Goal: Information Seeking & Learning: Compare options

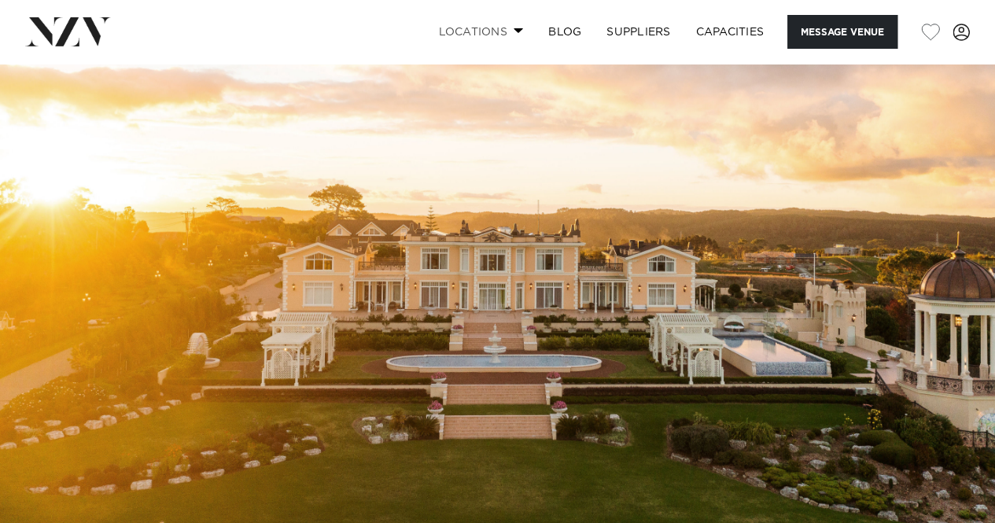
click at [473, 28] on link "Locations" at bounding box center [481, 32] width 110 height 34
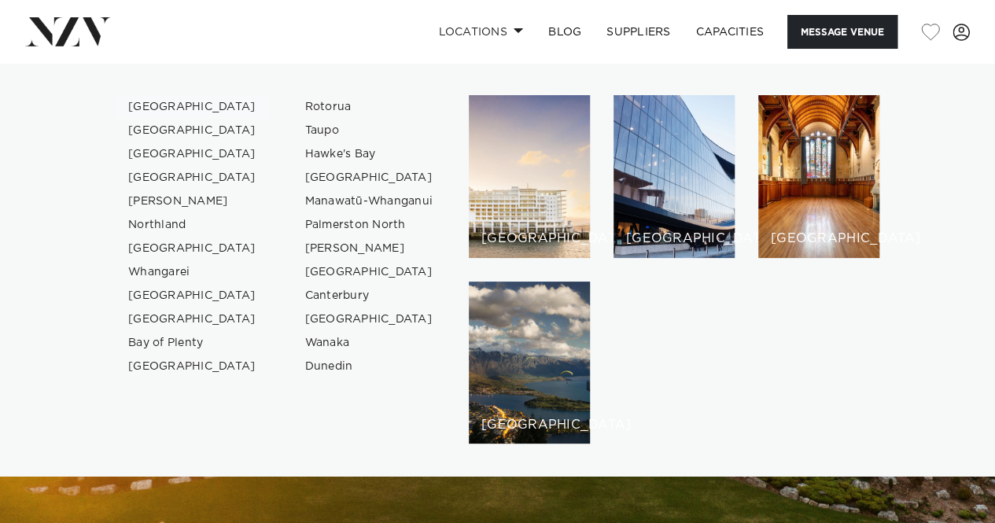
click at [170, 105] on link "[GEOGRAPHIC_DATA]" at bounding box center [192, 107] width 153 height 24
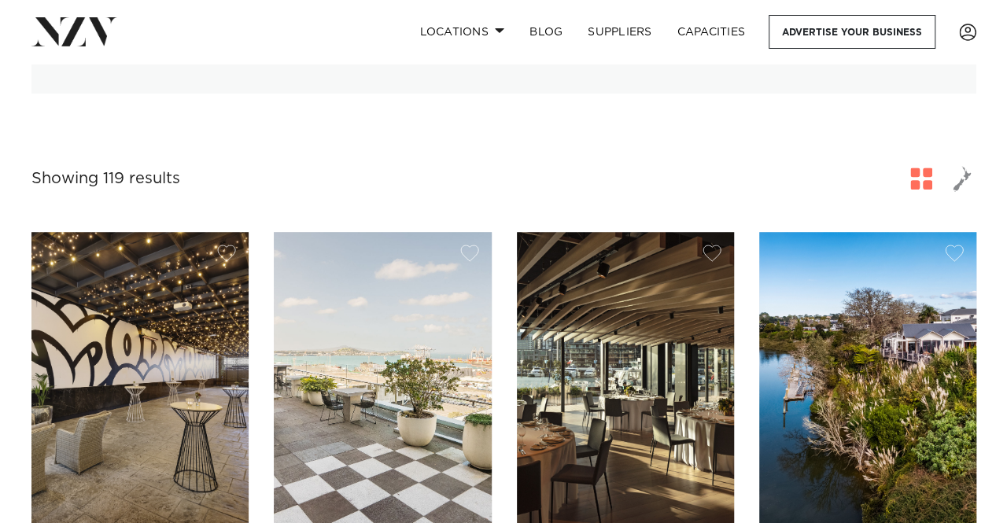
scroll to position [236, 0]
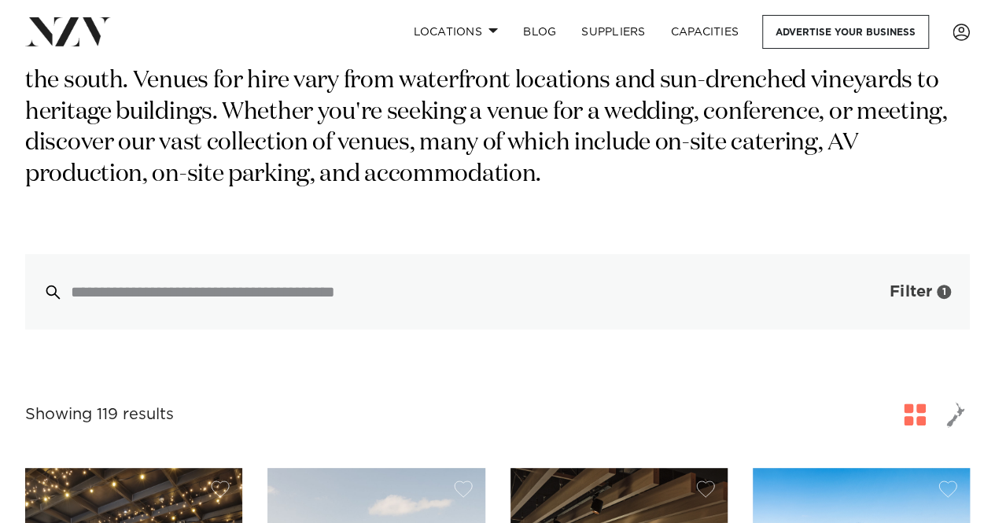
click at [890, 284] on span "Filter" at bounding box center [911, 292] width 42 height 16
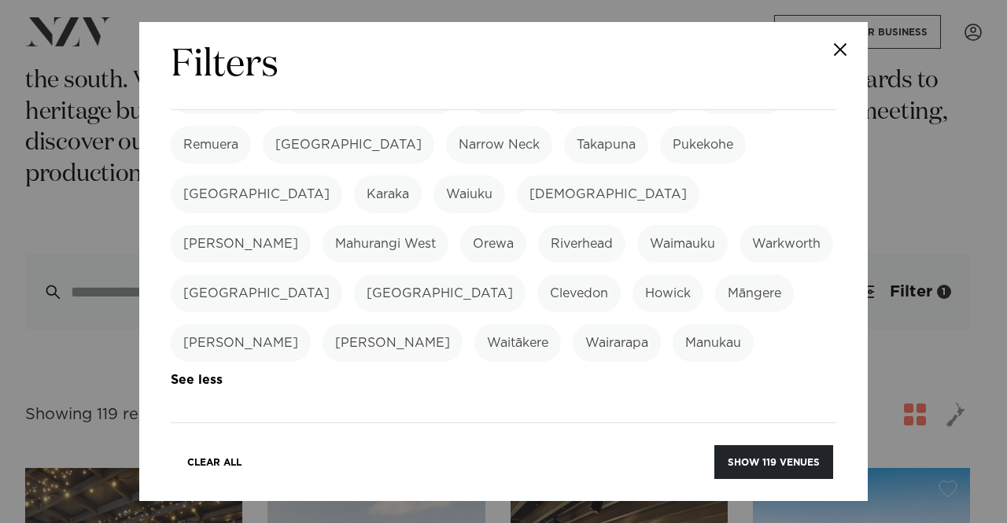
scroll to position [551, 0]
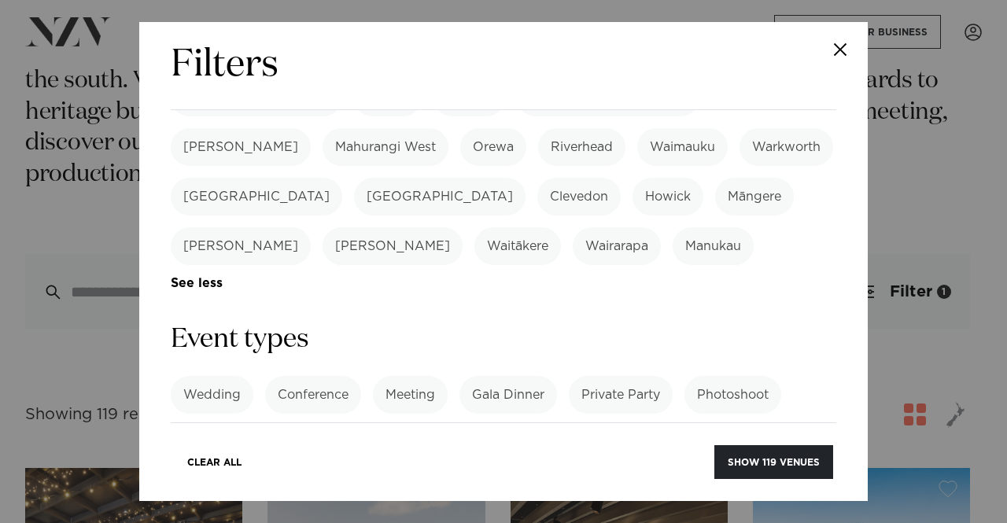
click at [233, 376] on label "Wedding" at bounding box center [212, 395] width 83 height 38
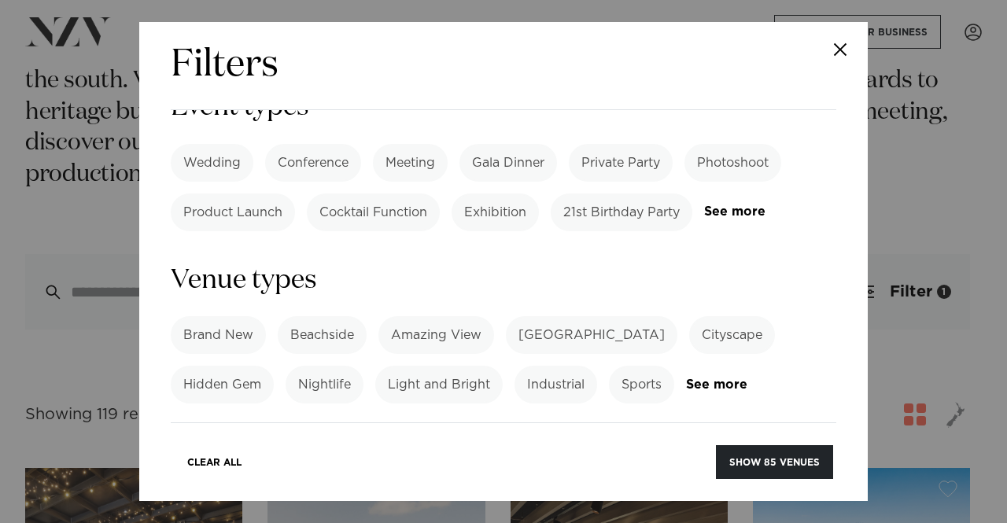
scroll to position [787, 0]
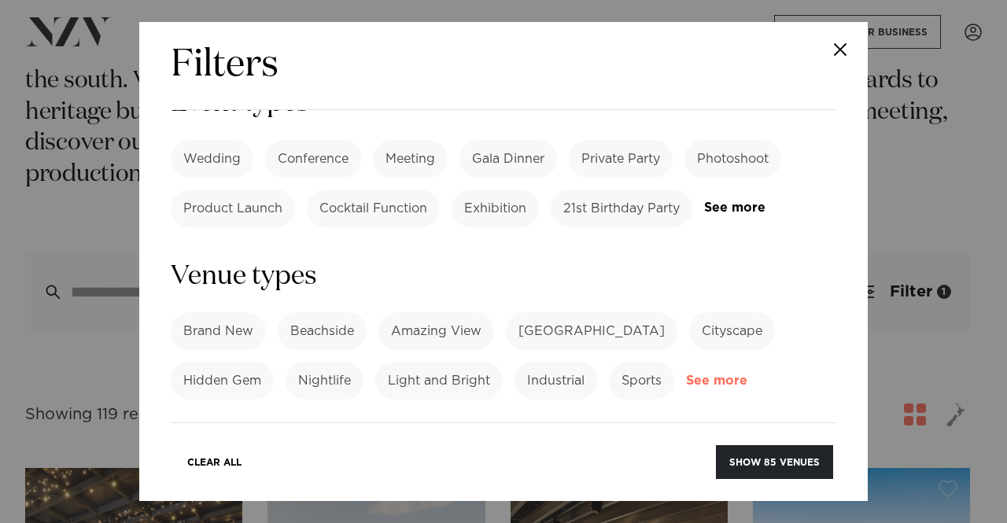
click at [718, 375] on link "See more" at bounding box center [747, 381] width 123 height 13
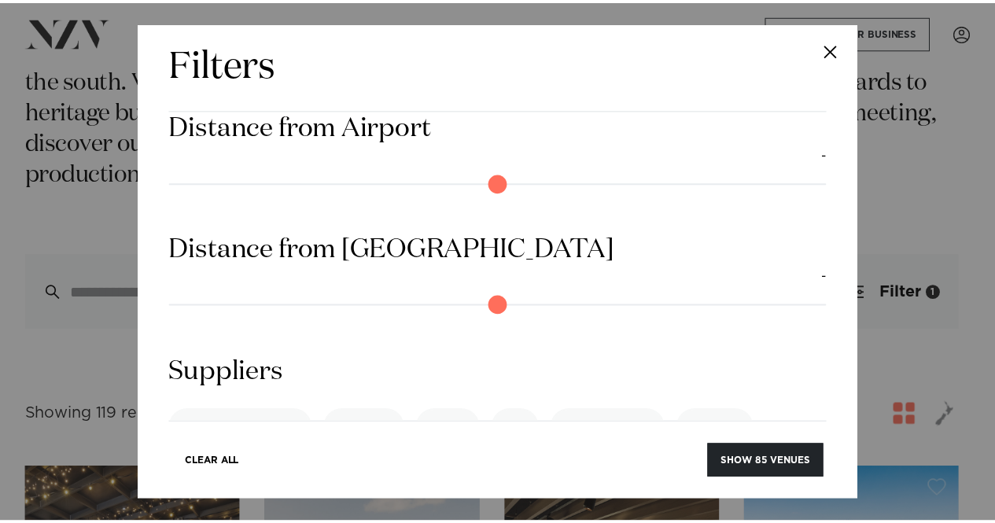
scroll to position [1919, 0]
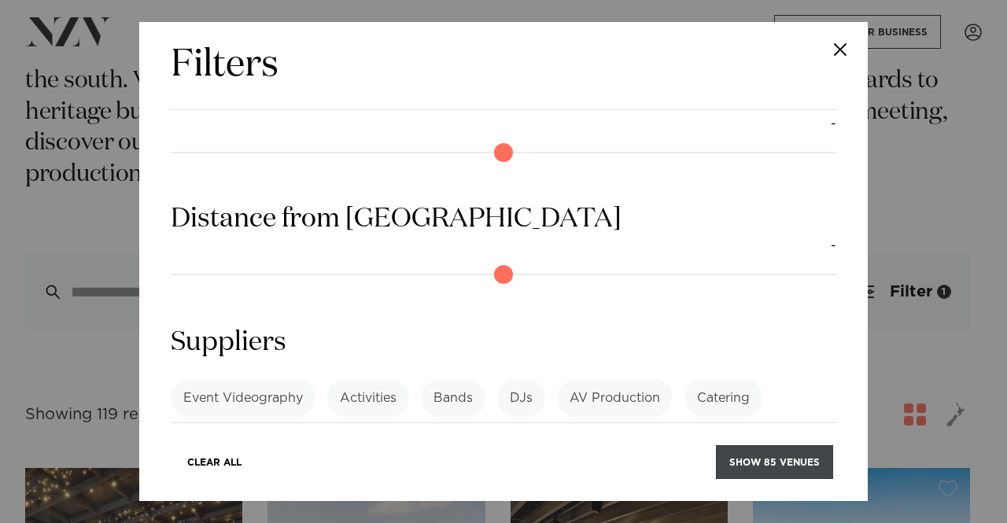
click at [762, 467] on button "Show 85 venues" at bounding box center [774, 462] width 117 height 34
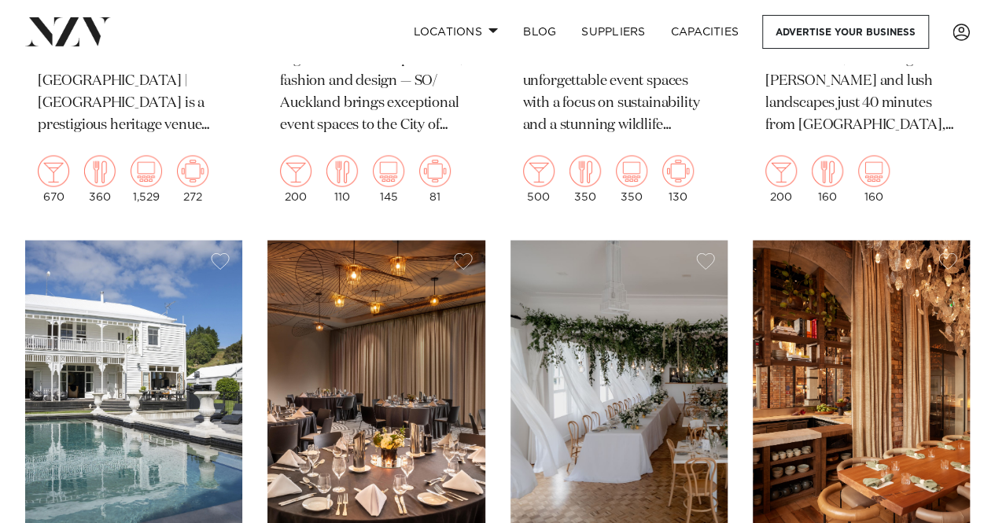
scroll to position [7475, 0]
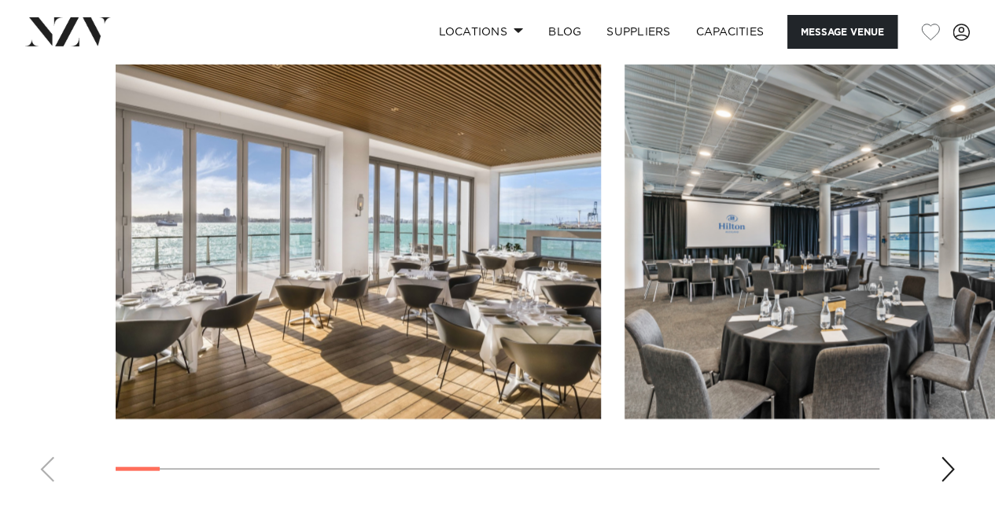
scroll to position [1574, 0]
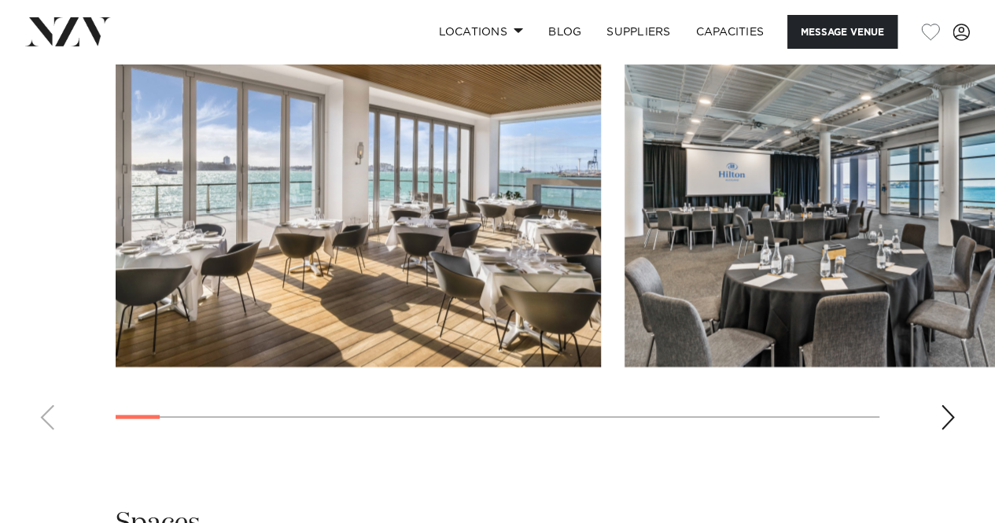
click at [949, 416] on div "Next slide" at bounding box center [948, 417] width 16 height 25
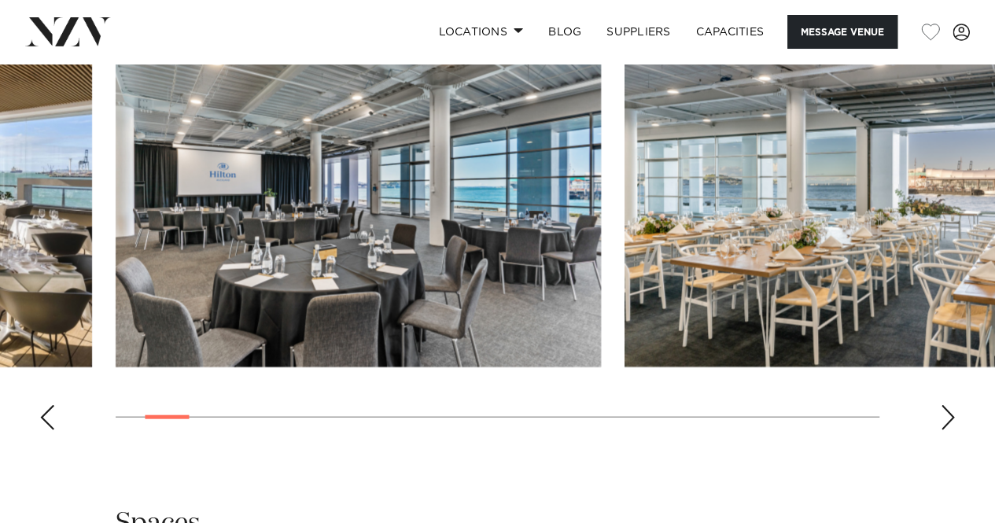
click at [946, 415] on div "Next slide" at bounding box center [948, 417] width 16 height 25
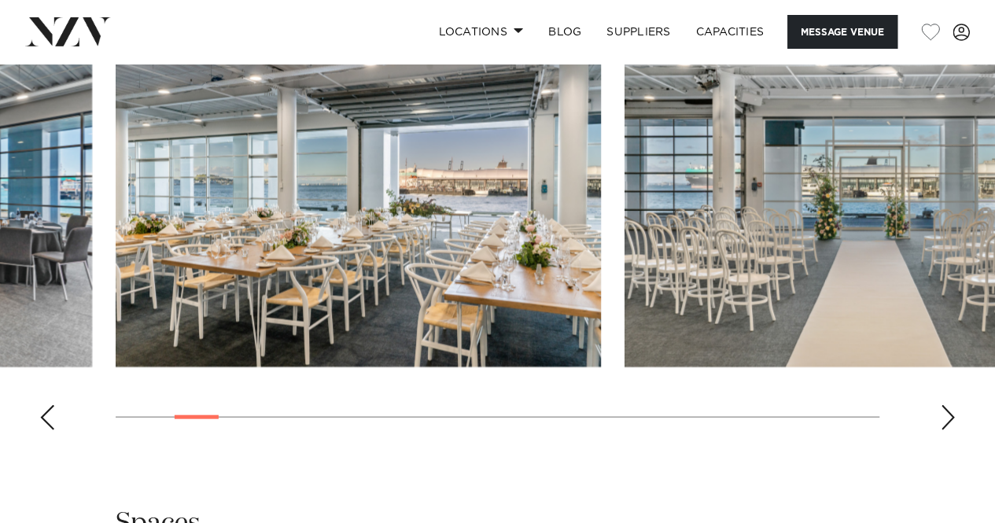
click at [950, 418] on div "Next slide" at bounding box center [948, 417] width 16 height 25
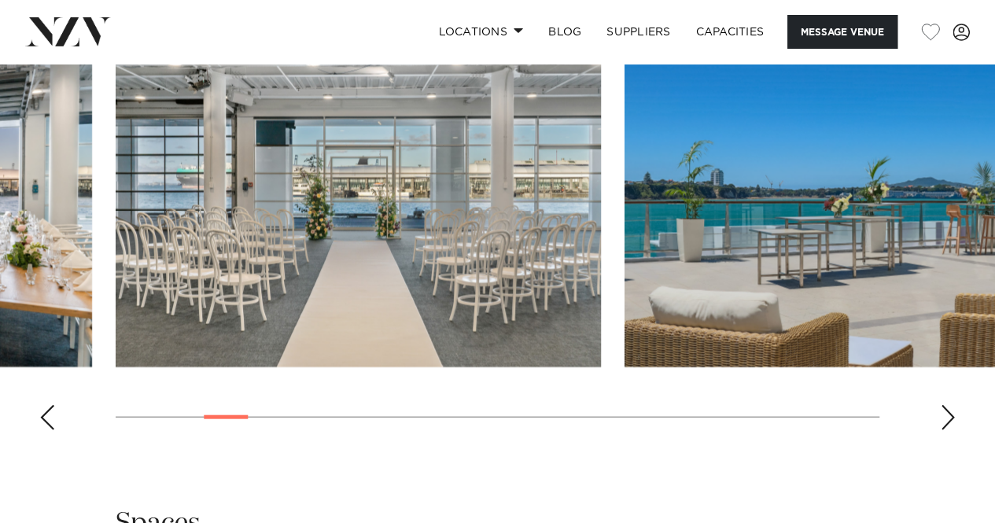
click at [950, 418] on div "Next slide" at bounding box center [948, 417] width 16 height 25
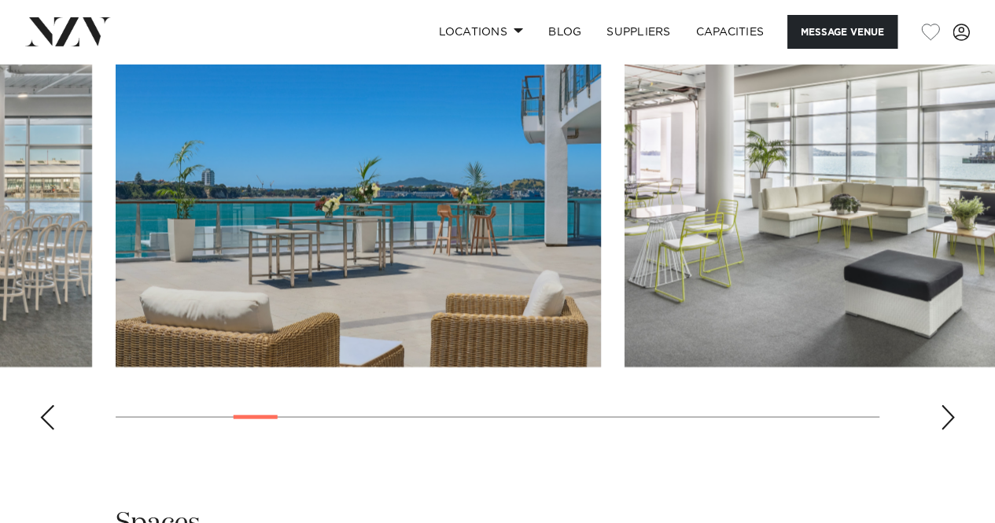
click at [950, 418] on div "Next slide" at bounding box center [948, 417] width 16 height 25
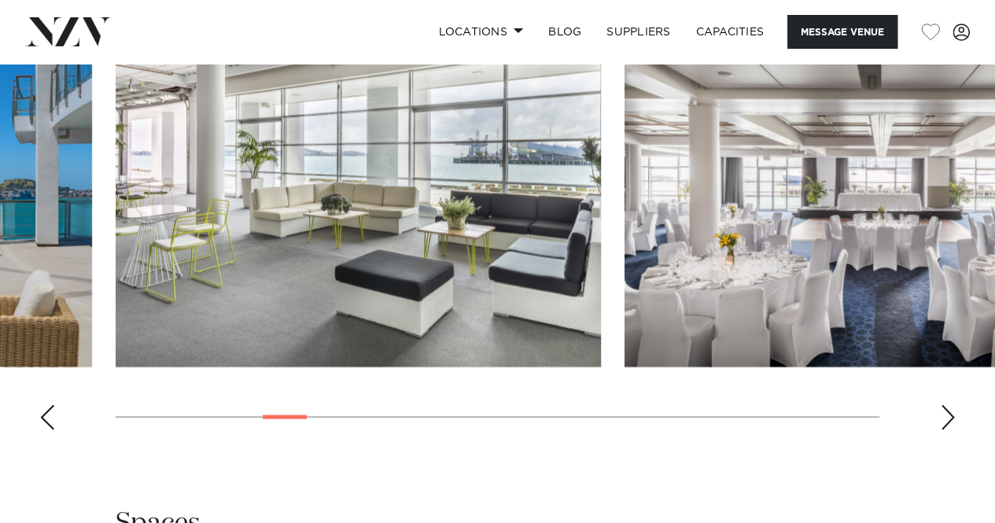
click at [944, 412] on div "Next slide" at bounding box center [948, 417] width 16 height 25
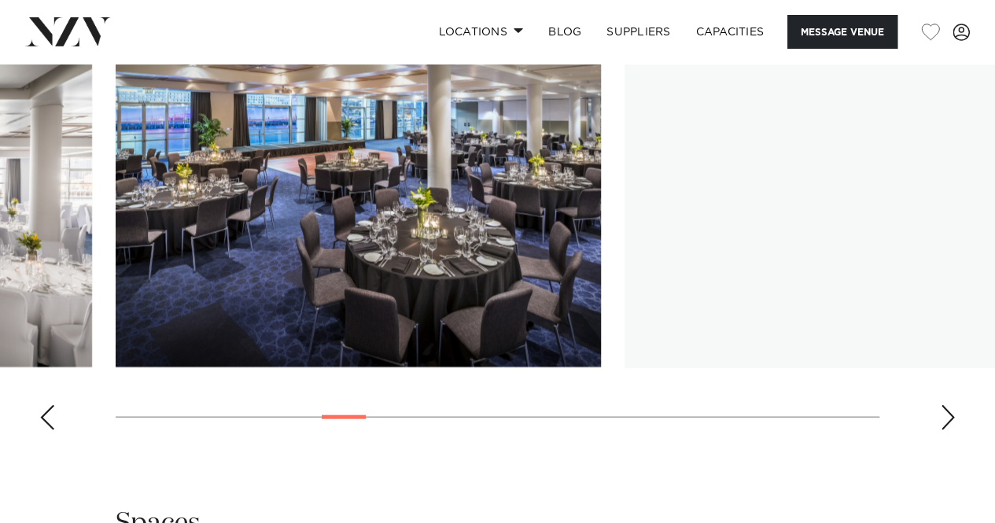
click at [944, 412] on div "Next slide" at bounding box center [948, 417] width 16 height 25
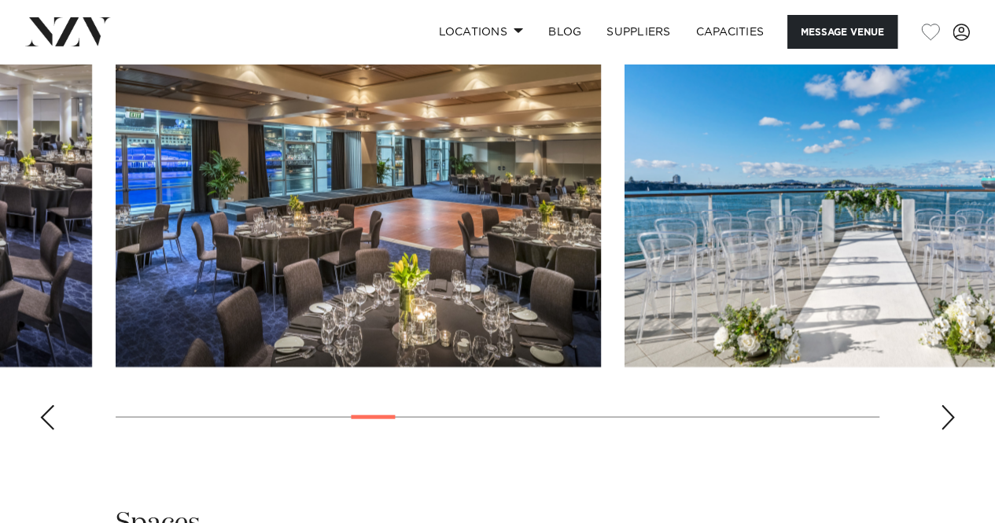
click at [944, 412] on div "Next slide" at bounding box center [948, 417] width 16 height 25
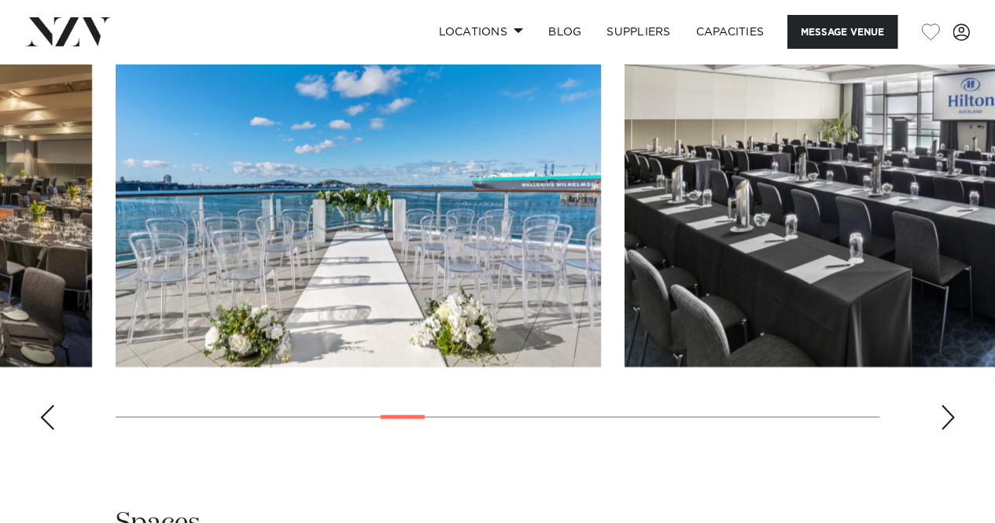
click at [944, 412] on div "Next slide" at bounding box center [948, 417] width 16 height 25
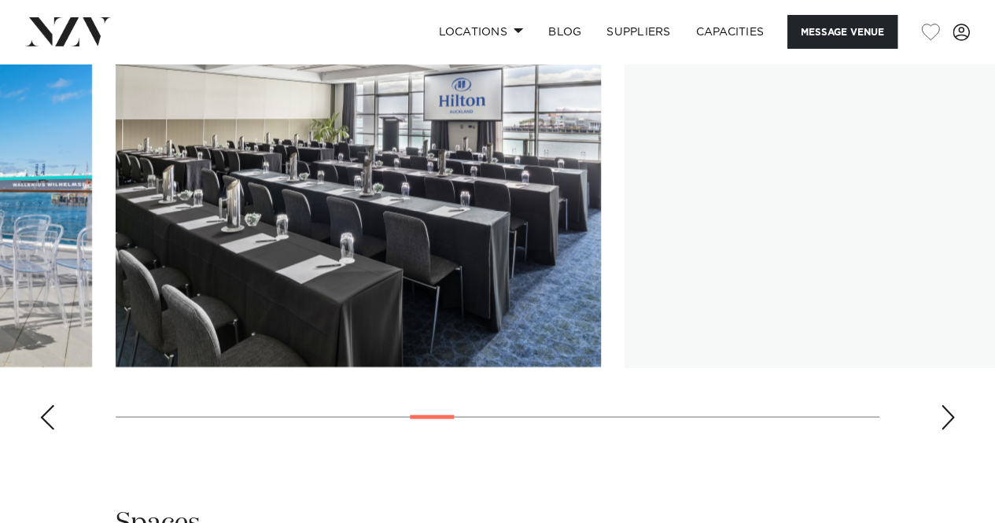
click at [944, 412] on div "Next slide" at bounding box center [948, 417] width 16 height 25
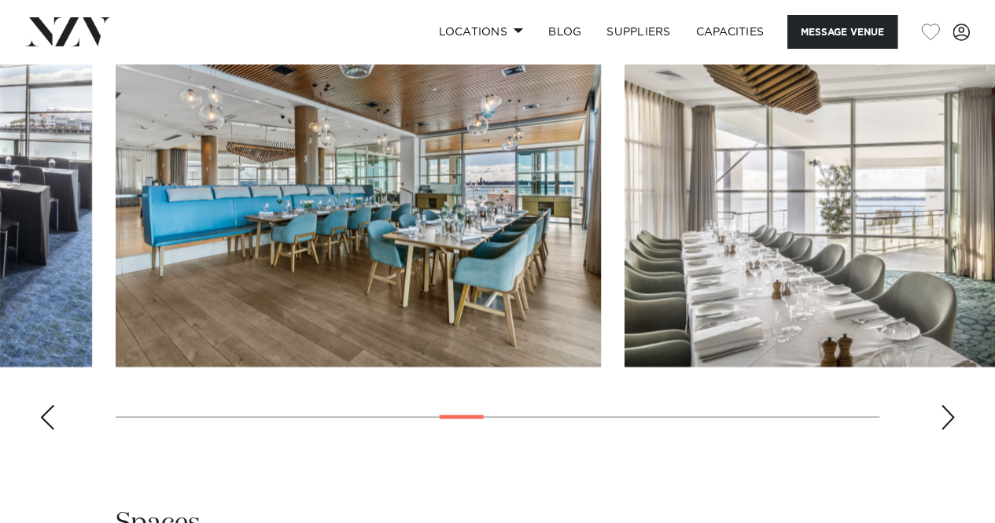
click at [944, 412] on div "Next slide" at bounding box center [948, 417] width 16 height 25
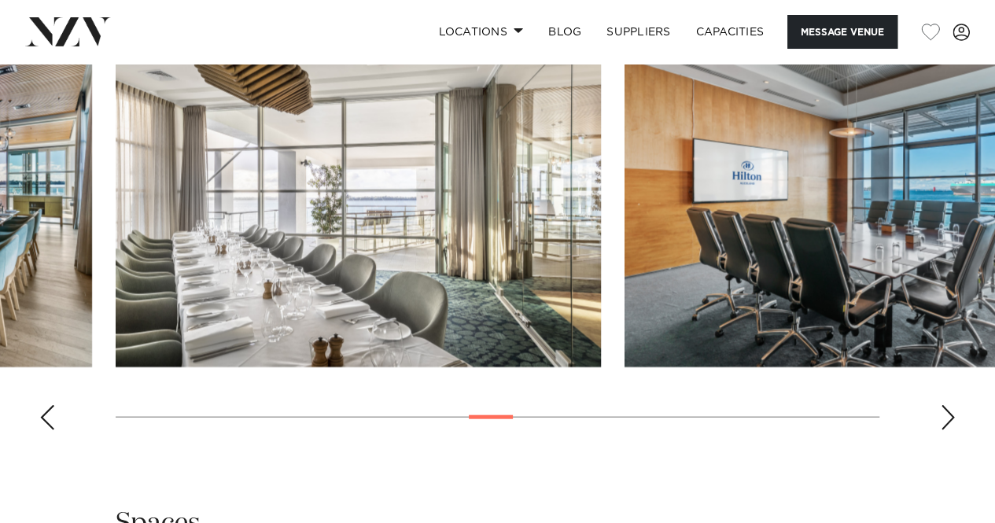
click at [944, 412] on div "Next slide" at bounding box center [948, 417] width 16 height 25
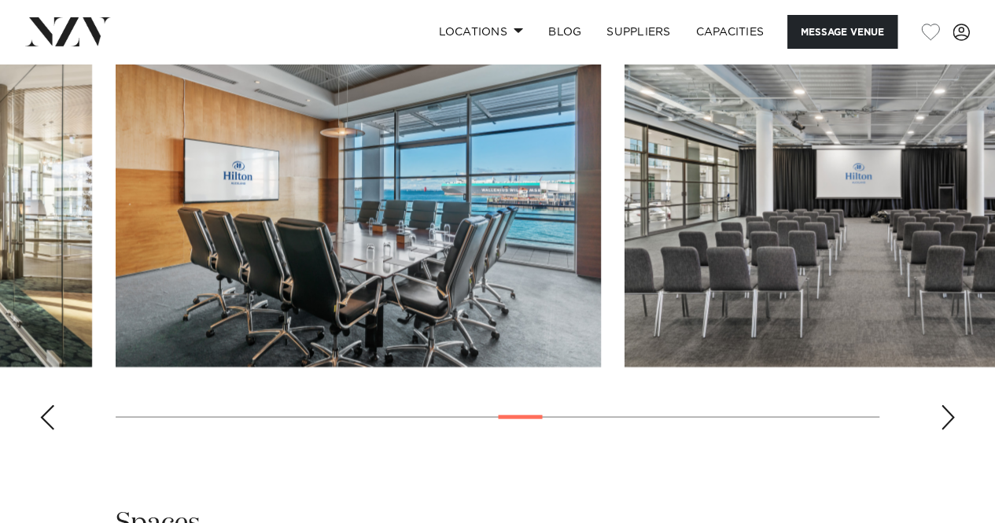
click at [944, 412] on div "Next slide" at bounding box center [948, 417] width 16 height 25
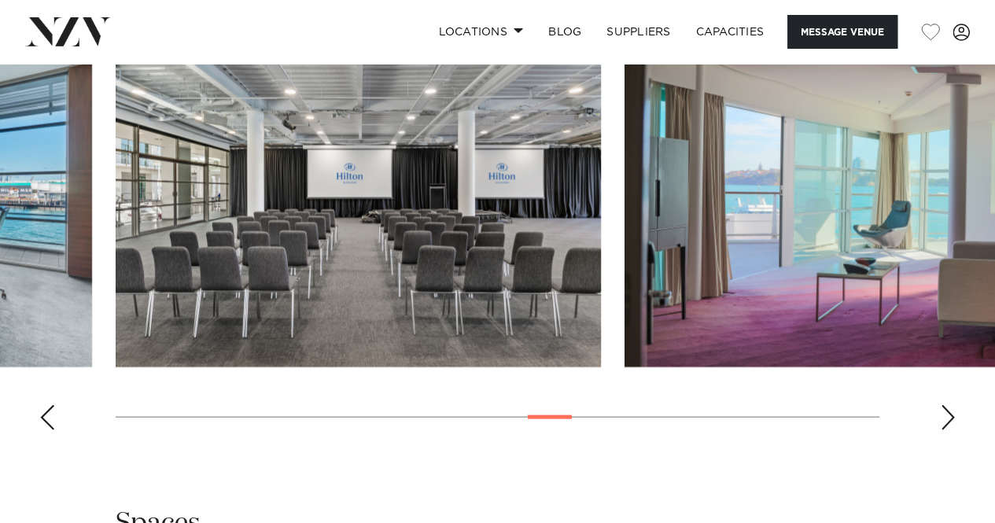
click at [944, 412] on div "Next slide" at bounding box center [948, 417] width 16 height 25
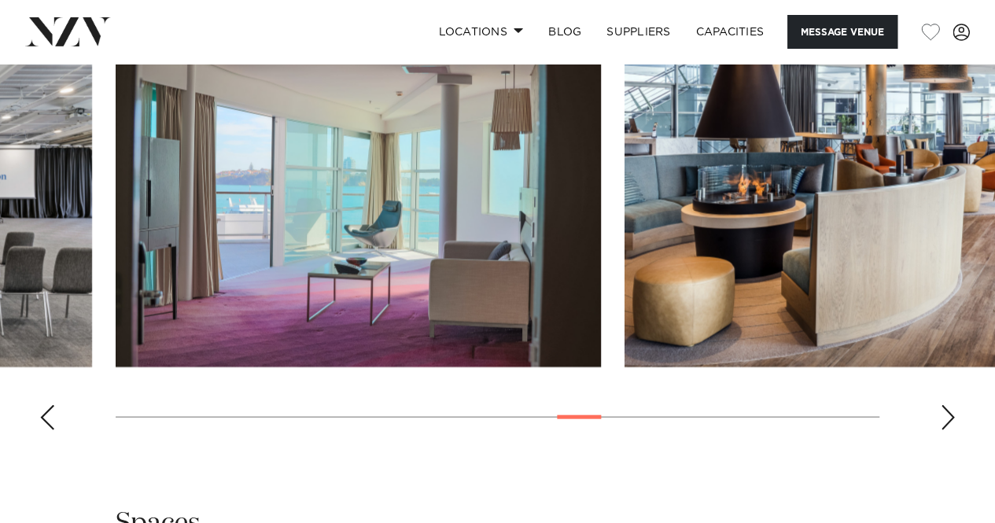
click at [944, 412] on div "Next slide" at bounding box center [948, 417] width 16 height 25
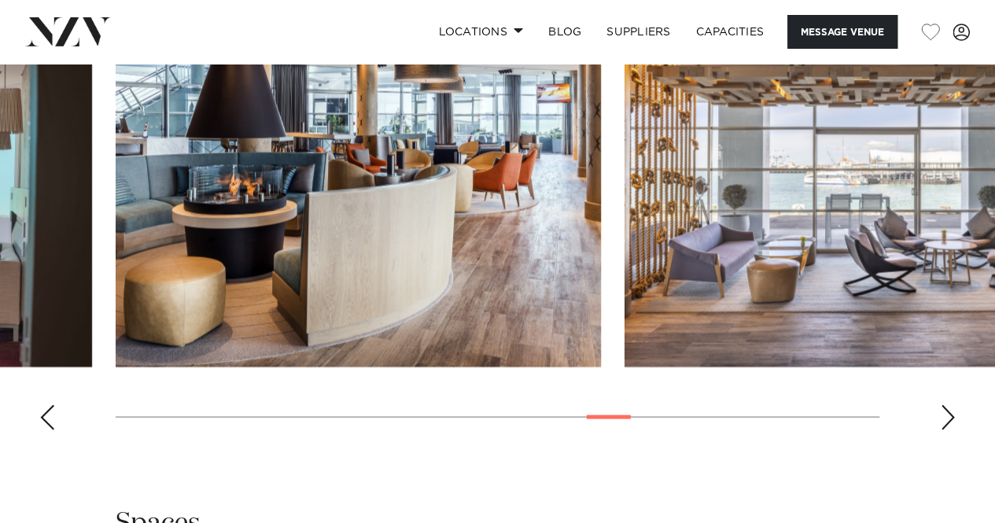
click at [944, 412] on div "Next slide" at bounding box center [948, 417] width 16 height 25
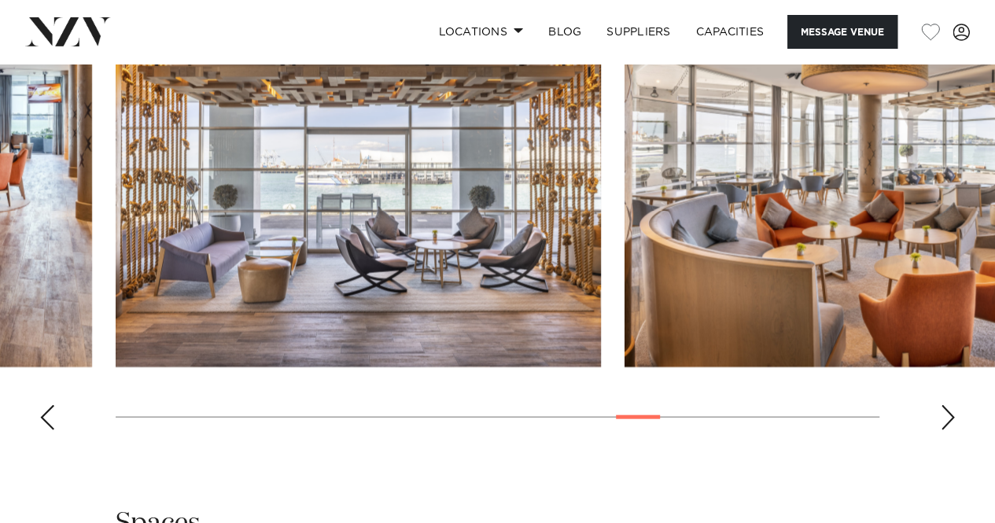
click at [944, 412] on div "Next slide" at bounding box center [948, 417] width 16 height 25
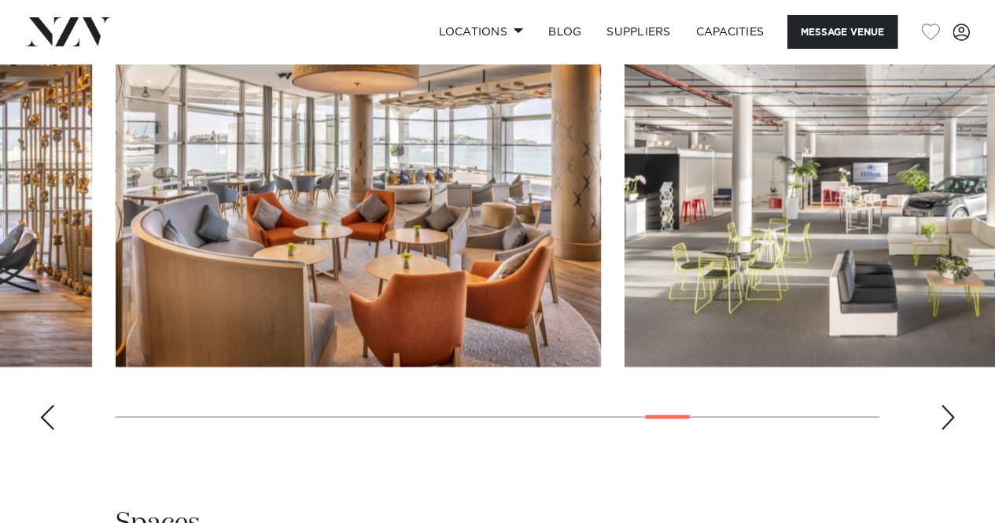
click at [944, 412] on div "Next slide" at bounding box center [948, 417] width 16 height 25
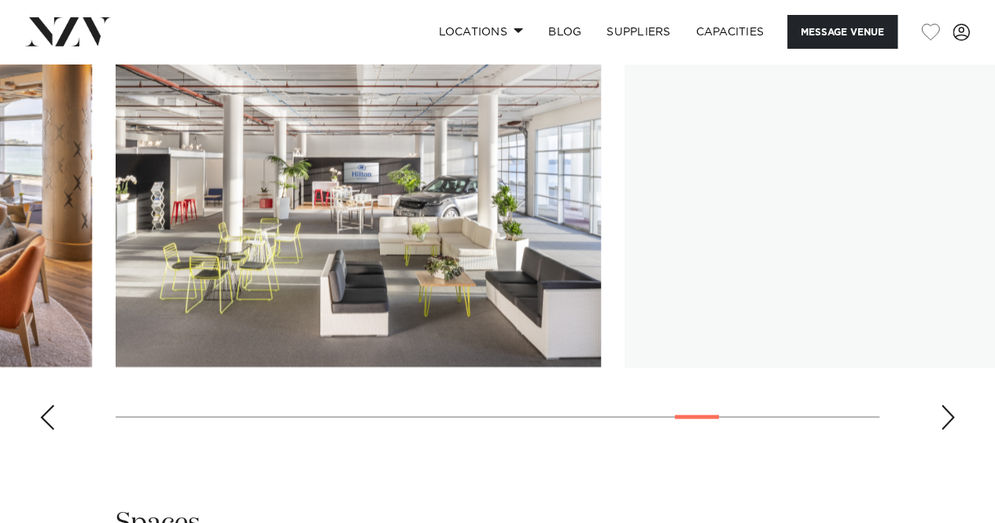
click at [944, 412] on div "Next slide" at bounding box center [948, 417] width 16 height 25
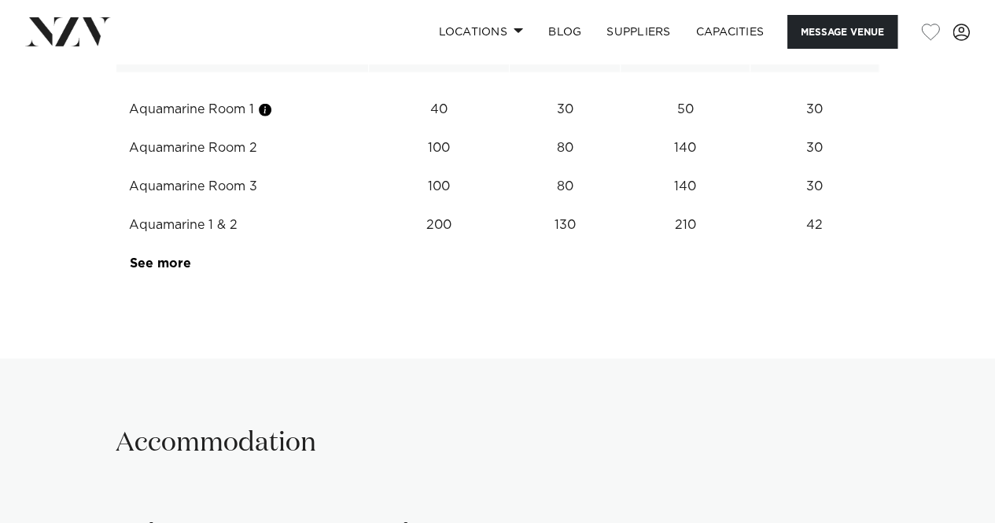
scroll to position [2046, 0]
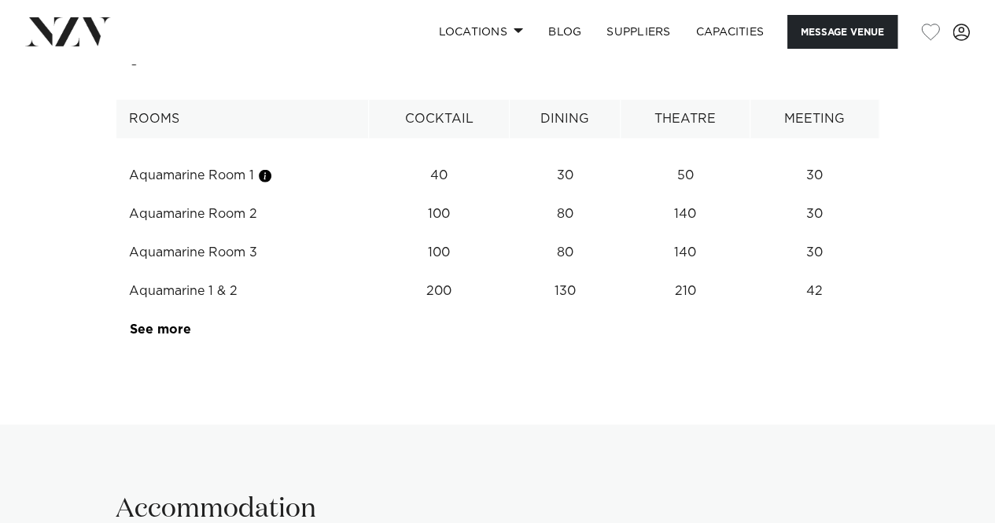
drag, startPoint x: 173, startPoint y: 323, endPoint x: 232, endPoint y: 299, distance: 63.6
click at [173, 323] on link "See more" at bounding box center [191, 329] width 123 height 13
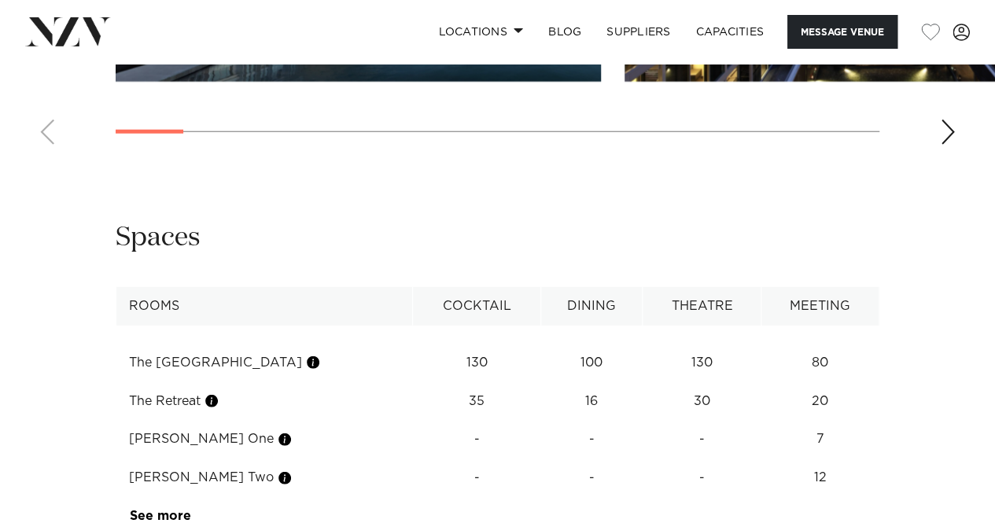
scroll to position [2203, 0]
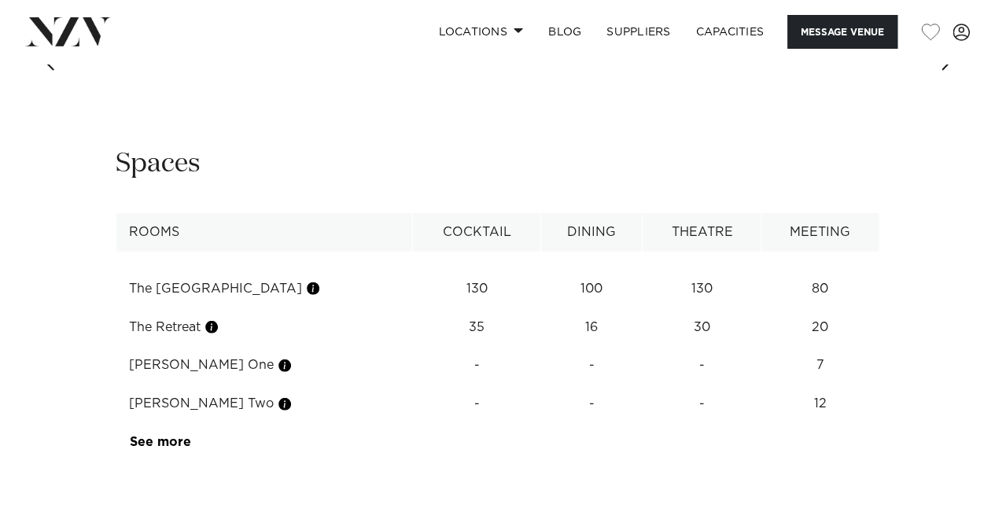
scroll to position [2046, 0]
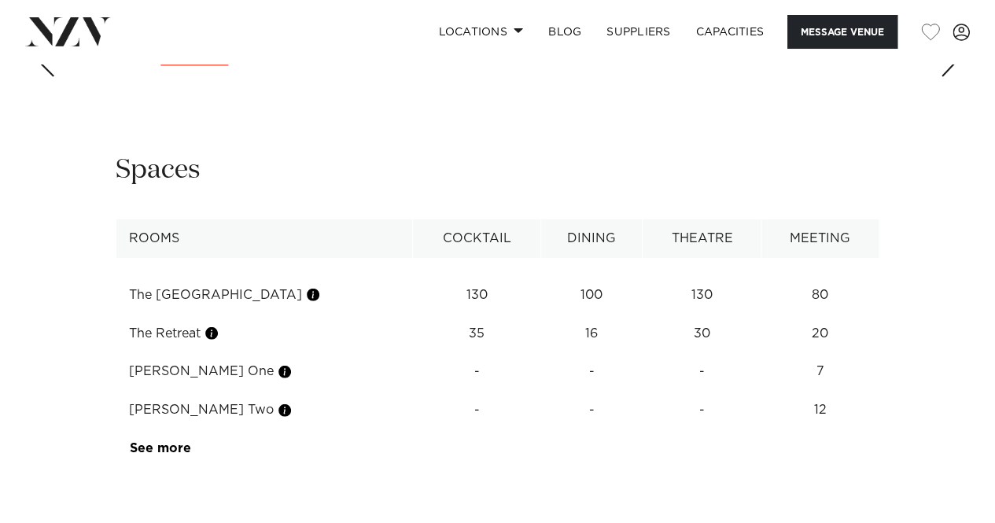
click at [947, 77] on div "Next slide" at bounding box center [948, 64] width 16 height 25
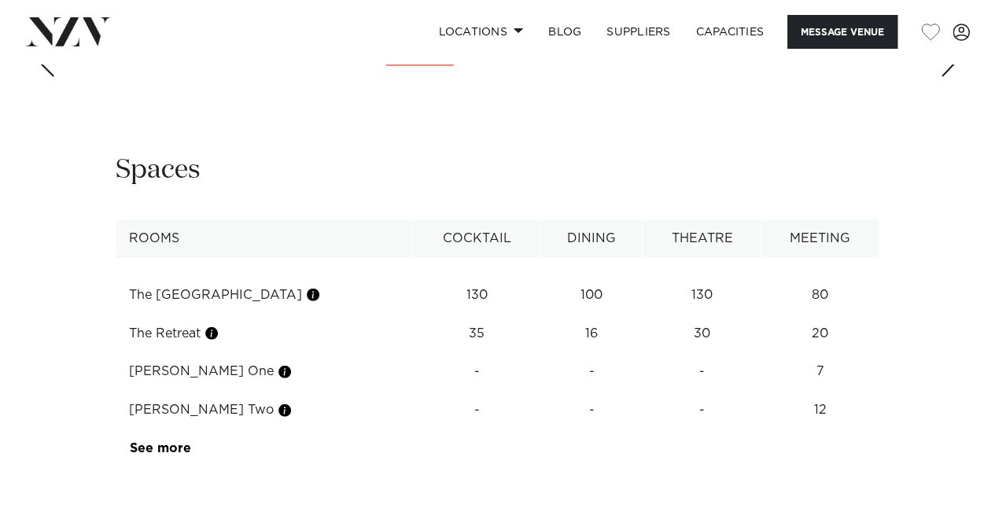
click at [947, 77] on div "Next slide" at bounding box center [948, 64] width 16 height 25
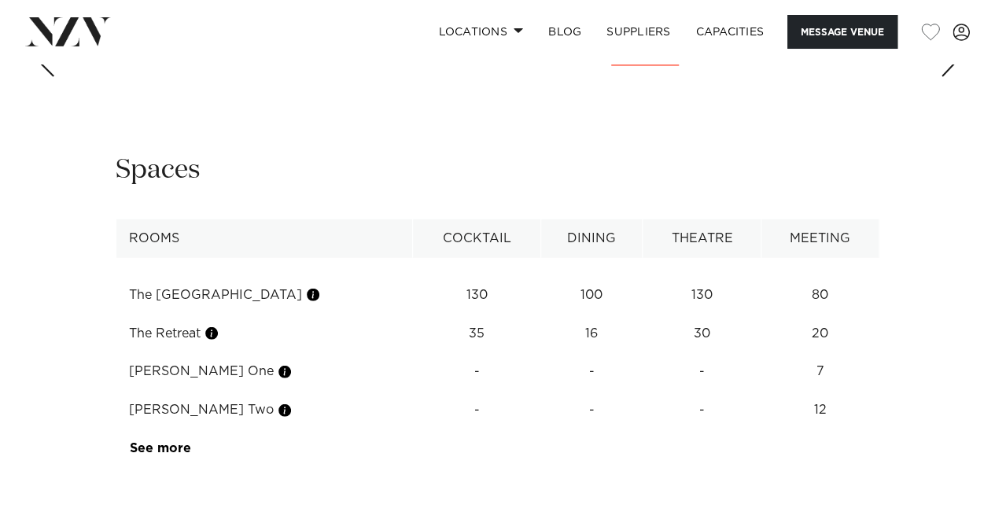
click at [947, 77] on div "Next slide" at bounding box center [948, 64] width 16 height 25
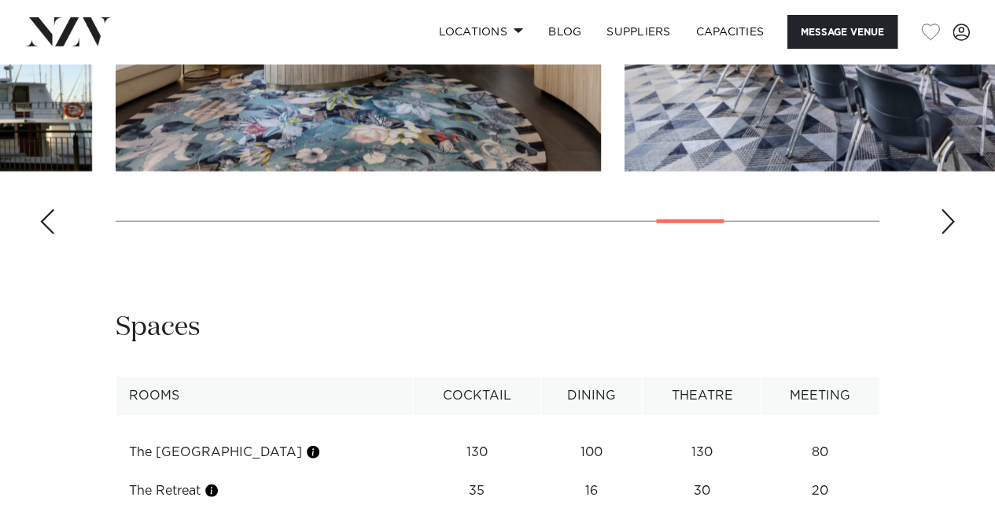
scroll to position [1967, 0]
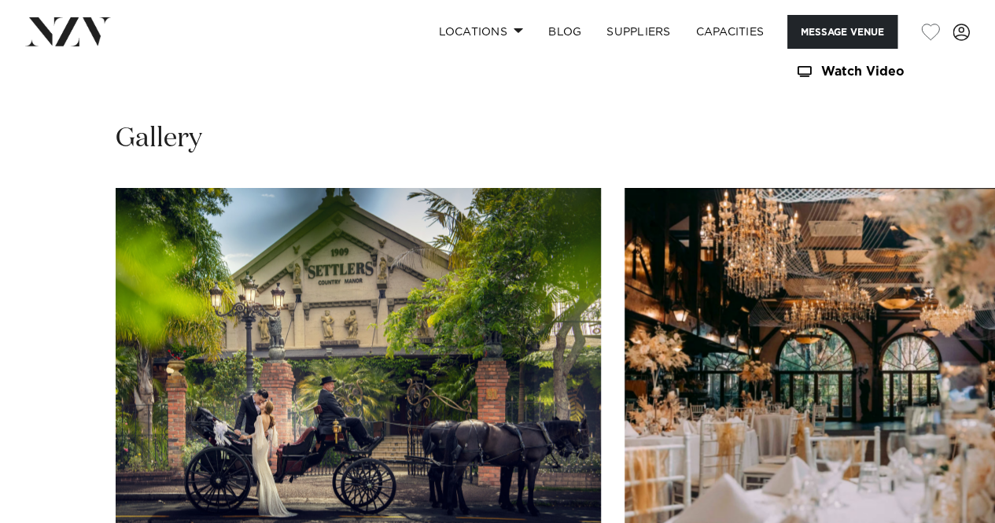
scroll to position [1495, 0]
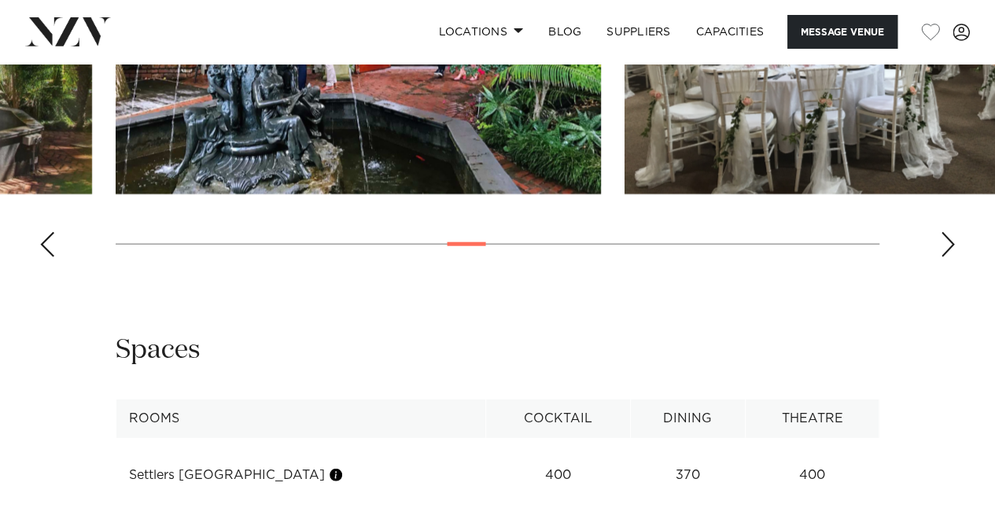
scroll to position [1967, 0]
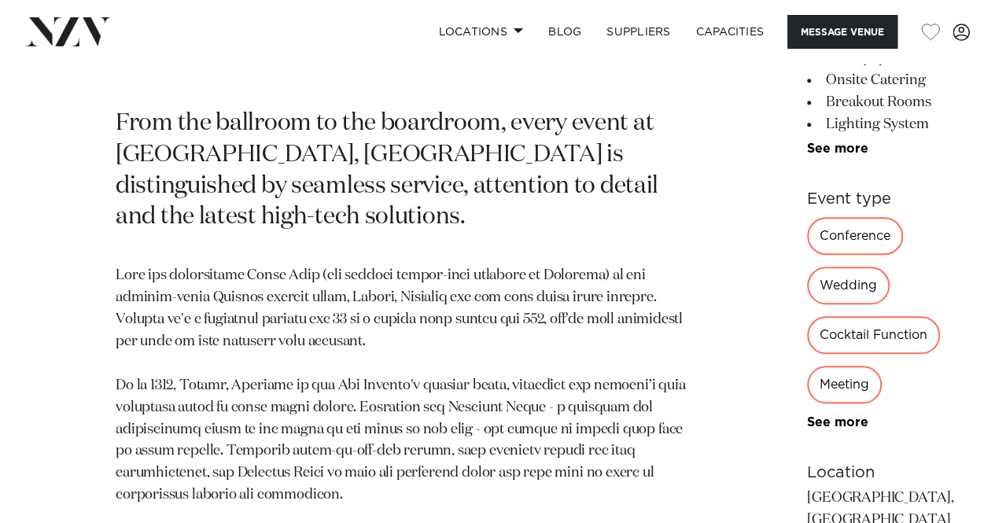
scroll to position [708, 0]
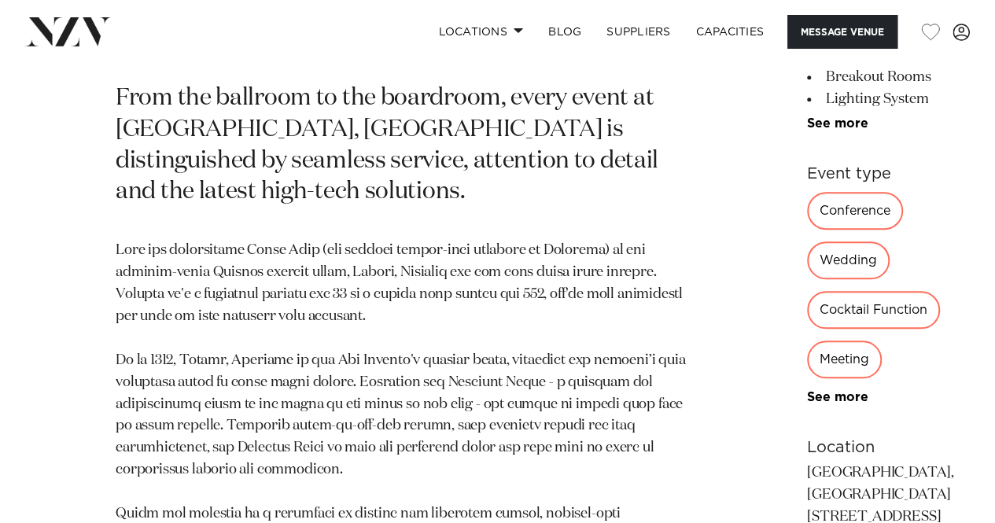
click at [807, 265] on div "1,000 800 1,150 12 Amenities AV Equipment Onsite Catering Breakout Rooms Lighti…" at bounding box center [892, 319] width 171 height 932
click at [807, 130] on link "See more" at bounding box center [868, 123] width 123 height 13
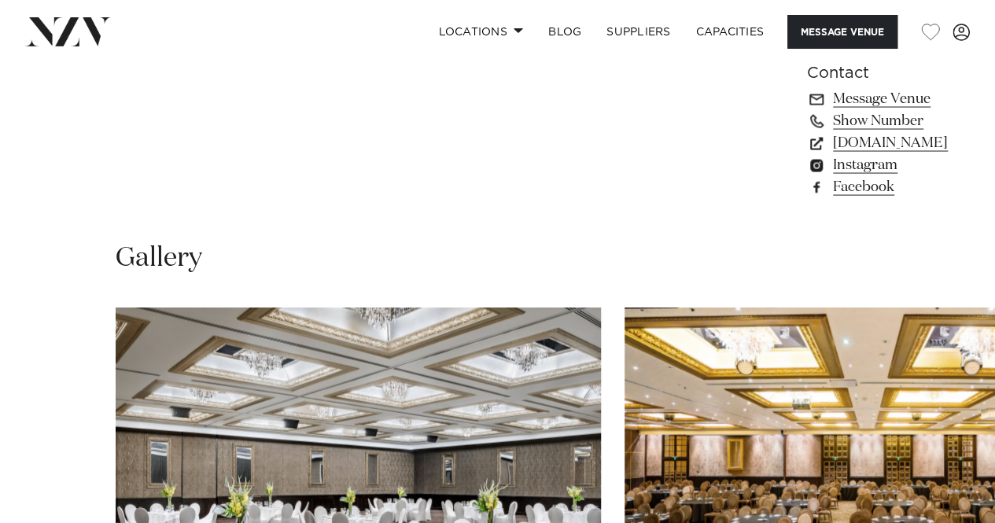
scroll to position [1574, 0]
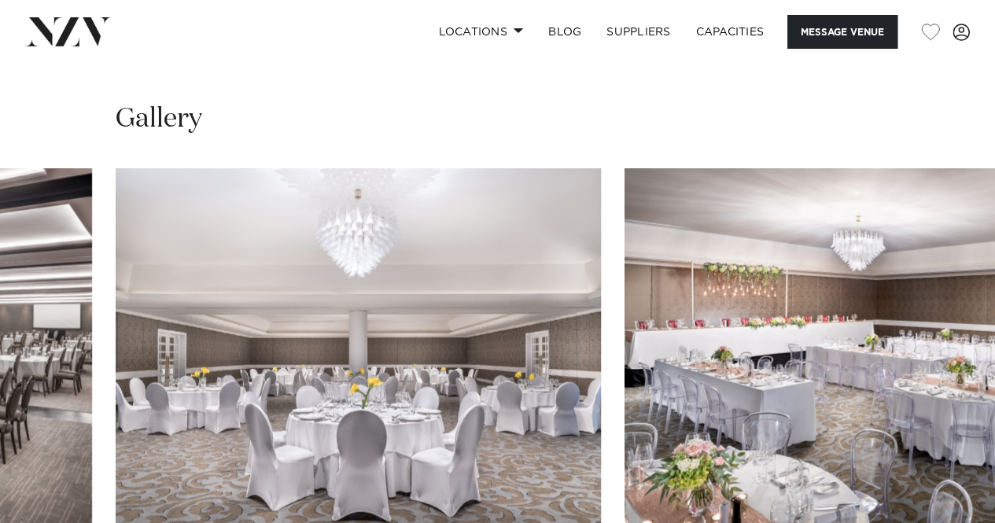
scroll to position [1652, 0]
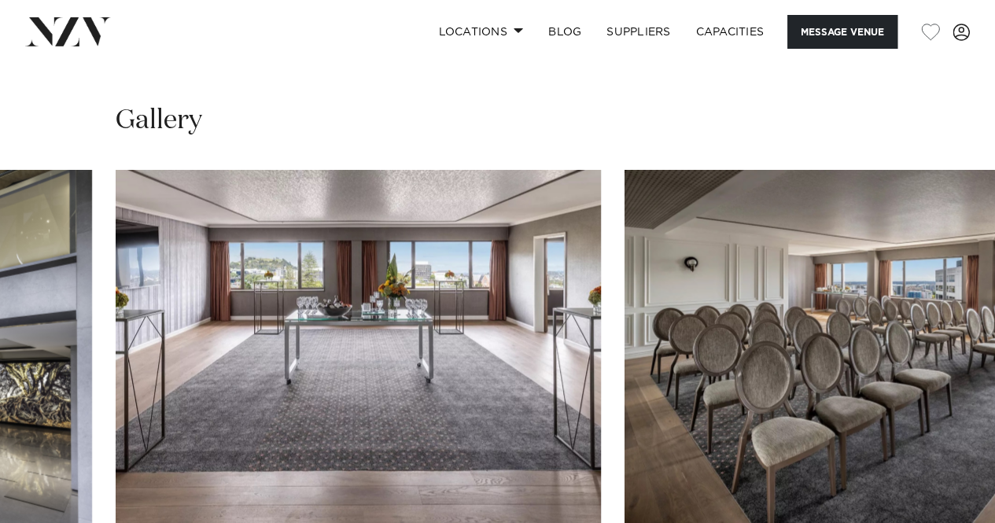
scroll to position [2046, 0]
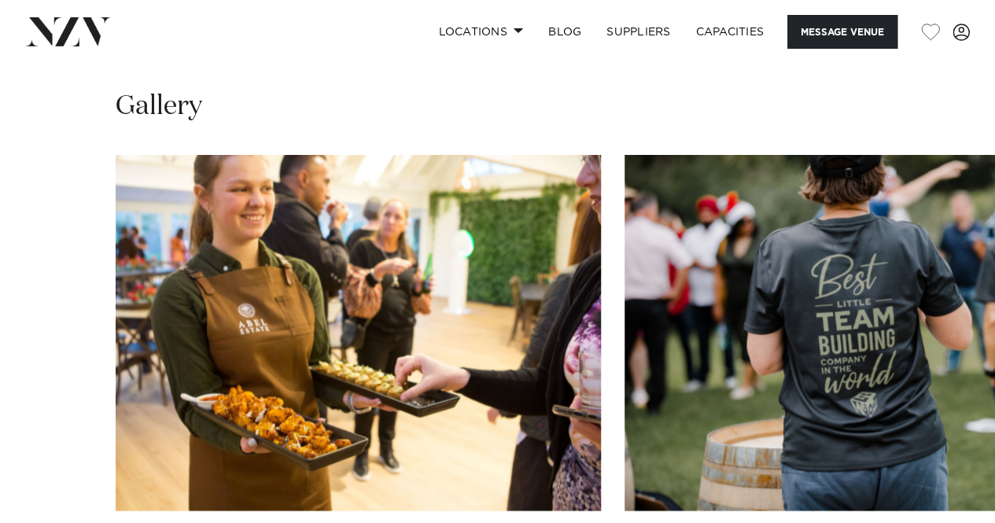
scroll to position [1574, 0]
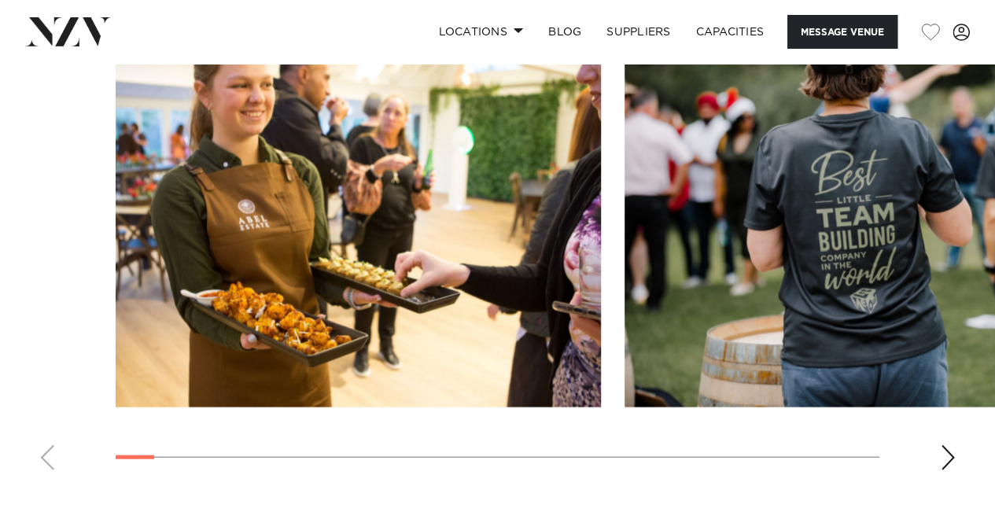
click at [955, 445] on div "Next slide" at bounding box center [948, 457] width 16 height 25
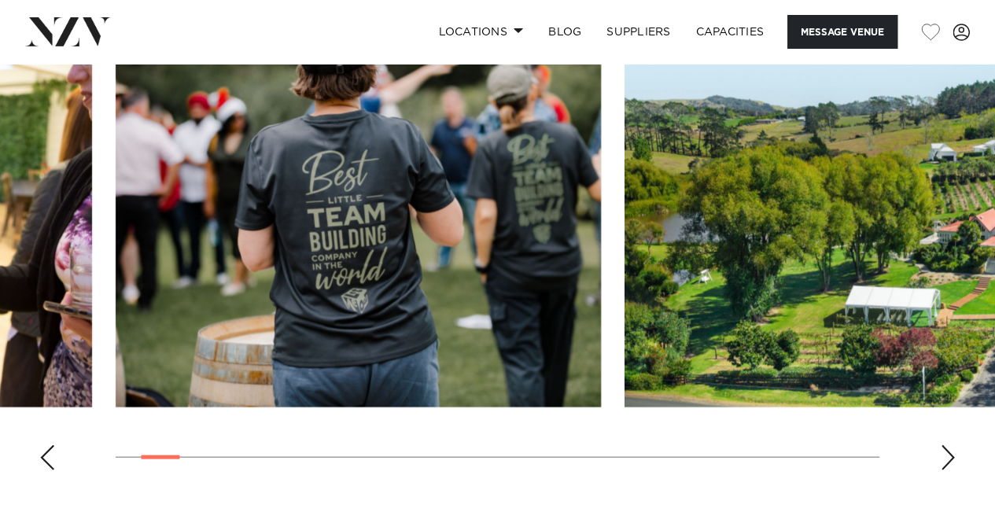
click at [955, 445] on div "Next slide" at bounding box center [948, 457] width 16 height 25
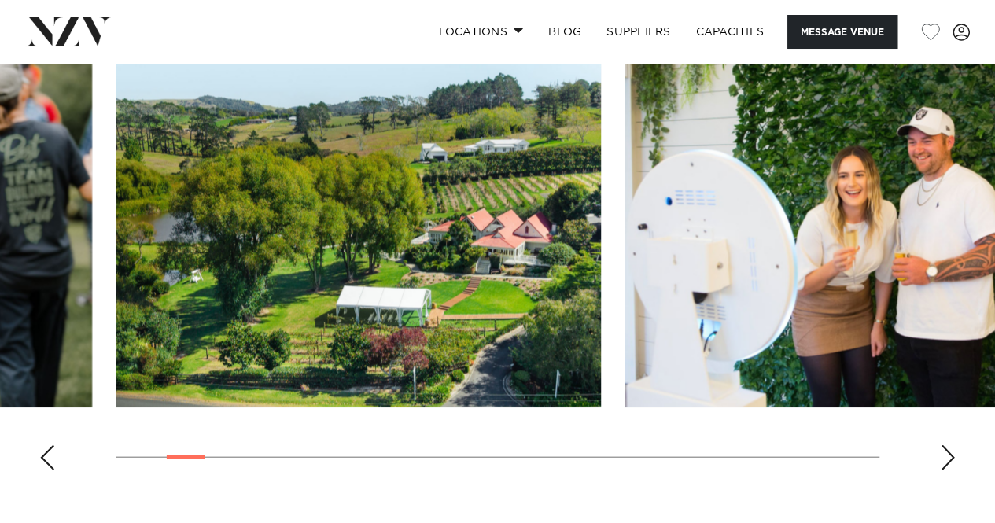
click at [955, 445] on div "Next slide" at bounding box center [948, 457] width 16 height 25
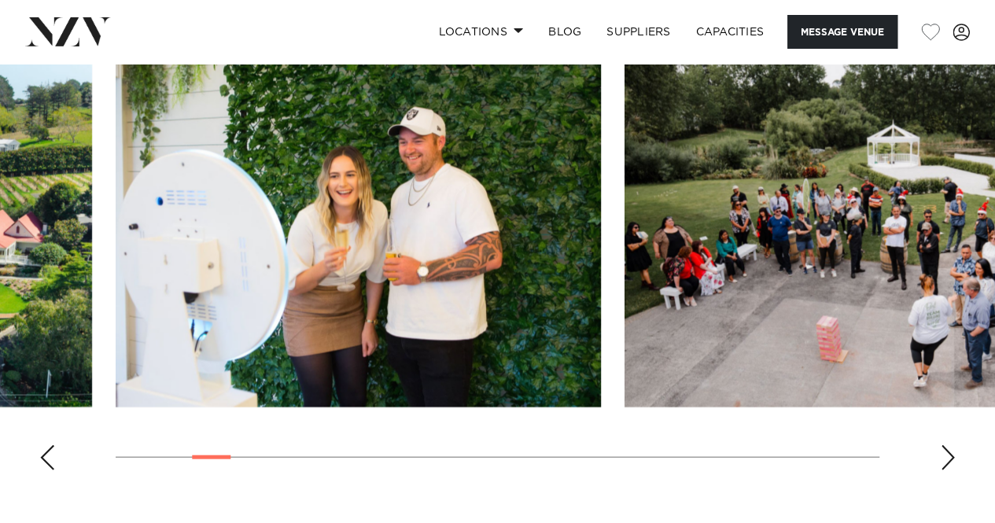
click at [955, 445] on div "Next slide" at bounding box center [948, 457] width 16 height 25
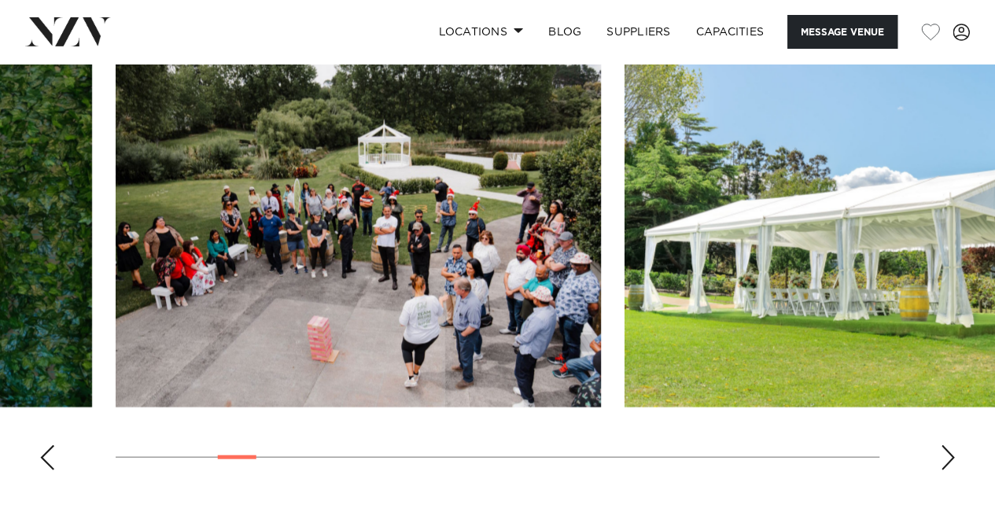
click at [955, 445] on div "Next slide" at bounding box center [948, 457] width 16 height 25
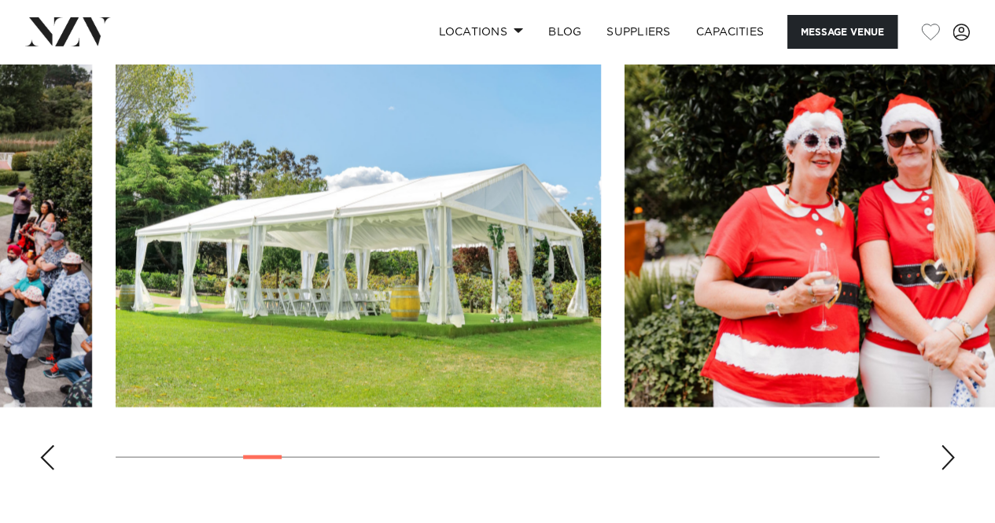
click at [955, 445] on div "Next slide" at bounding box center [948, 457] width 16 height 25
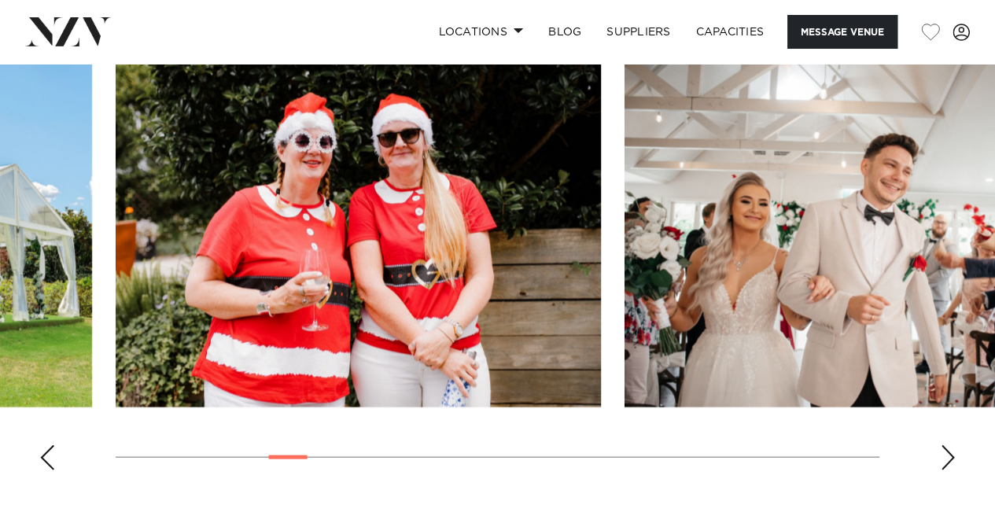
click at [955, 445] on div "Next slide" at bounding box center [948, 457] width 16 height 25
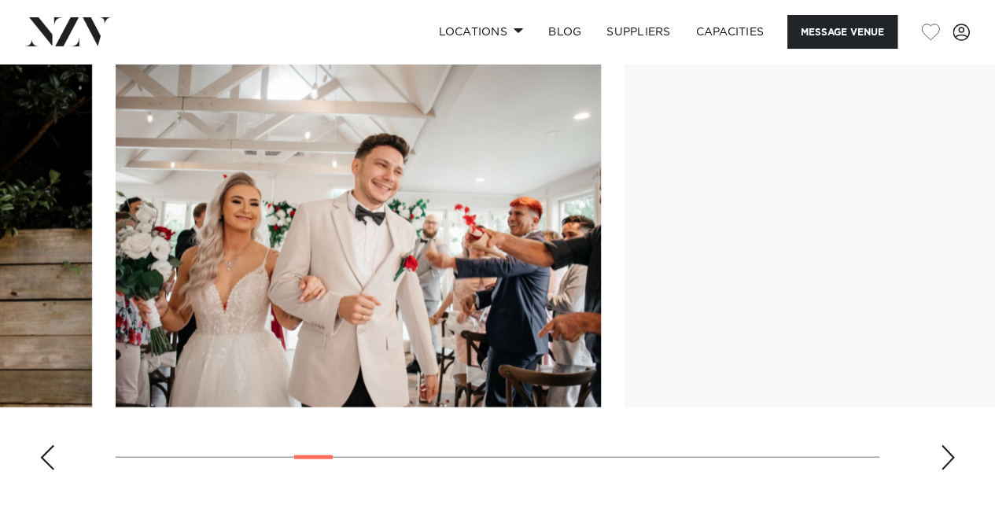
click at [955, 445] on div "Next slide" at bounding box center [948, 457] width 16 height 25
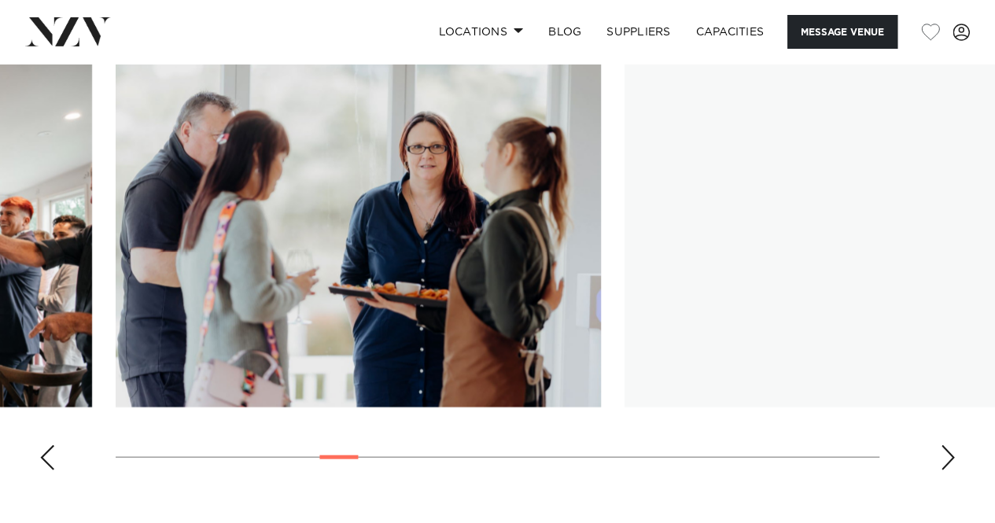
click at [955, 445] on div "Next slide" at bounding box center [948, 457] width 16 height 25
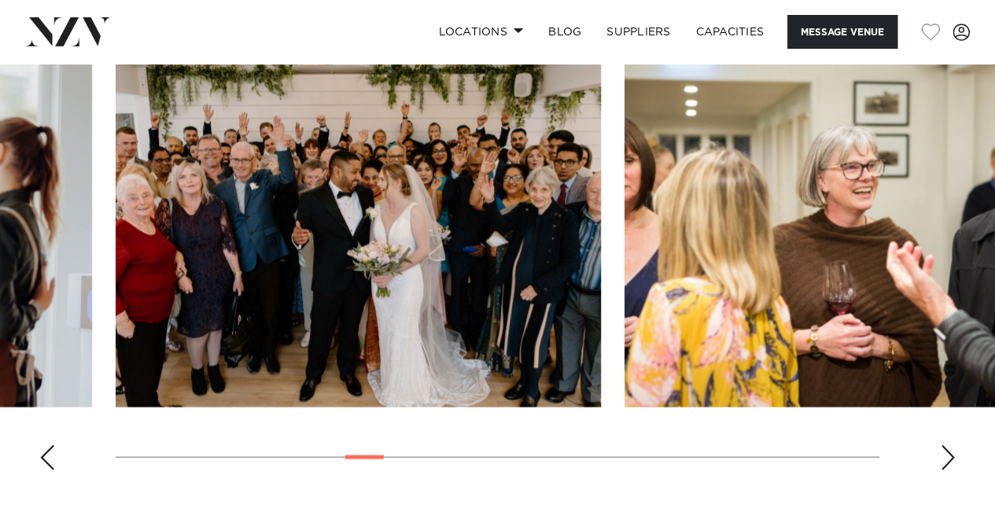
click at [955, 445] on div "Next slide" at bounding box center [948, 457] width 16 height 25
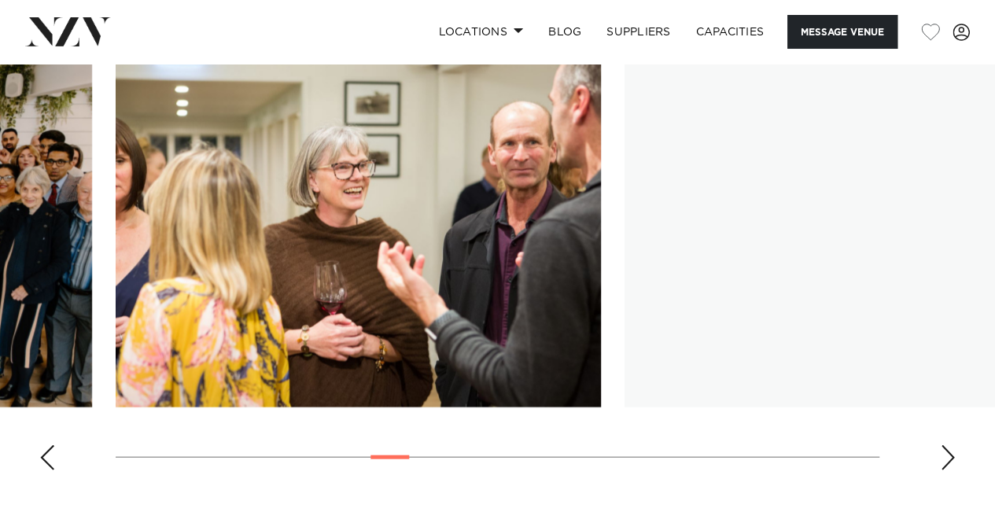
click at [955, 445] on div "Next slide" at bounding box center [948, 457] width 16 height 25
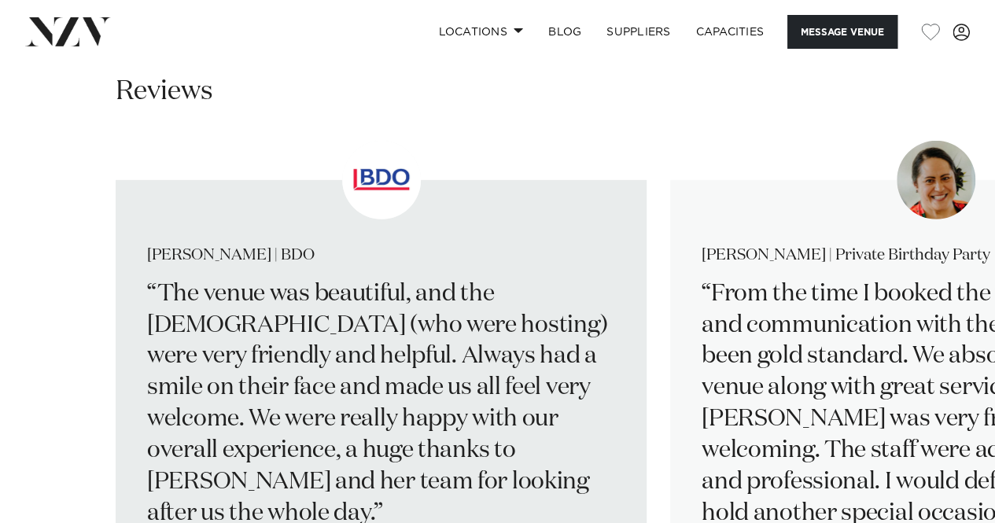
scroll to position [1967, 0]
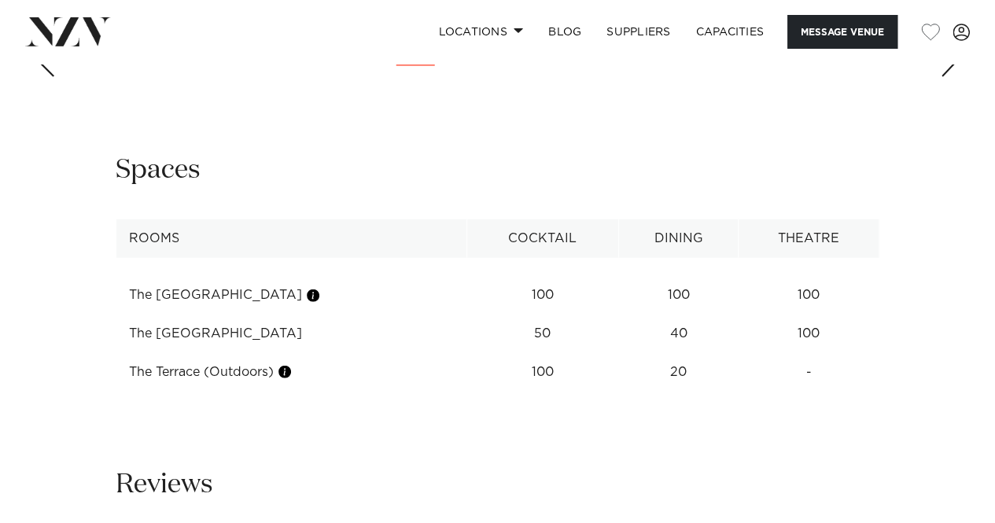
click at [558, 389] on div "Auckland [PERSON_NAME] Estate Message Venue [GEOGRAPHIC_DATA][PERSON_NAME] Unfo…" at bounding box center [497, 0] width 995 height 3807
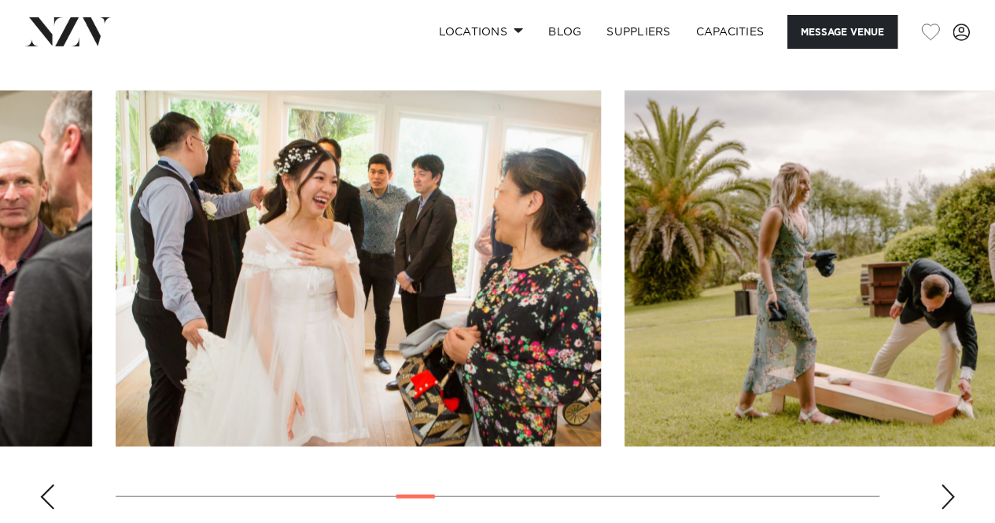
scroll to position [1652, 0]
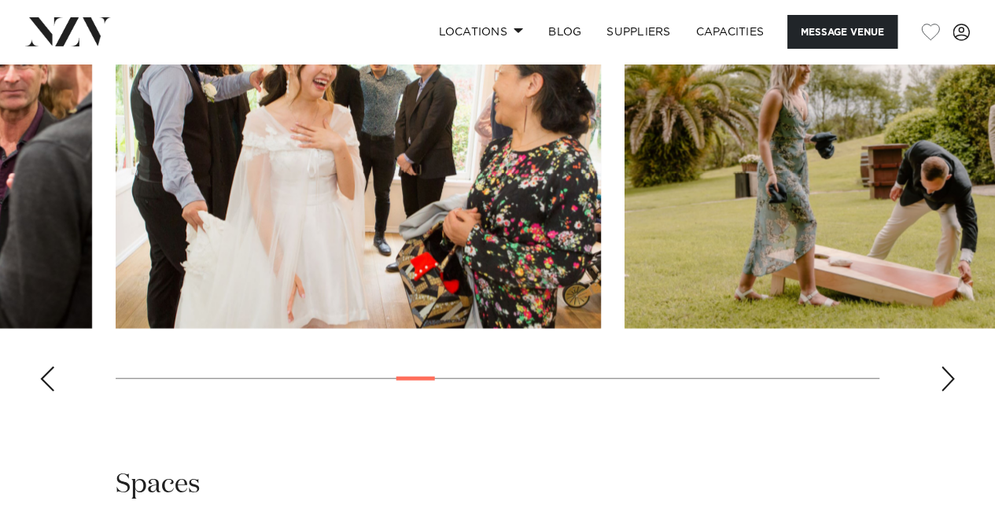
click at [961, 334] on swiper-container at bounding box center [497, 188] width 995 height 432
click at [954, 367] on div "Next slide" at bounding box center [948, 379] width 16 height 25
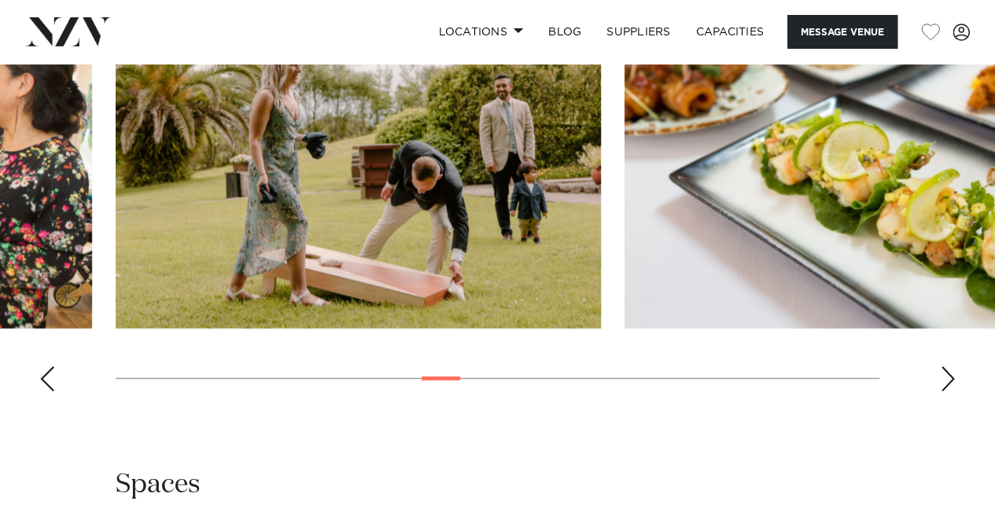
click at [954, 367] on div "Next slide" at bounding box center [948, 379] width 16 height 25
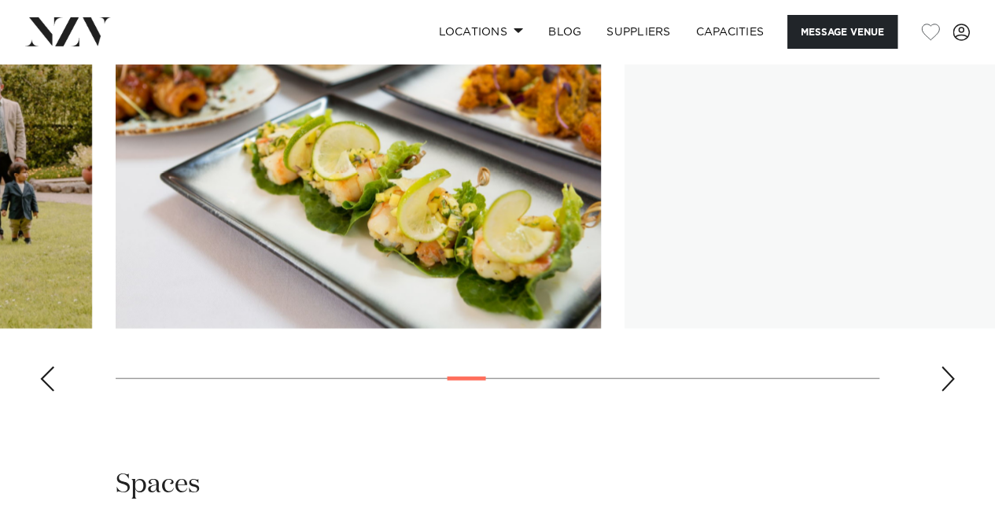
click at [954, 367] on div "Next slide" at bounding box center [948, 379] width 16 height 25
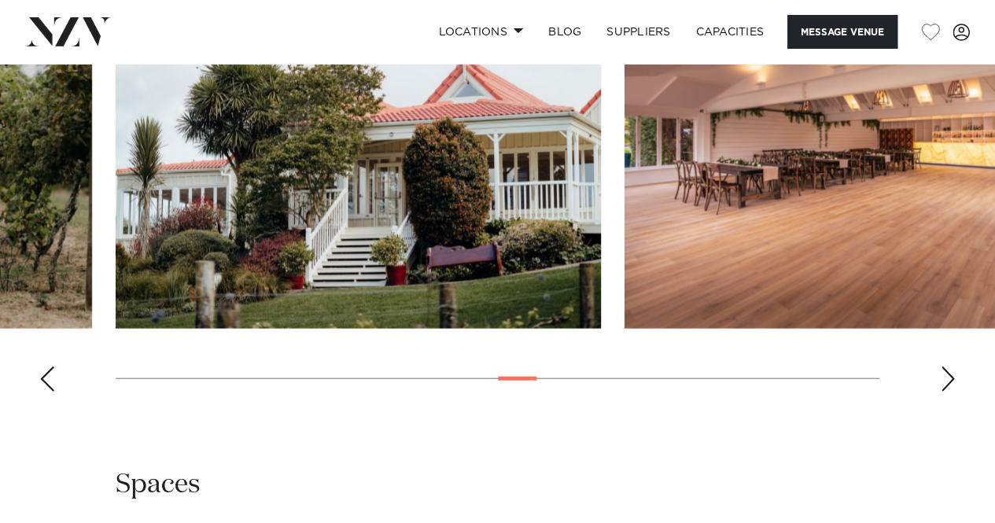
click at [947, 367] on div "Next slide" at bounding box center [948, 379] width 16 height 25
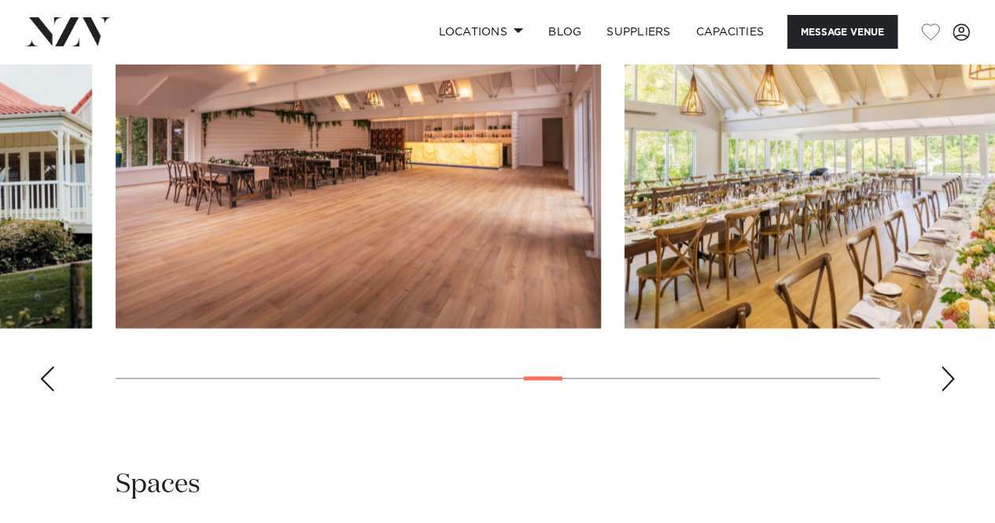
click at [949, 367] on div "Next slide" at bounding box center [948, 379] width 16 height 25
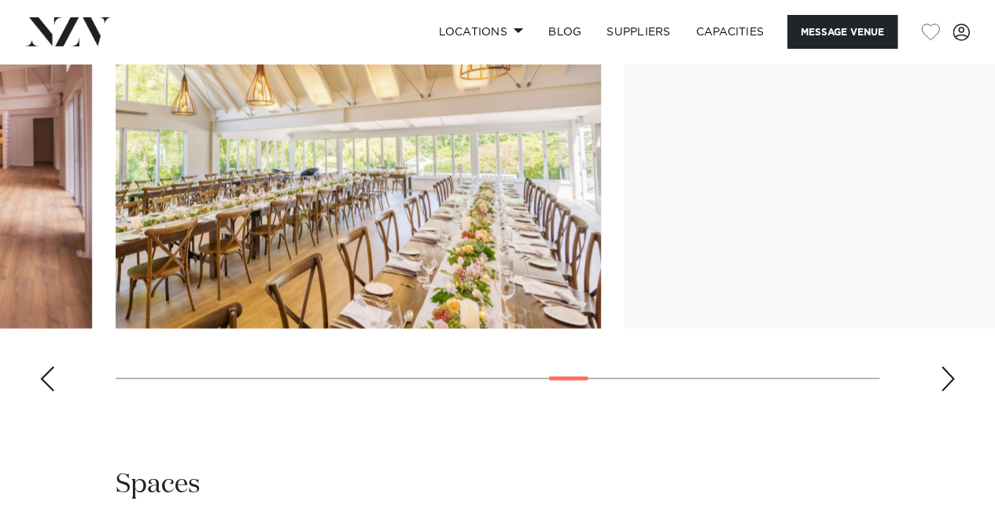
click at [949, 367] on div "Next slide" at bounding box center [948, 379] width 16 height 25
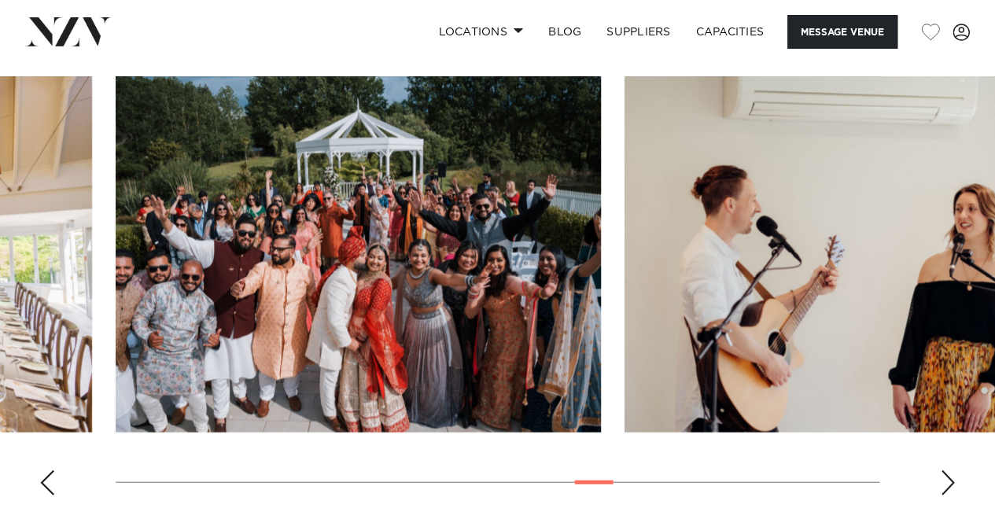
scroll to position [1574, 0]
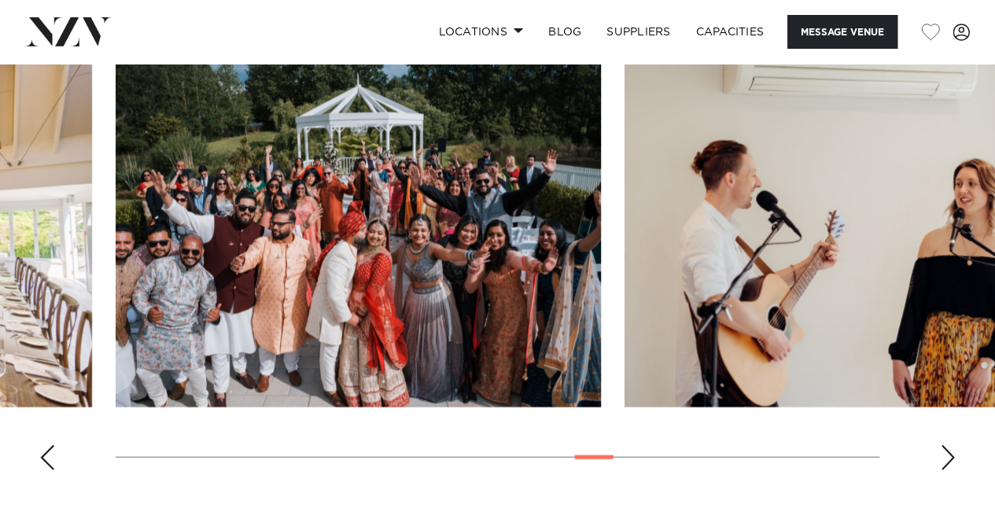
click at [946, 445] on div "Next slide" at bounding box center [948, 457] width 16 height 25
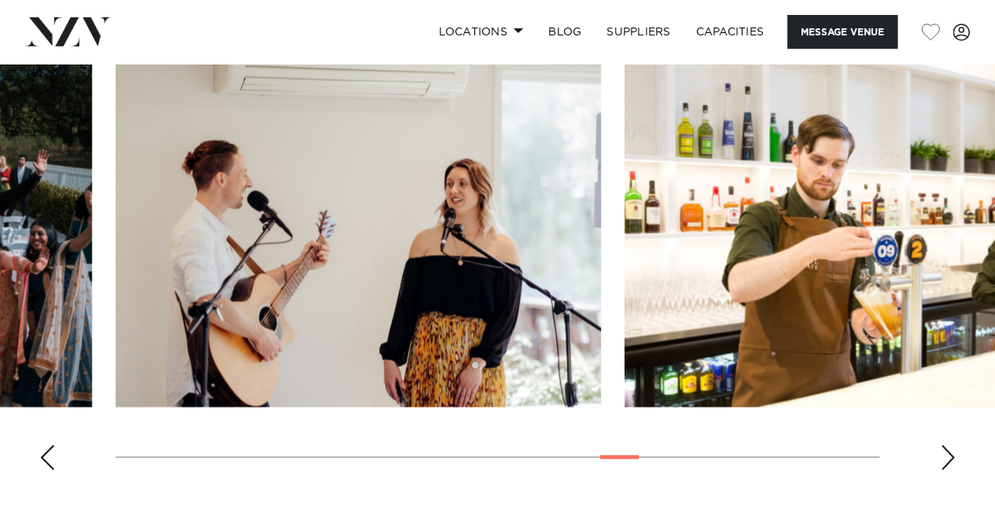
click at [946, 445] on div "Next slide" at bounding box center [948, 457] width 16 height 25
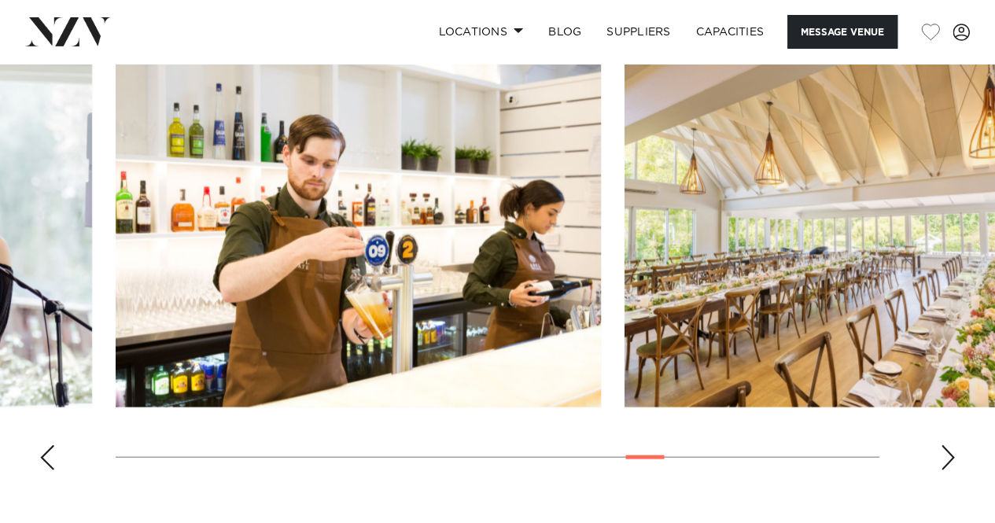
click at [946, 445] on div "Next slide" at bounding box center [948, 457] width 16 height 25
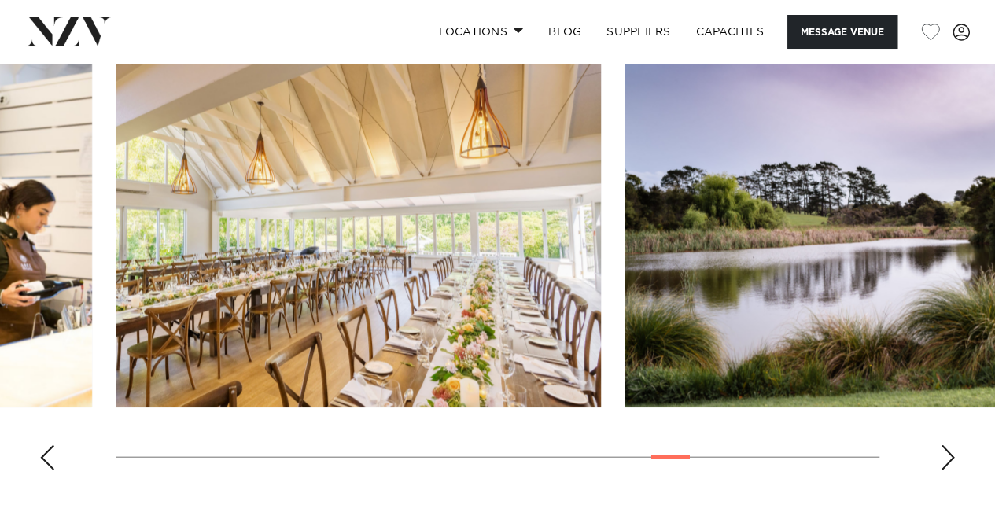
click at [938, 416] on swiper-container at bounding box center [497, 267] width 995 height 432
click at [944, 445] on div "Next slide" at bounding box center [948, 457] width 16 height 25
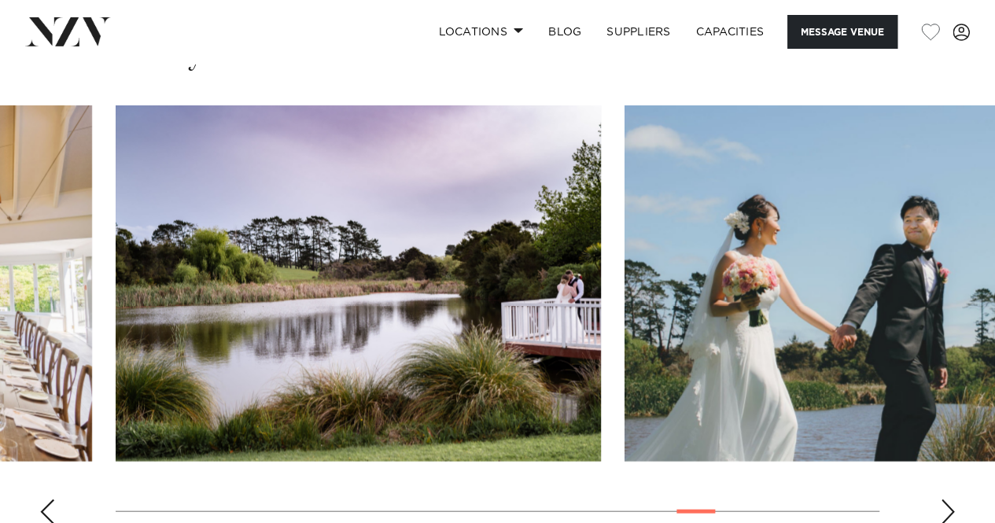
scroll to position [1495, 0]
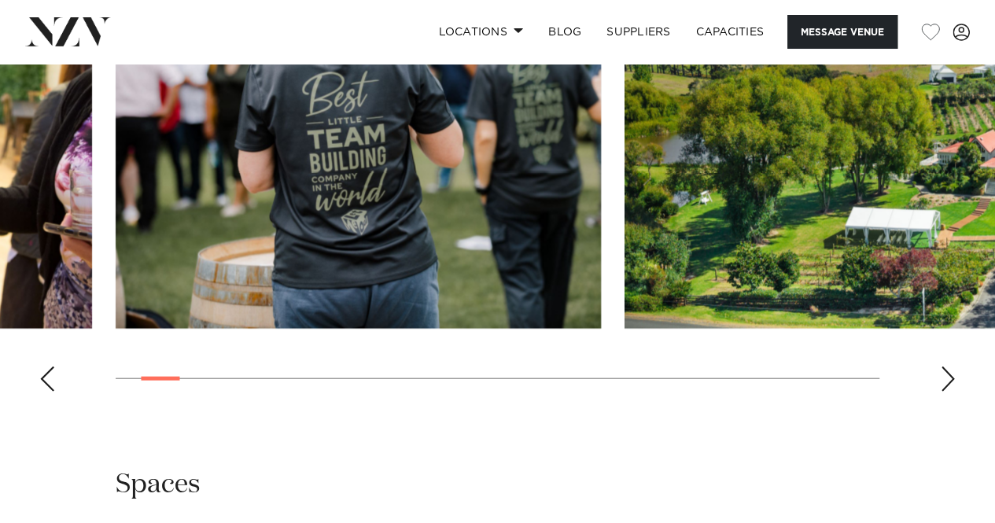
scroll to position [1652, 0]
click at [947, 367] on div "Next slide" at bounding box center [948, 379] width 16 height 25
click at [948, 367] on div "Next slide" at bounding box center [948, 379] width 16 height 25
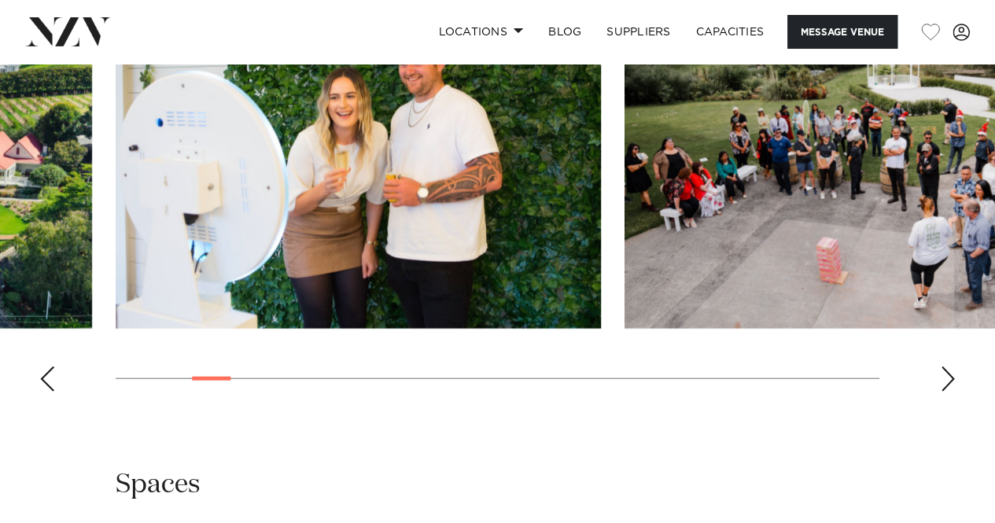
click at [948, 367] on div "Next slide" at bounding box center [948, 379] width 16 height 25
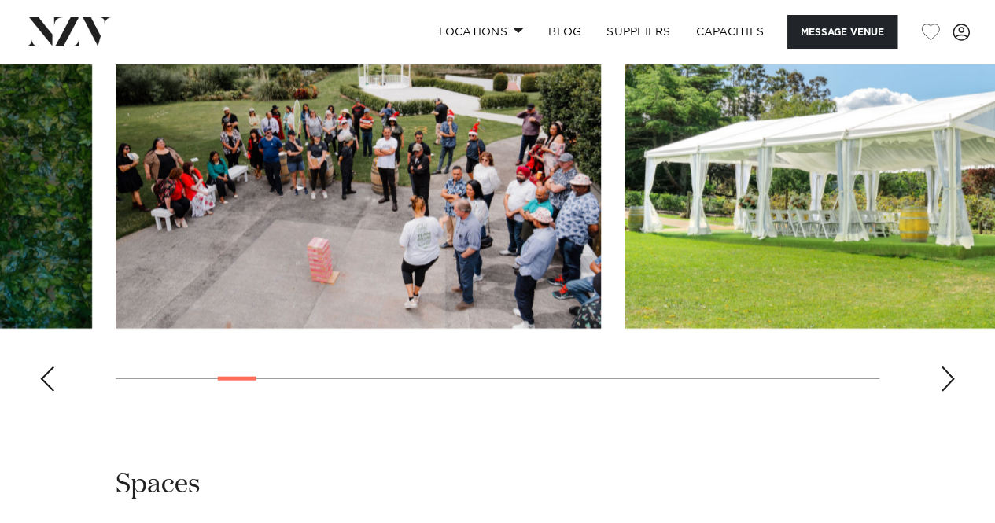
click at [948, 367] on div "Next slide" at bounding box center [948, 379] width 16 height 25
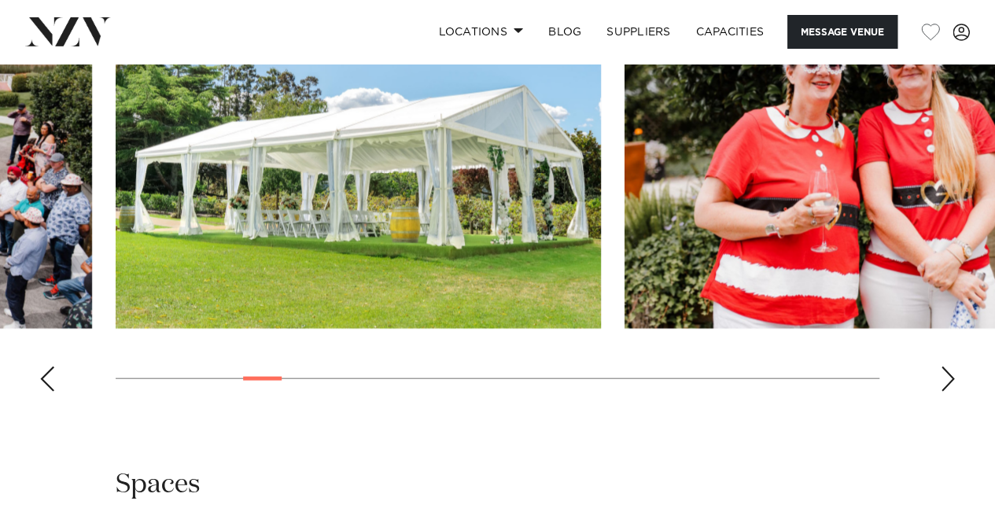
click at [948, 367] on div "Next slide" at bounding box center [948, 379] width 16 height 25
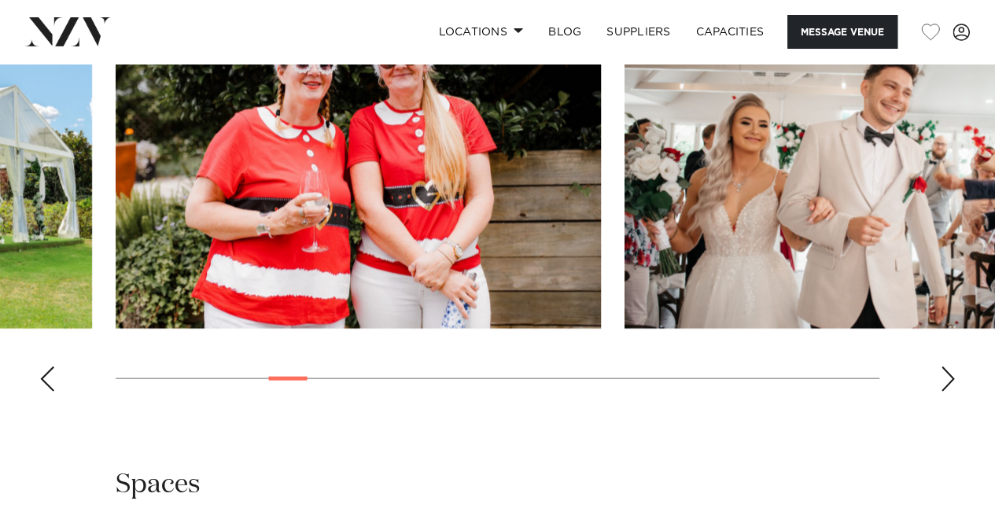
click at [948, 367] on div "Next slide" at bounding box center [948, 379] width 16 height 25
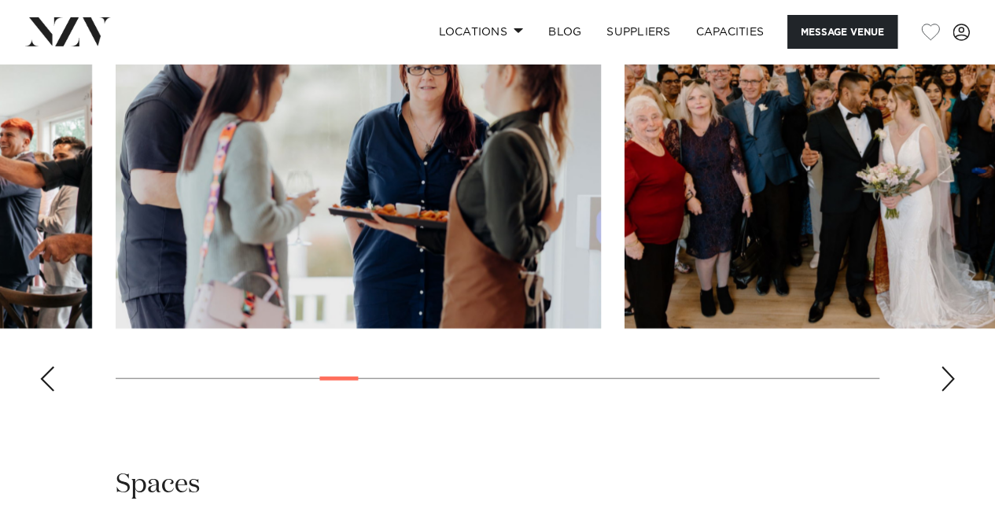
click at [948, 367] on div "Next slide" at bounding box center [948, 379] width 16 height 25
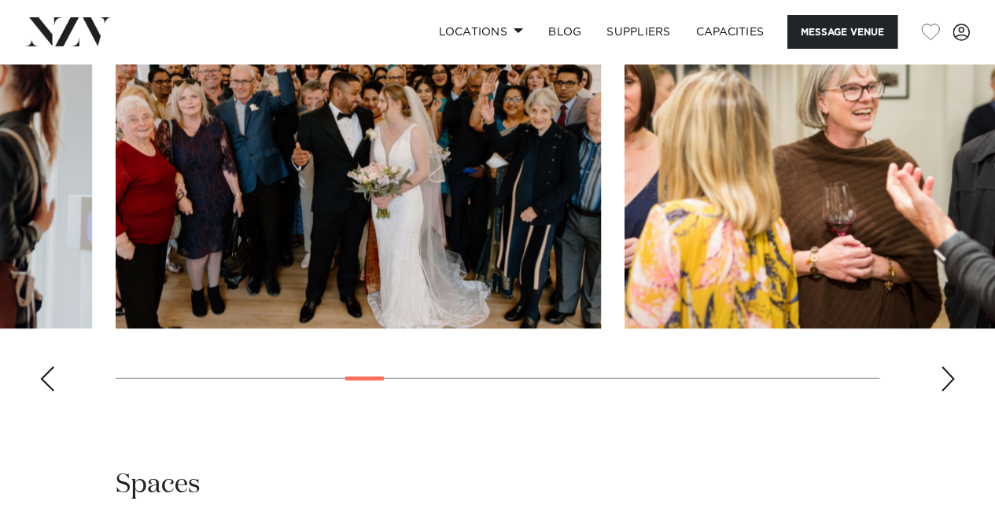
click at [948, 367] on div "Next slide" at bounding box center [948, 379] width 16 height 25
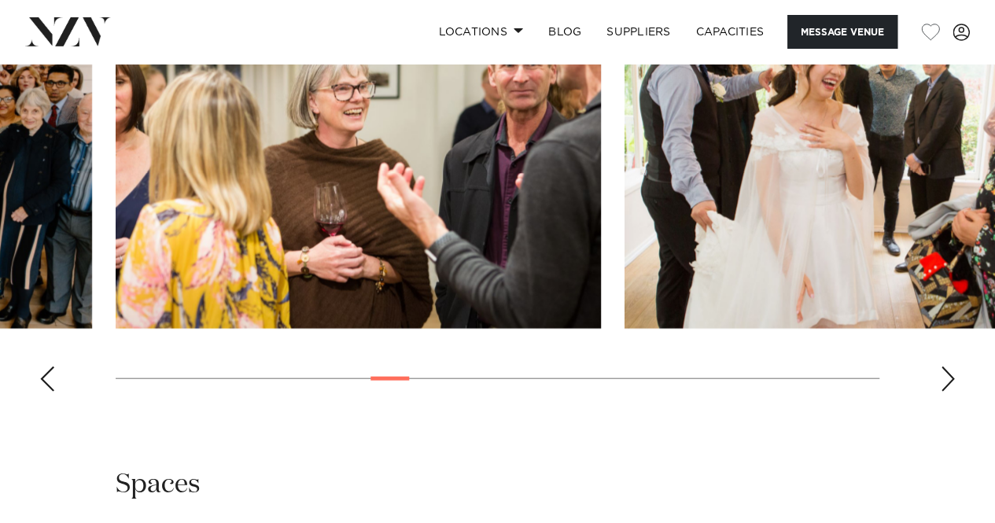
click at [948, 367] on div "Next slide" at bounding box center [948, 379] width 16 height 25
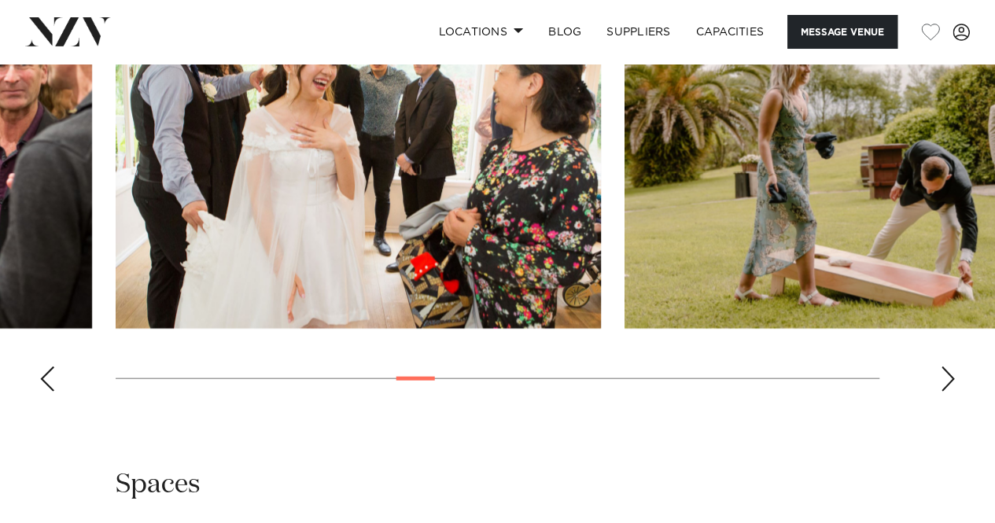
click at [948, 367] on div "Next slide" at bounding box center [948, 379] width 16 height 25
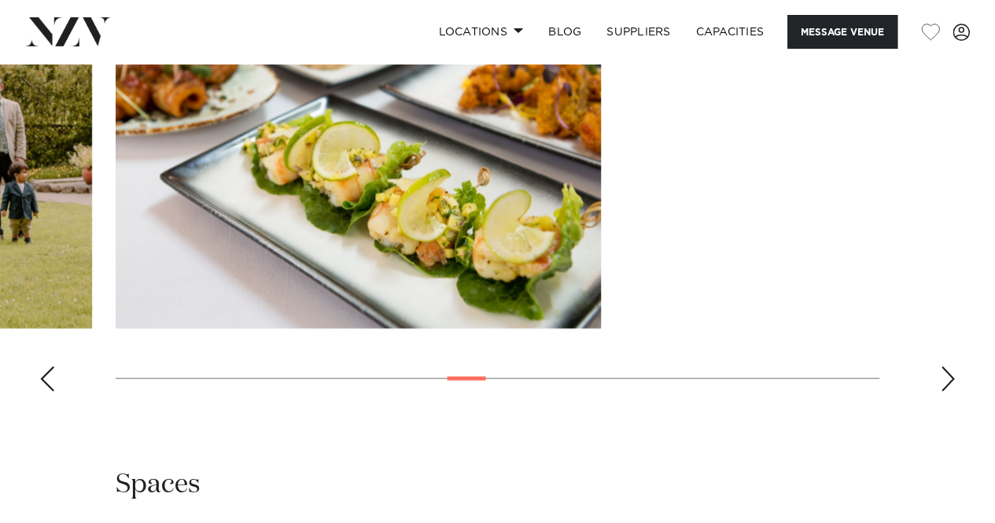
click at [948, 367] on div "Next slide" at bounding box center [948, 379] width 16 height 25
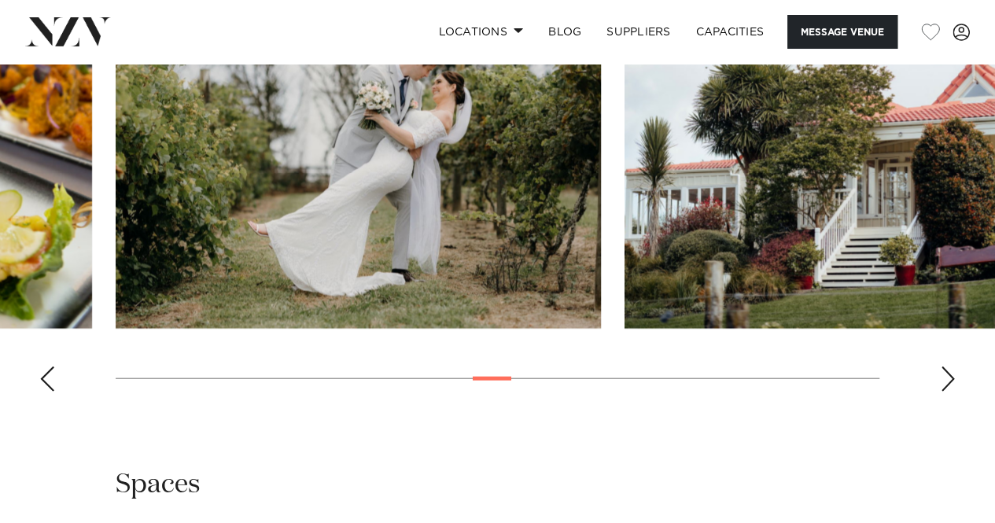
click at [948, 367] on div "Next slide" at bounding box center [948, 379] width 16 height 25
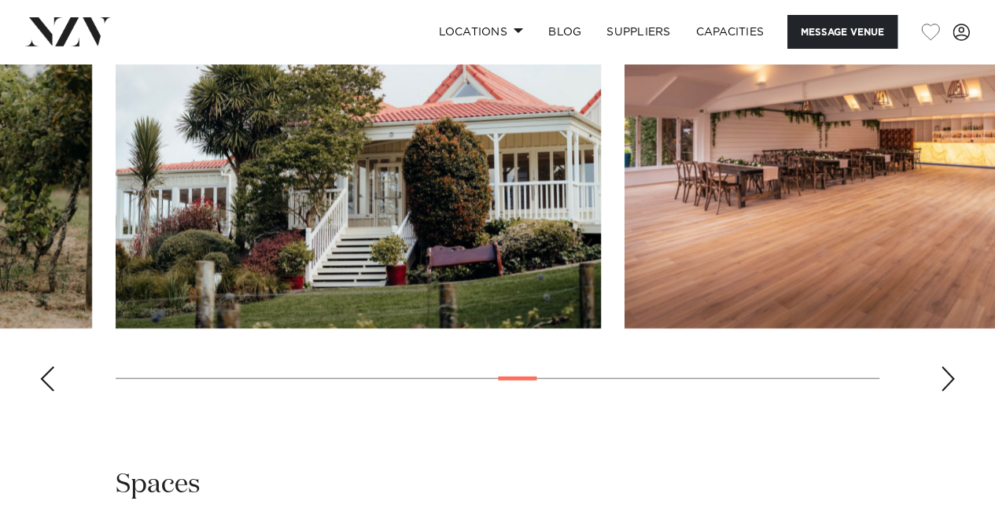
click at [948, 367] on div "Next slide" at bounding box center [948, 379] width 16 height 25
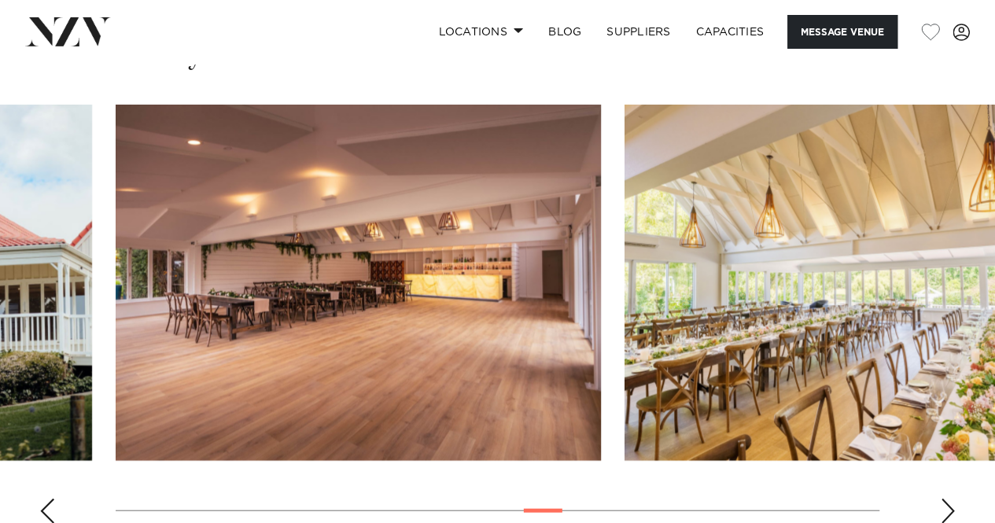
scroll to position [1495, 0]
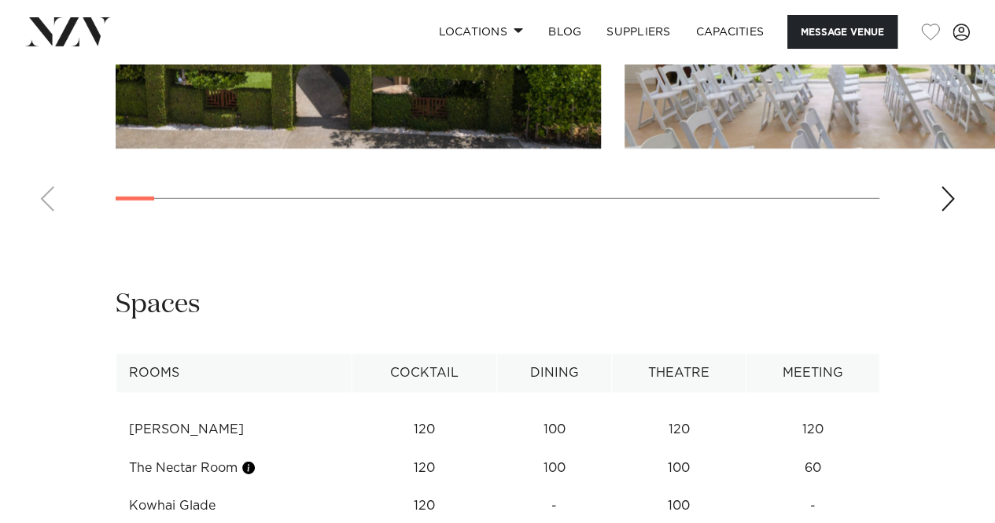
scroll to position [2203, 0]
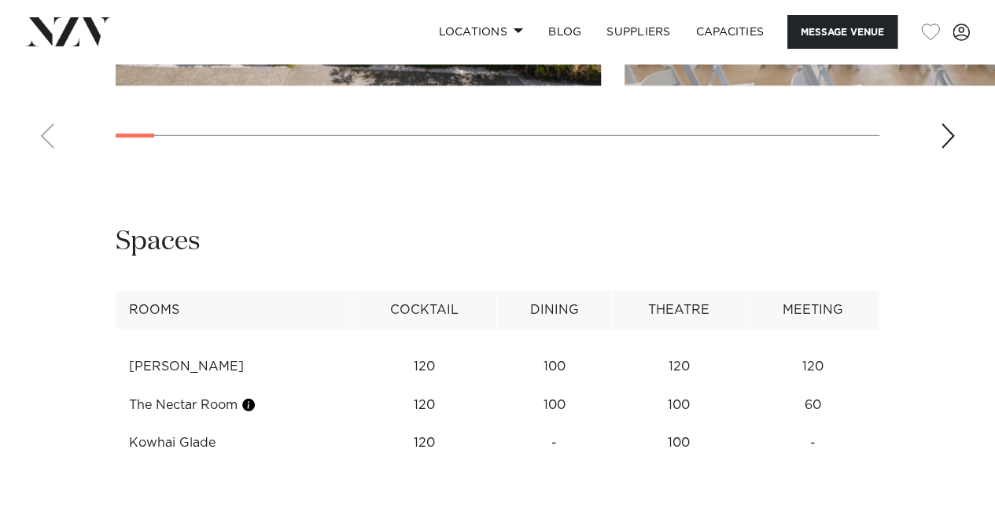
click at [942, 149] on div "Next slide" at bounding box center [948, 136] width 16 height 25
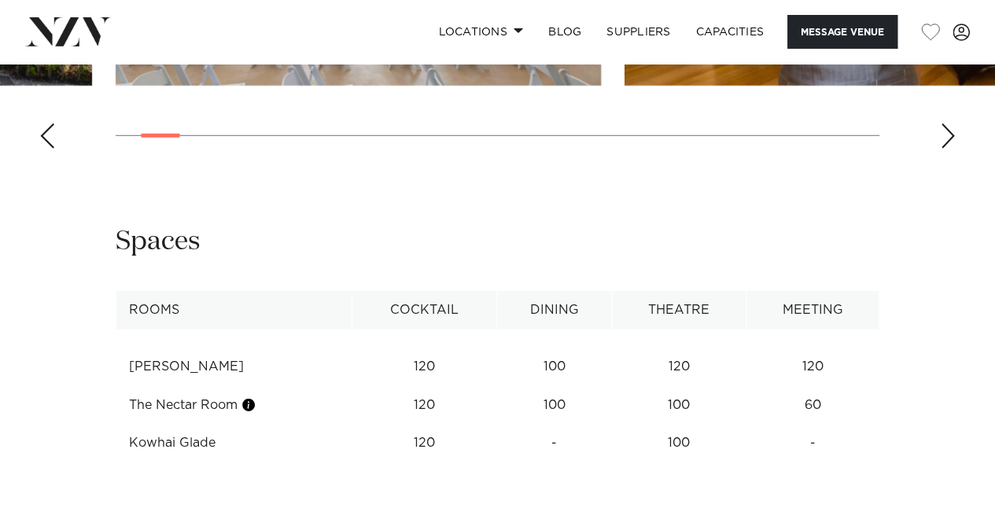
click at [942, 149] on div "Next slide" at bounding box center [948, 136] width 16 height 25
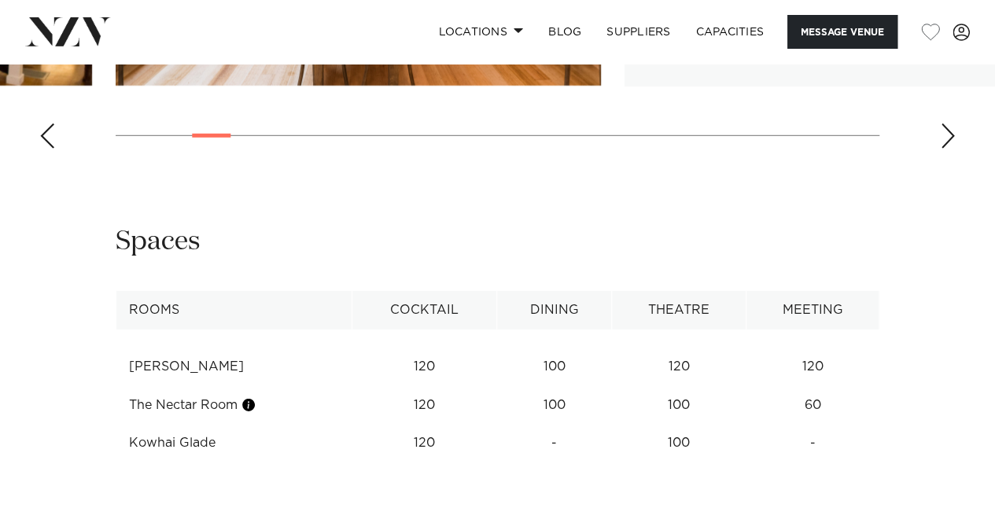
click at [942, 149] on div "Next slide" at bounding box center [948, 136] width 16 height 25
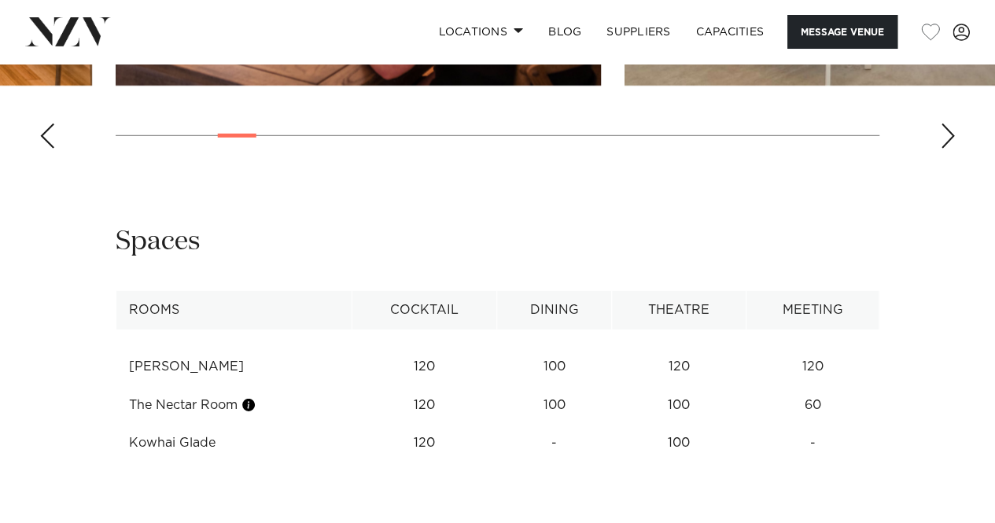
click at [50, 149] on div "Previous slide" at bounding box center [47, 136] width 16 height 25
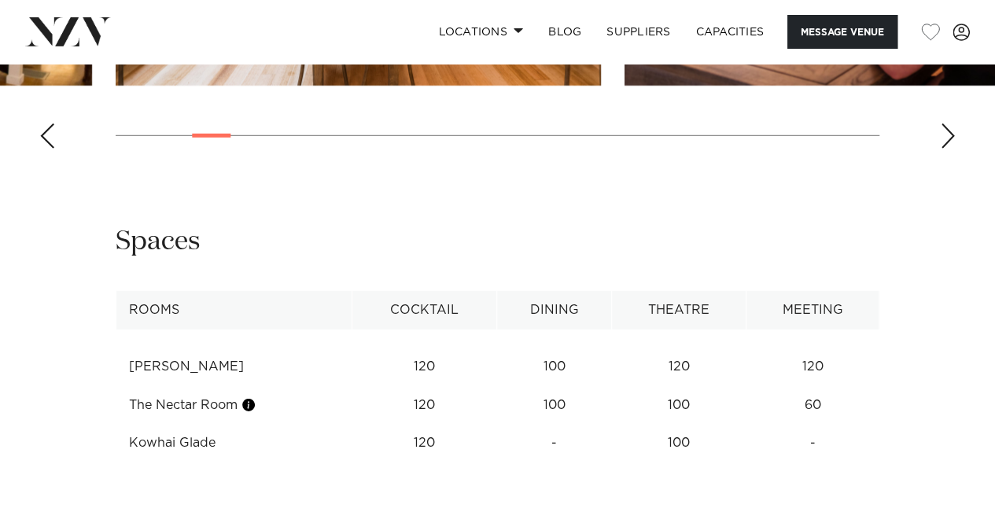
click at [955, 149] on div "Next slide" at bounding box center [948, 136] width 16 height 25
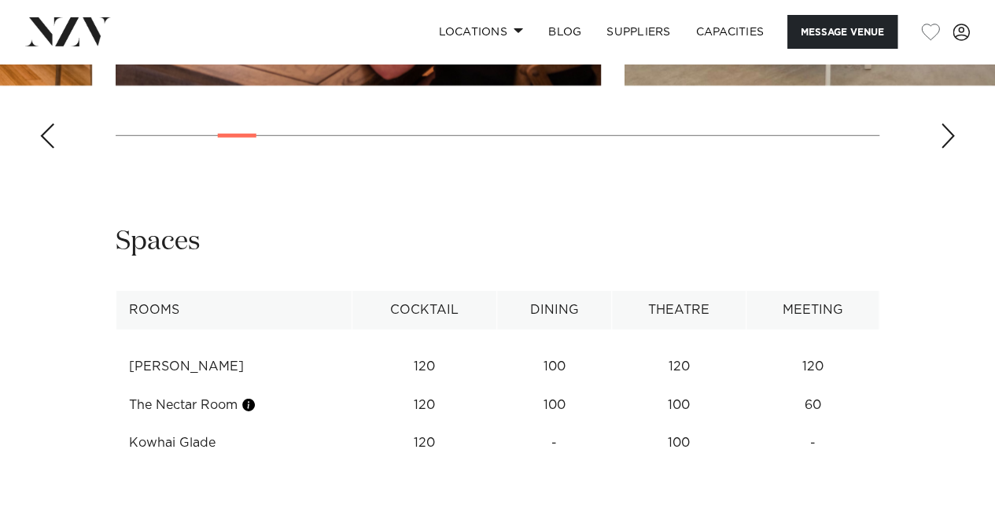
click at [955, 149] on div "Next slide" at bounding box center [948, 136] width 16 height 25
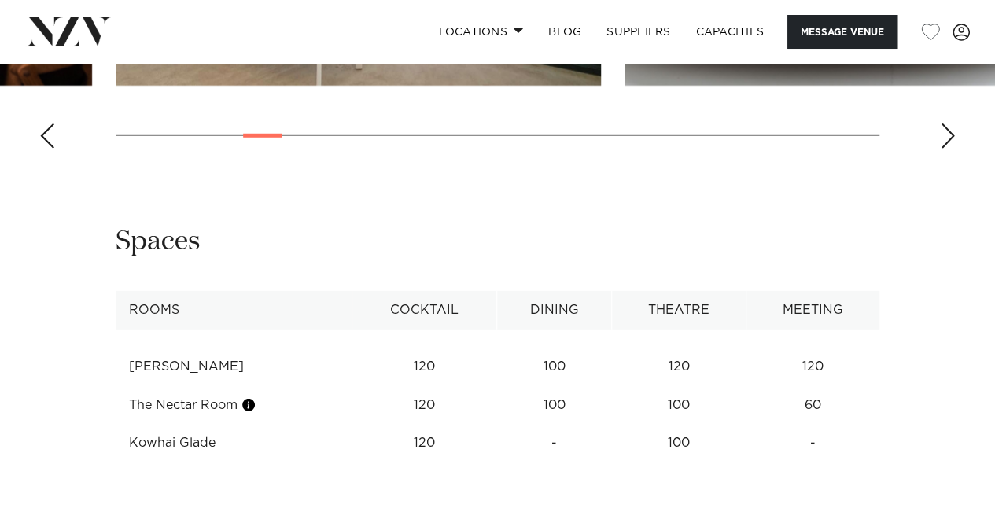
click at [955, 149] on div "Next slide" at bounding box center [948, 136] width 16 height 25
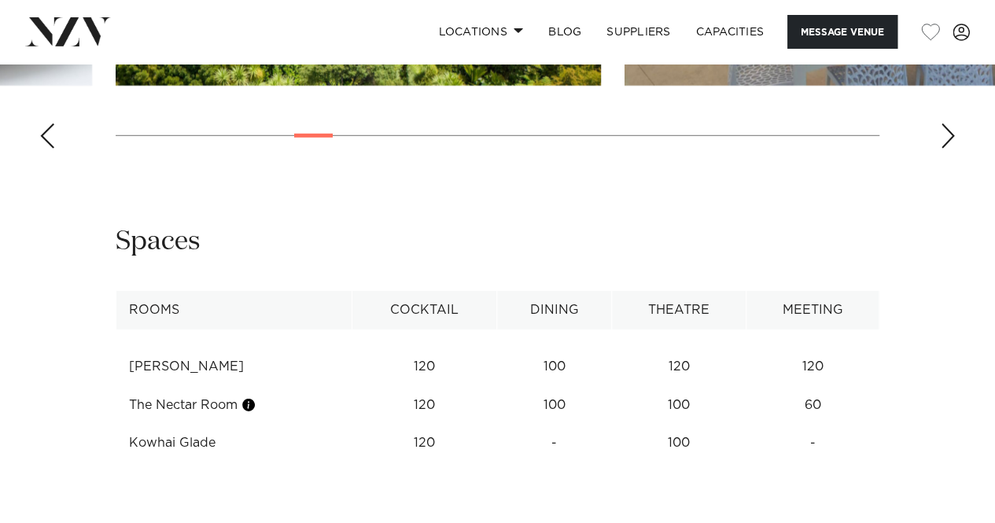
click at [955, 149] on div "Next slide" at bounding box center [948, 136] width 16 height 25
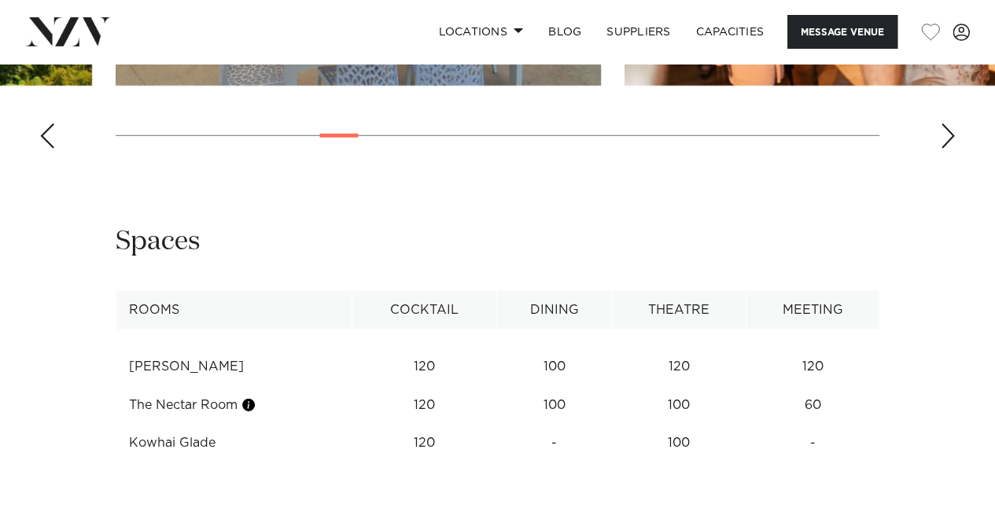
click at [955, 149] on div "Next slide" at bounding box center [948, 136] width 16 height 25
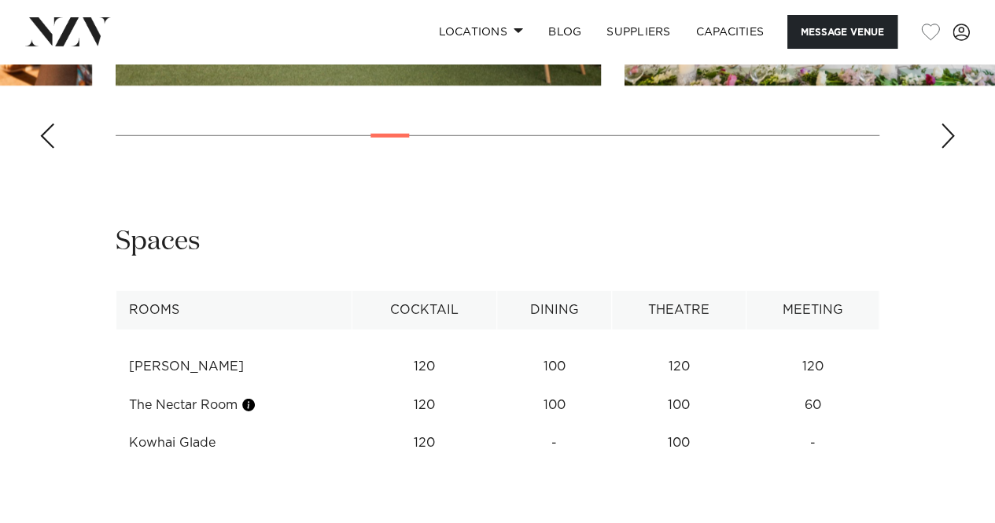
click at [955, 149] on div "Next slide" at bounding box center [948, 136] width 16 height 25
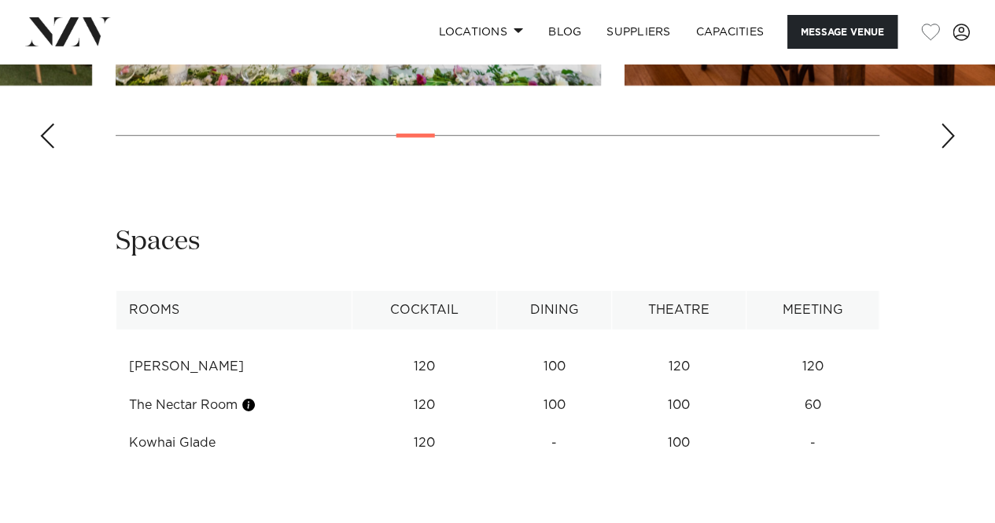
click at [955, 149] on div "Next slide" at bounding box center [948, 136] width 16 height 25
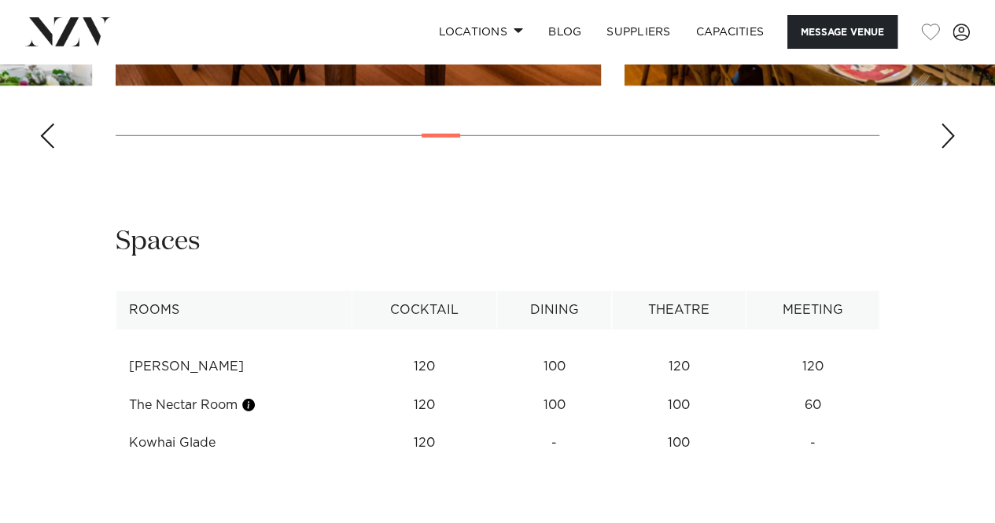
click at [955, 149] on div "Next slide" at bounding box center [948, 136] width 16 height 25
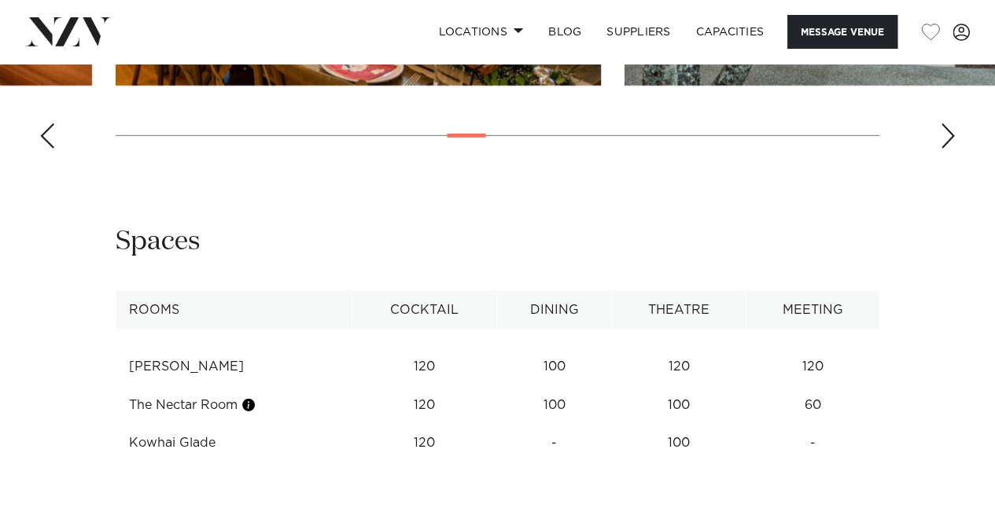
click at [955, 149] on div "Next slide" at bounding box center [948, 136] width 16 height 25
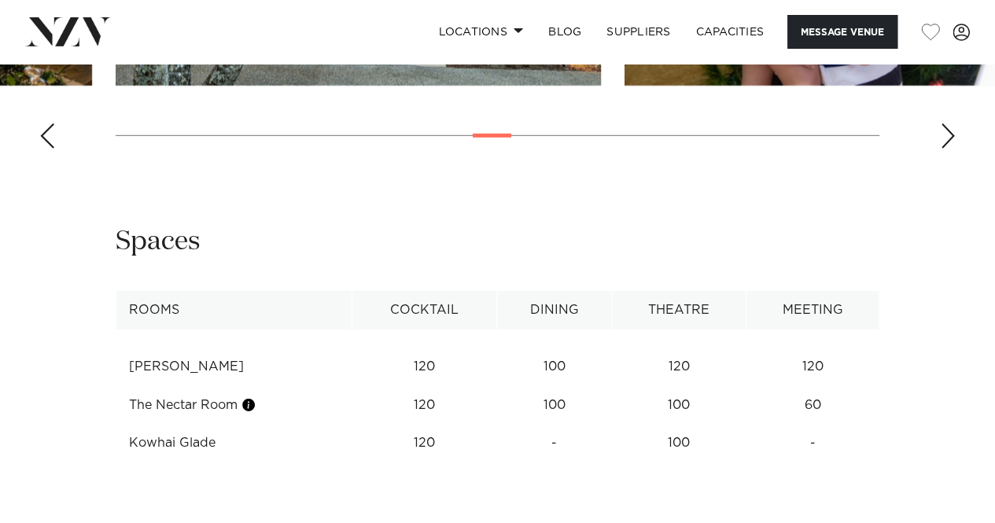
click at [955, 149] on div "Next slide" at bounding box center [948, 136] width 16 height 25
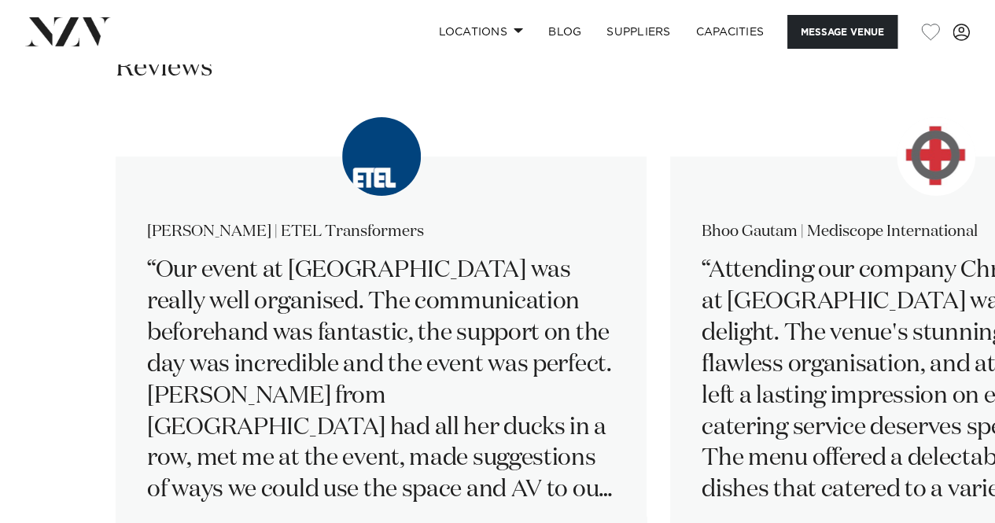
scroll to position [2596, 0]
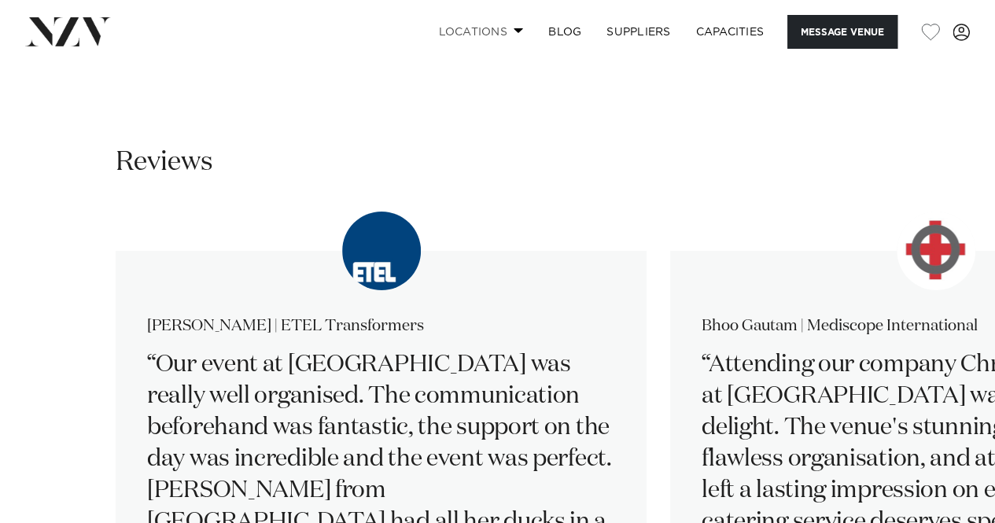
click at [514, 33] on span at bounding box center [519, 31] width 10 height 6
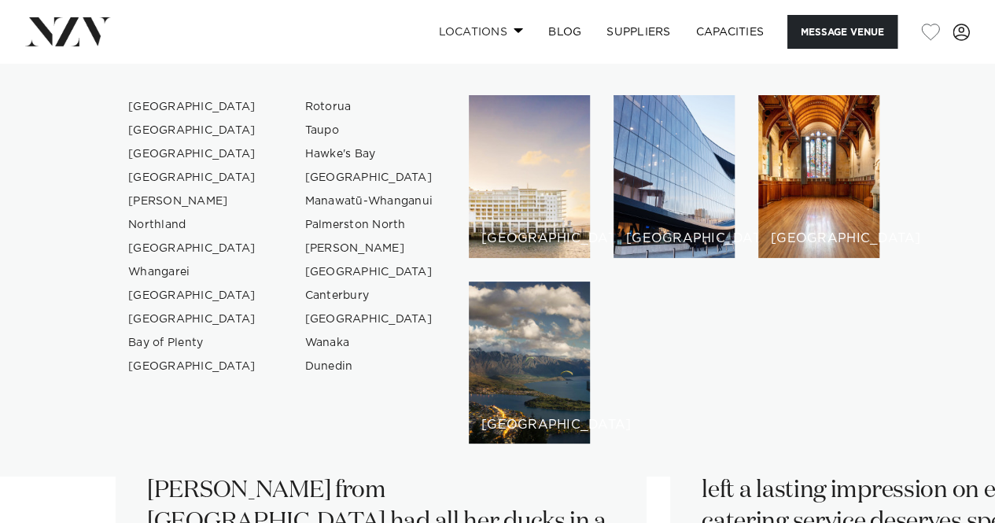
click at [518, 33] on span at bounding box center [519, 31] width 10 height 6
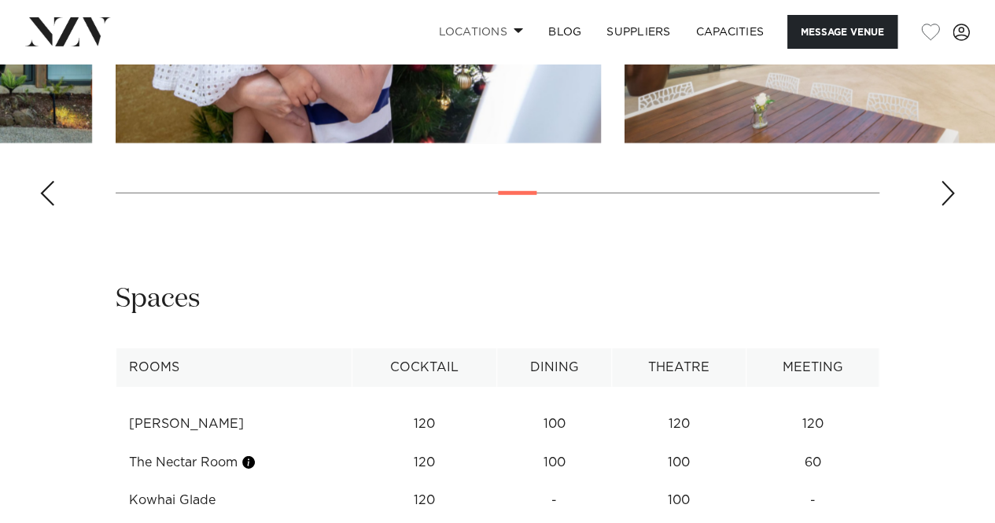
scroll to position [2203, 0]
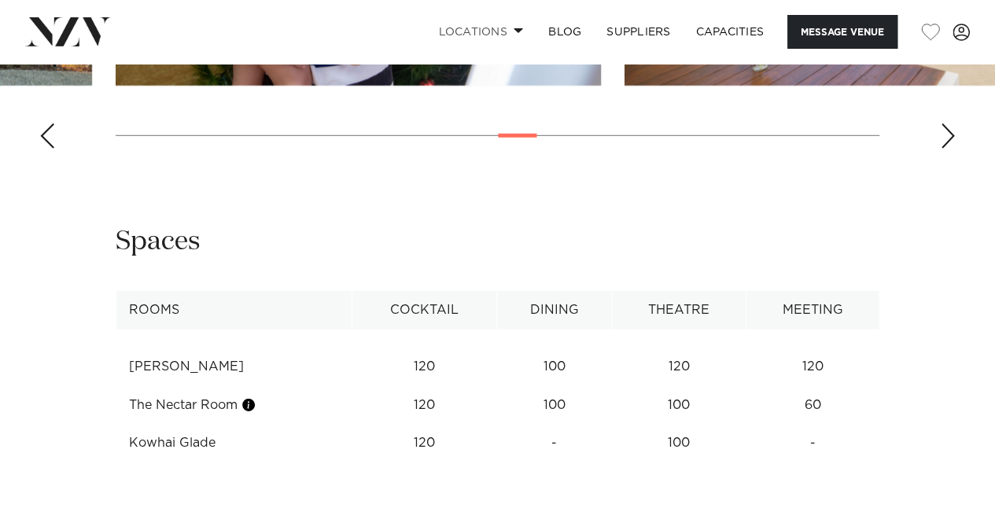
click at [947, 149] on div "Next slide" at bounding box center [948, 136] width 16 height 25
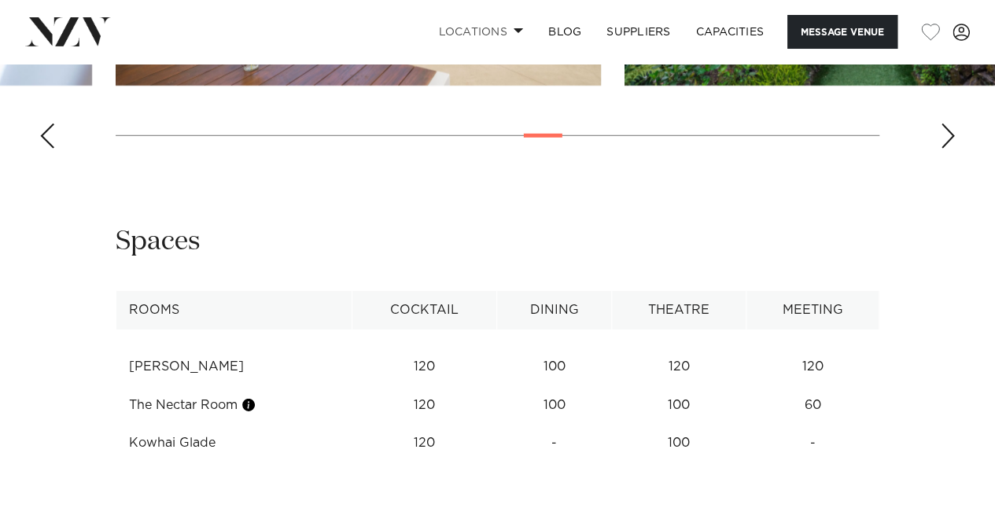
click at [947, 149] on div "Next slide" at bounding box center [948, 136] width 16 height 25
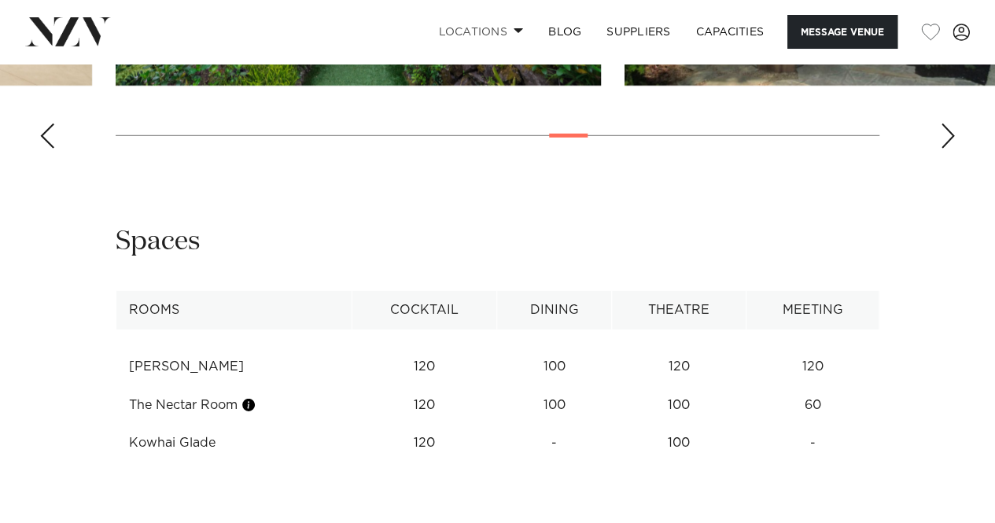
click at [947, 149] on div "Next slide" at bounding box center [948, 136] width 16 height 25
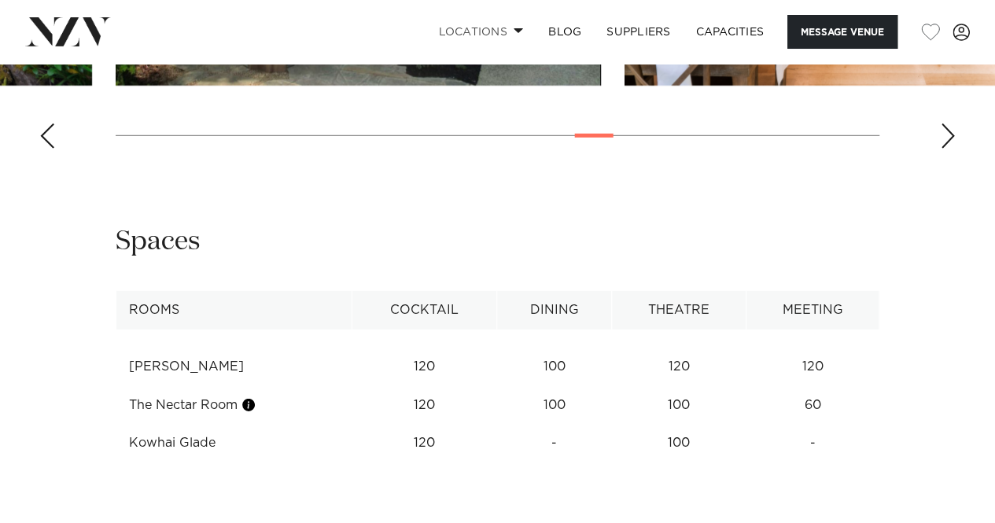
click at [947, 149] on div "Next slide" at bounding box center [948, 136] width 16 height 25
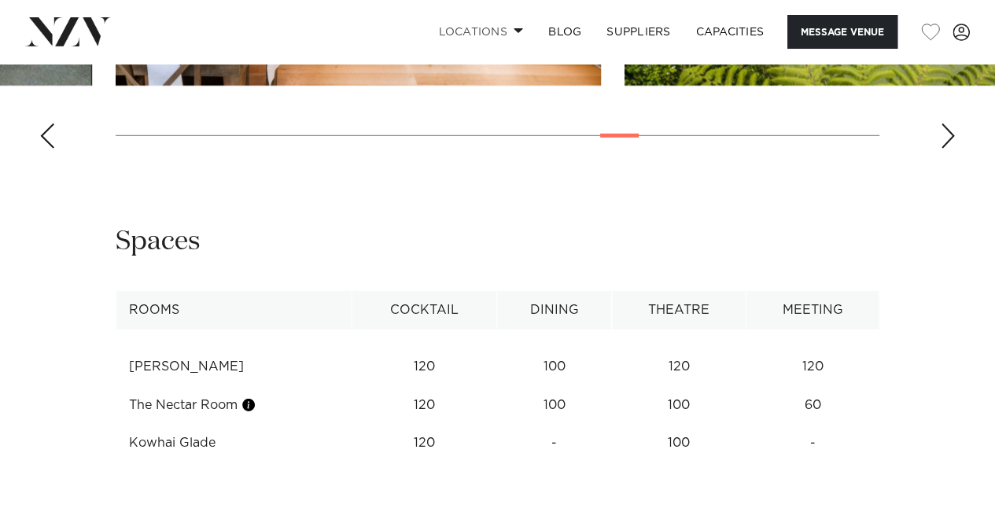
click at [947, 149] on div "Next slide" at bounding box center [948, 136] width 16 height 25
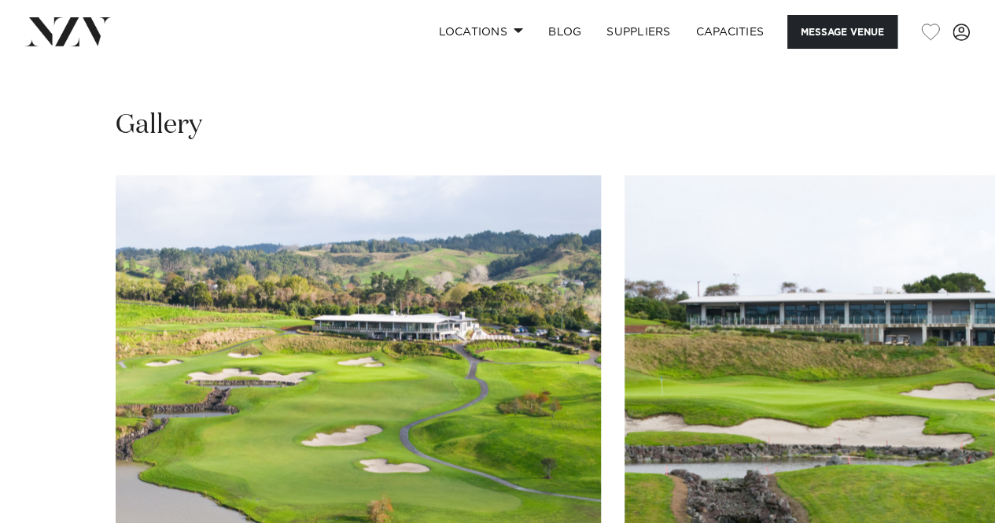
scroll to position [1574, 0]
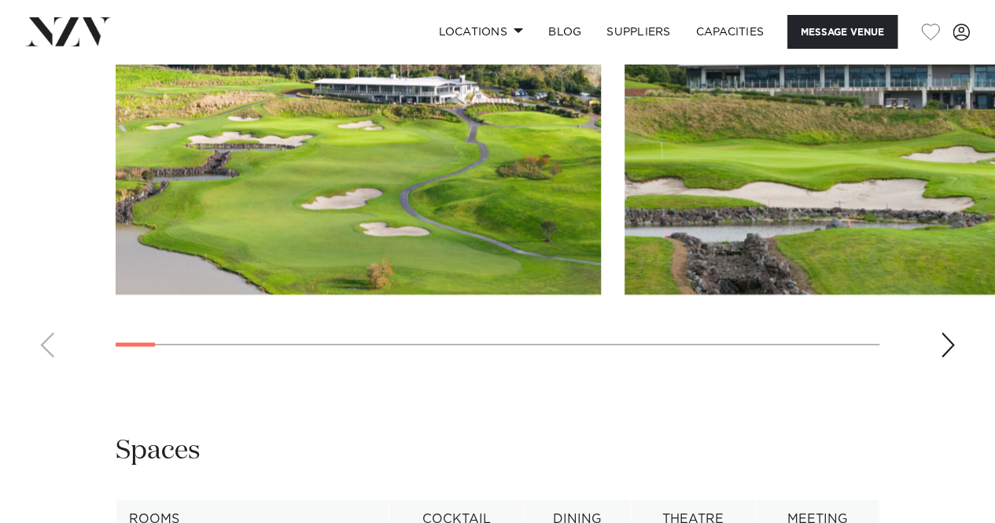
click at [947, 334] on div "Next slide" at bounding box center [948, 345] width 16 height 25
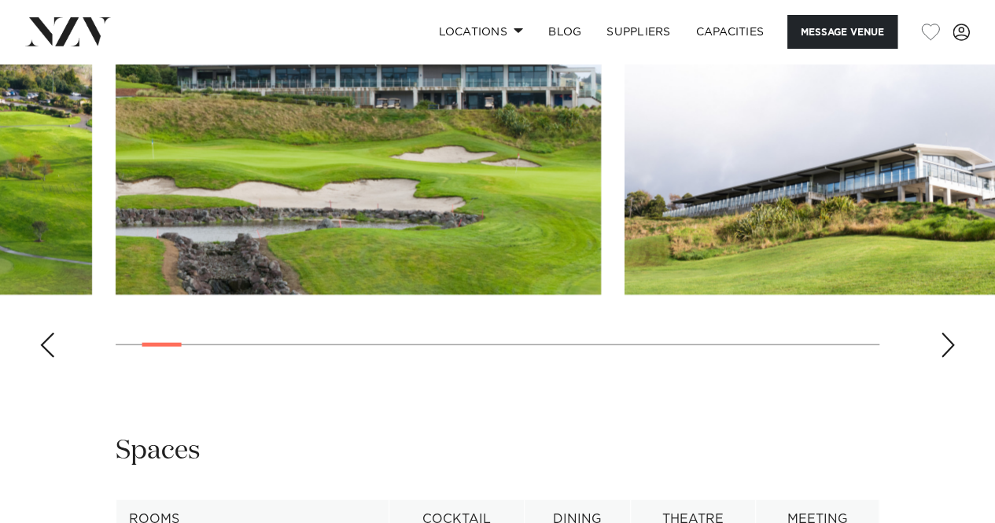
click at [947, 334] on div "Next slide" at bounding box center [948, 345] width 16 height 25
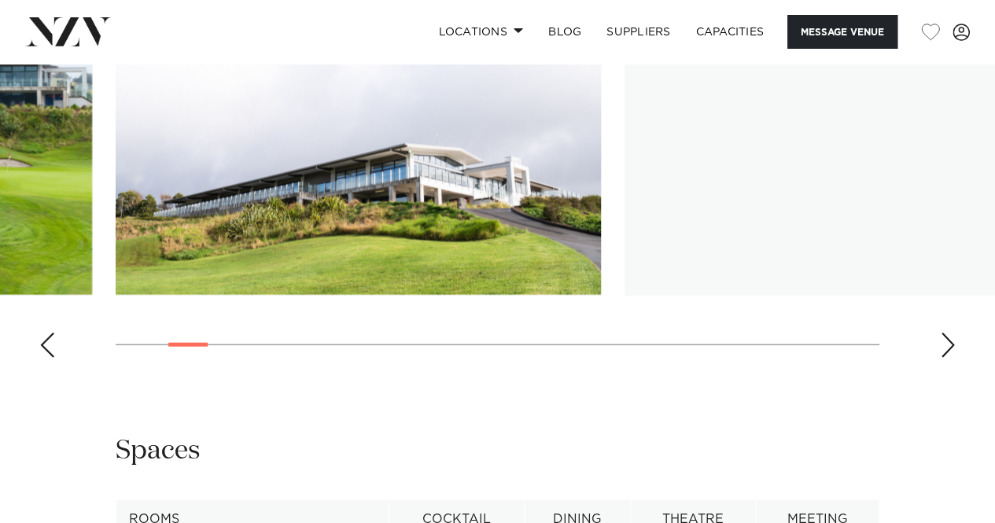
click at [947, 334] on div "Next slide" at bounding box center [948, 345] width 16 height 25
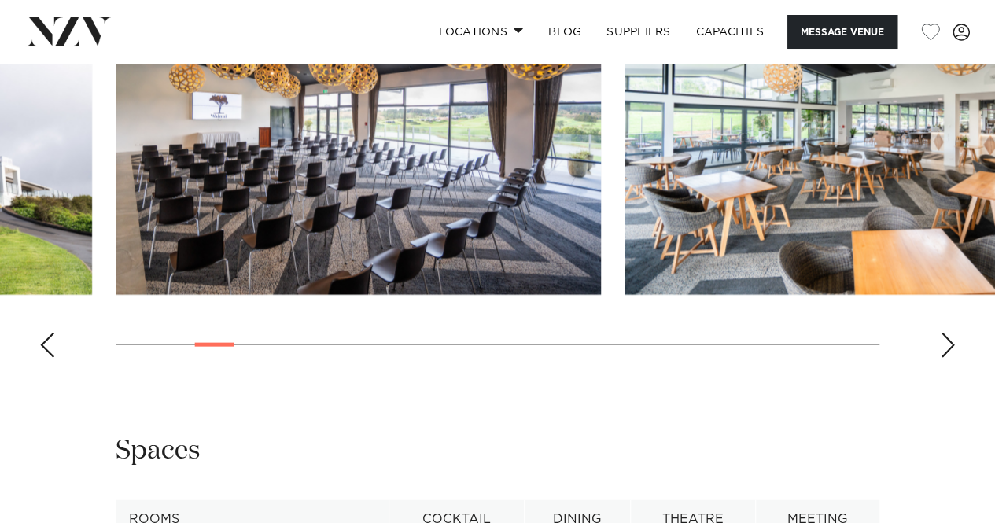
click at [947, 334] on div "Next slide" at bounding box center [948, 345] width 16 height 25
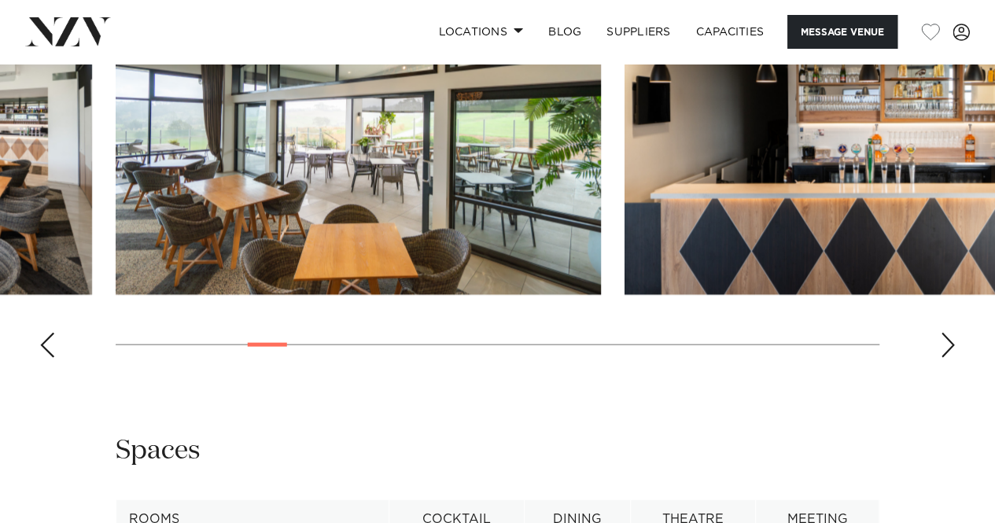
click at [947, 334] on div "Next slide" at bounding box center [948, 345] width 16 height 25
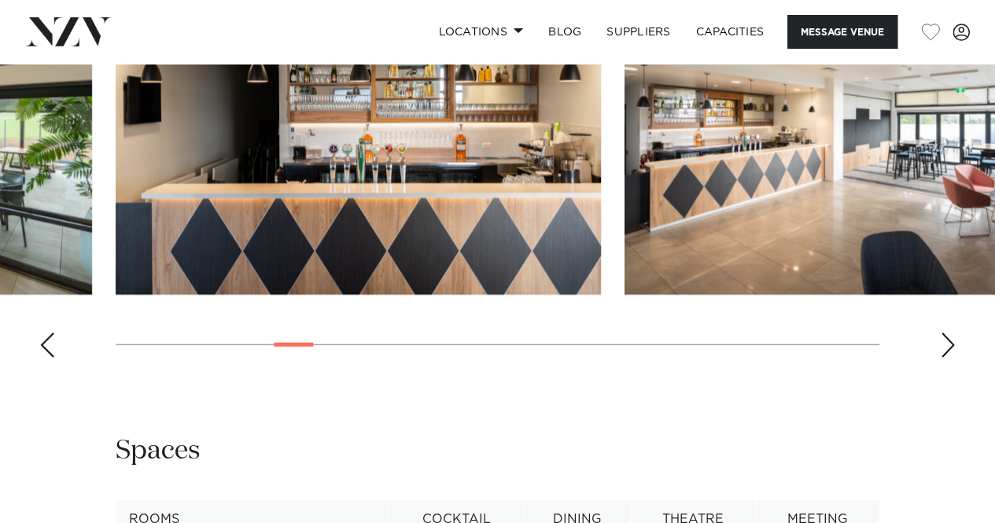
click at [947, 334] on div "Next slide" at bounding box center [948, 345] width 16 height 25
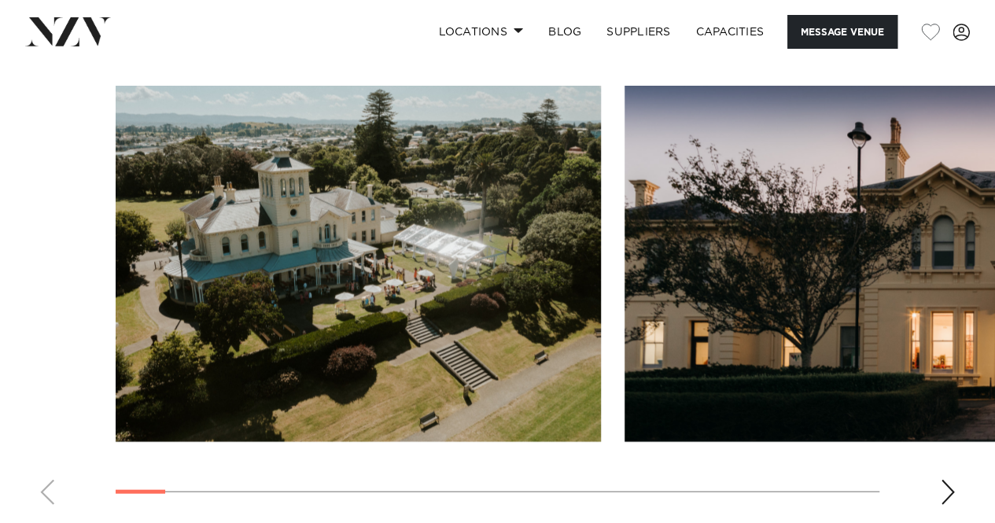
scroll to position [1652, 0]
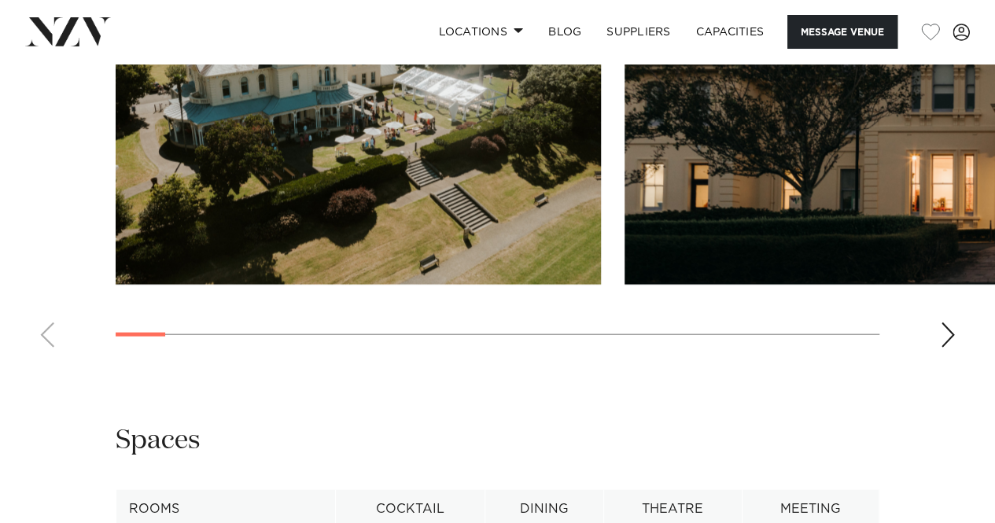
click at [943, 348] on div "Next slide" at bounding box center [948, 335] width 16 height 25
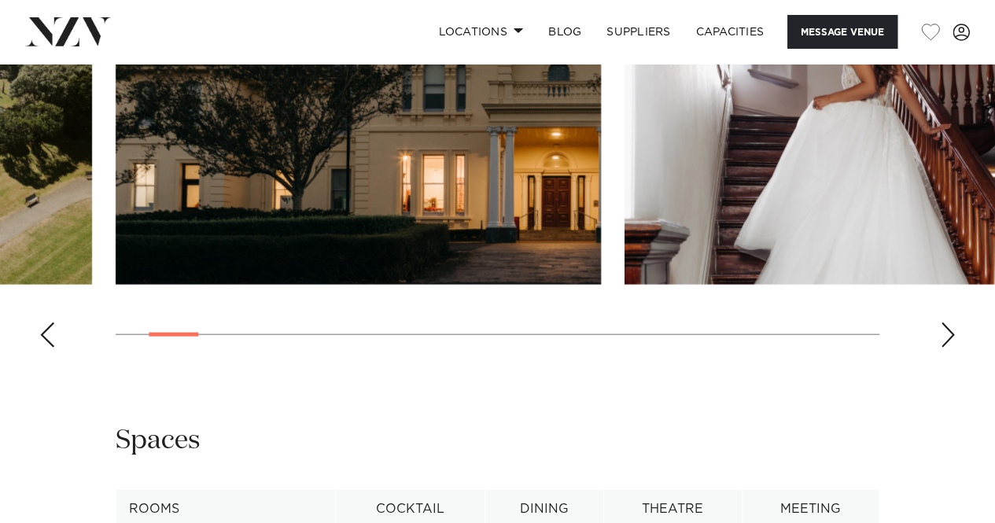
click at [947, 348] on div "Next slide" at bounding box center [948, 335] width 16 height 25
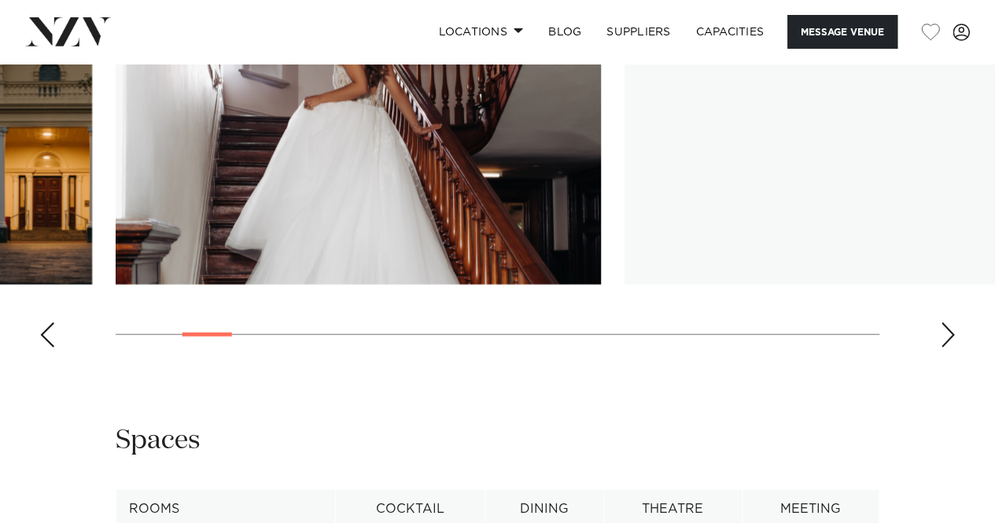
click at [947, 348] on div "Next slide" at bounding box center [948, 335] width 16 height 25
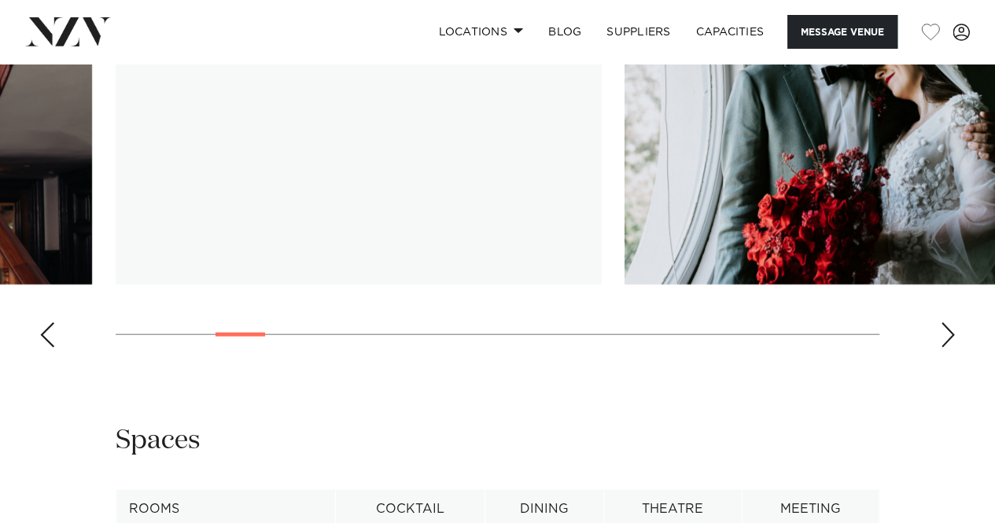
click at [947, 348] on div "Next slide" at bounding box center [948, 335] width 16 height 25
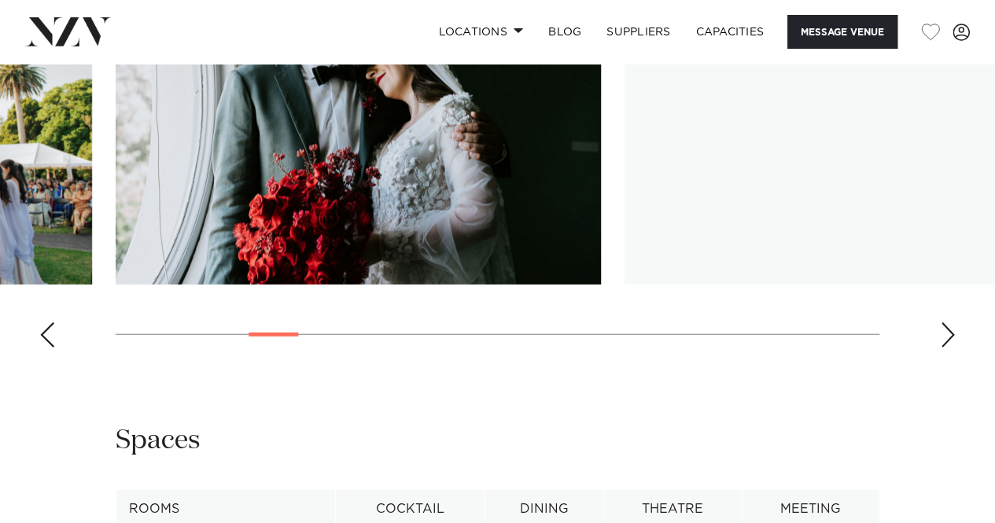
click at [947, 348] on div "Next slide" at bounding box center [948, 335] width 16 height 25
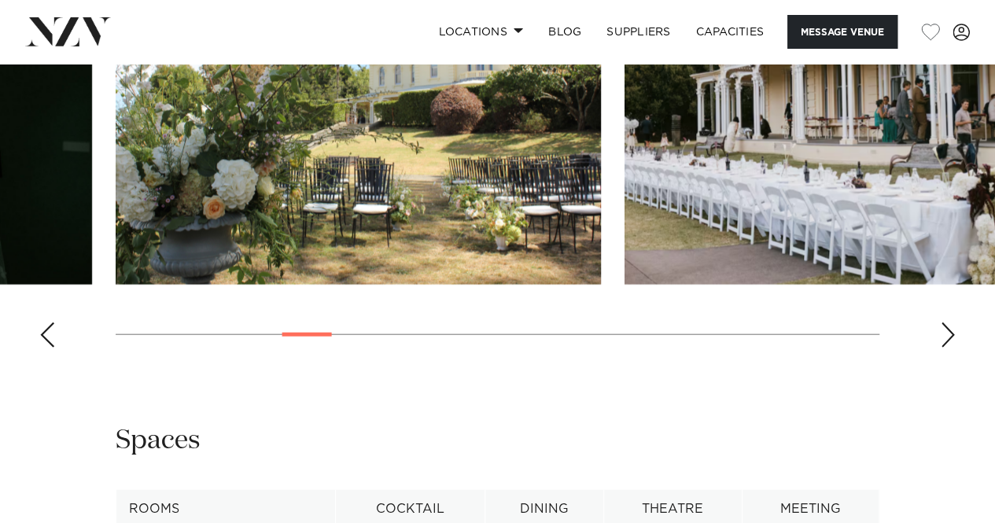
click at [947, 348] on div "Next slide" at bounding box center [948, 335] width 16 height 25
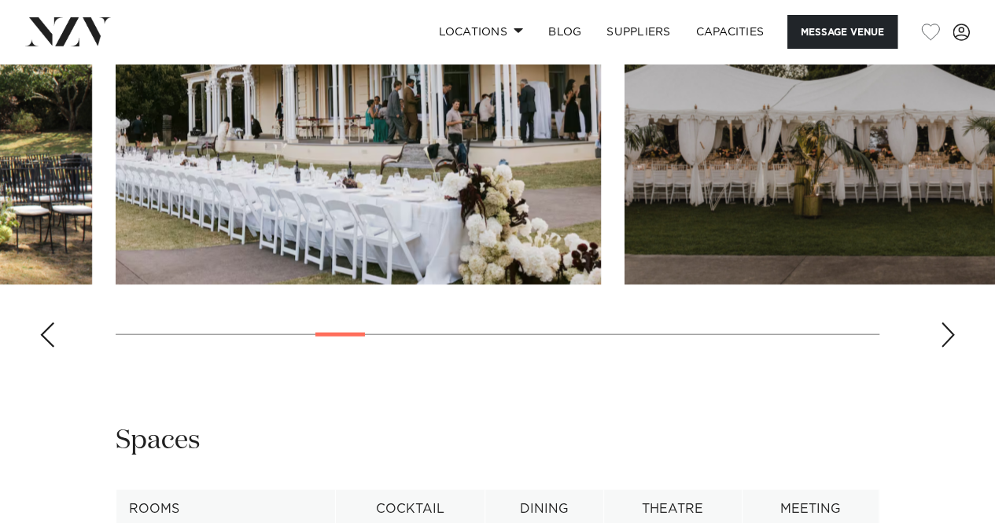
click at [947, 348] on div "Next slide" at bounding box center [948, 335] width 16 height 25
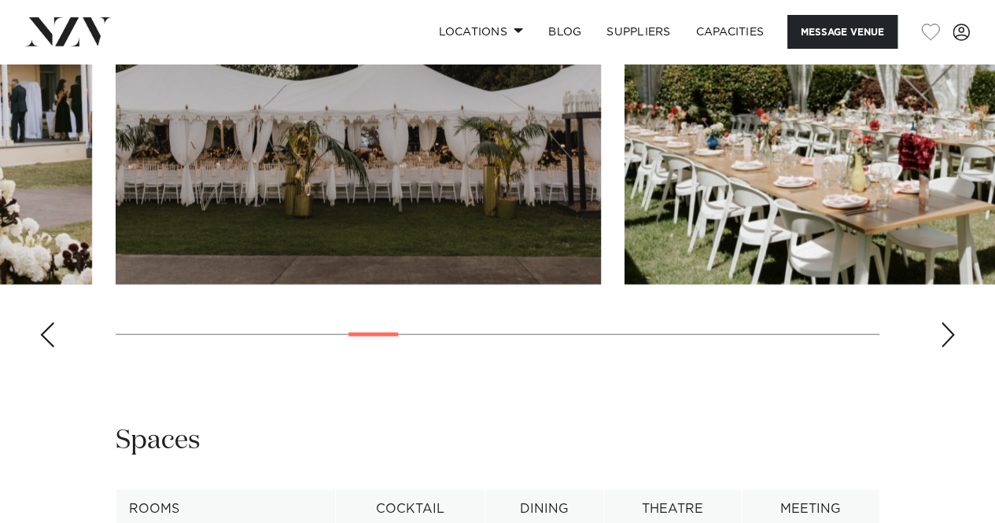
click at [947, 348] on div "Next slide" at bounding box center [948, 335] width 16 height 25
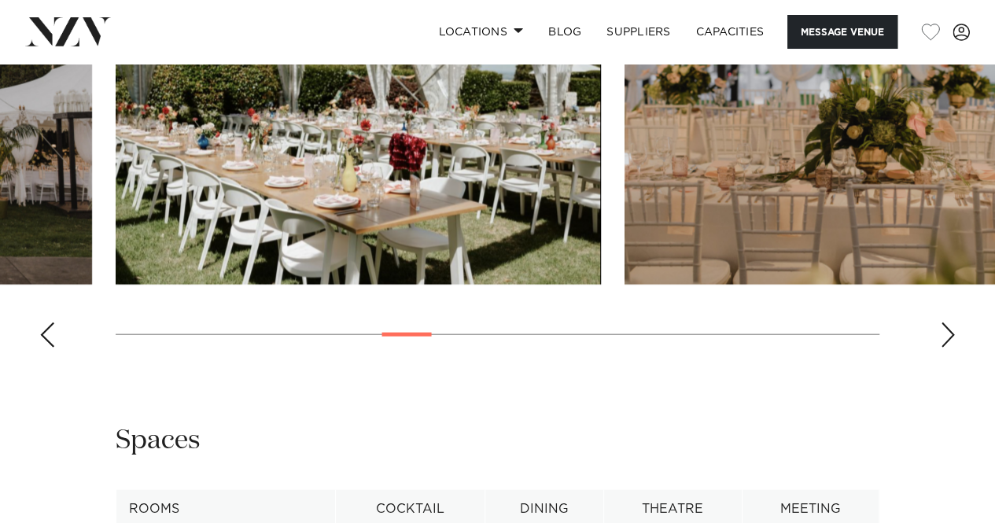
click at [947, 348] on div "Next slide" at bounding box center [948, 335] width 16 height 25
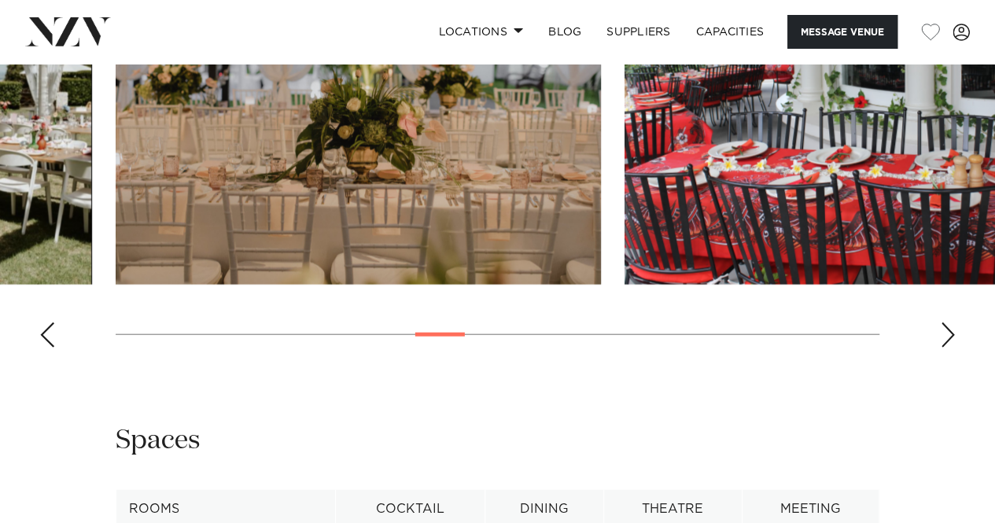
click at [947, 348] on div "Next slide" at bounding box center [948, 335] width 16 height 25
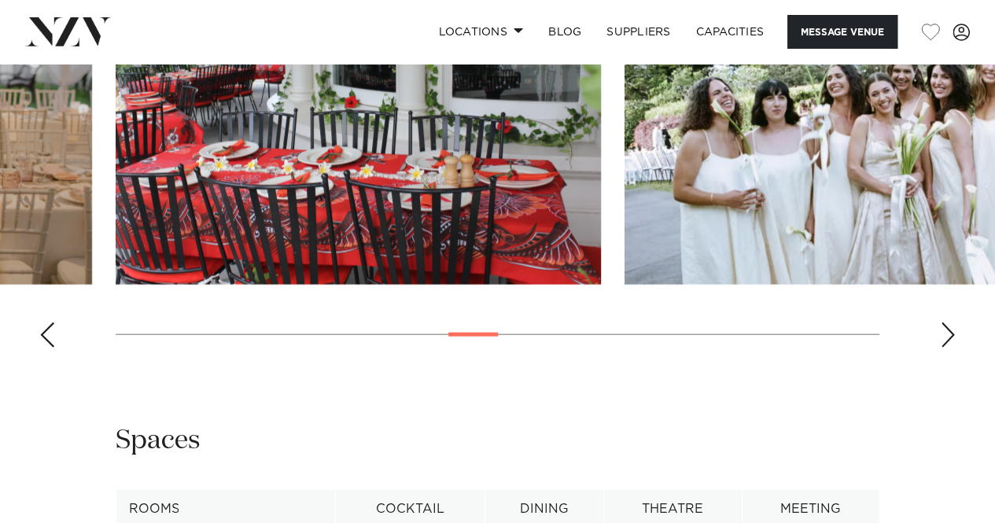
click at [947, 348] on div "Next slide" at bounding box center [948, 335] width 16 height 25
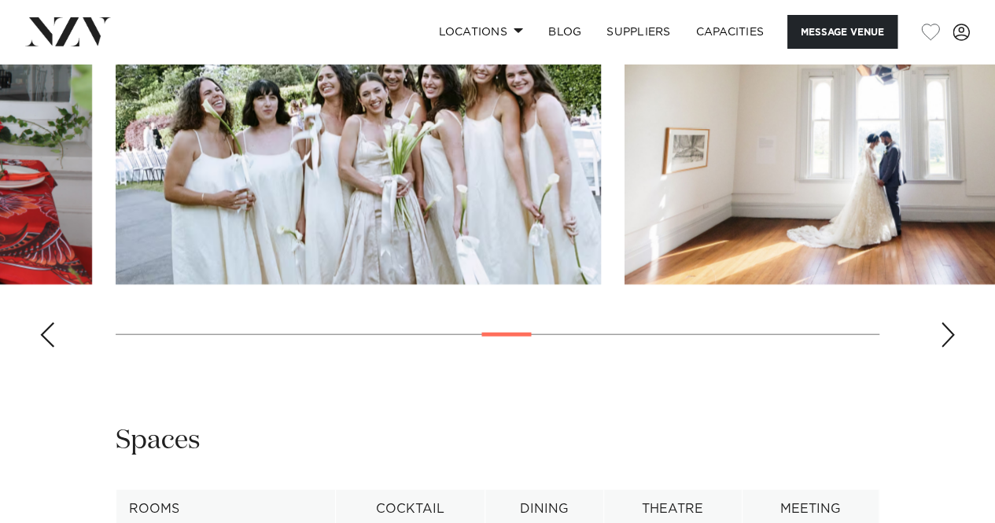
click at [947, 348] on div "Next slide" at bounding box center [948, 335] width 16 height 25
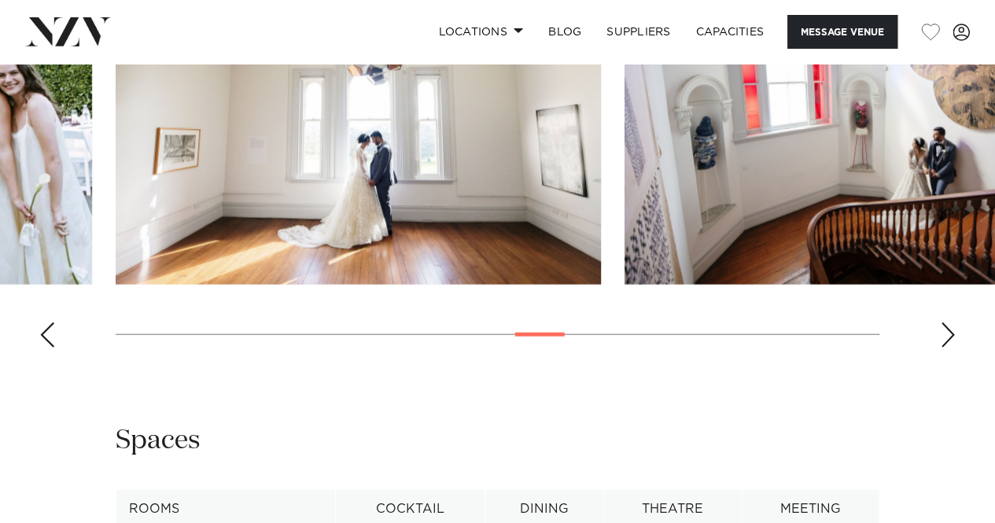
click at [947, 348] on div "Next slide" at bounding box center [948, 335] width 16 height 25
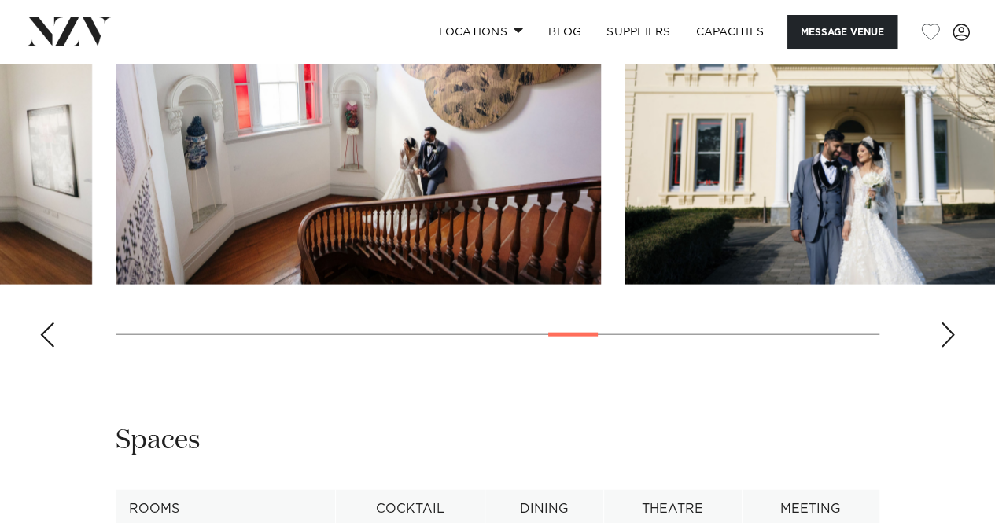
click at [947, 348] on div "Next slide" at bounding box center [948, 335] width 16 height 25
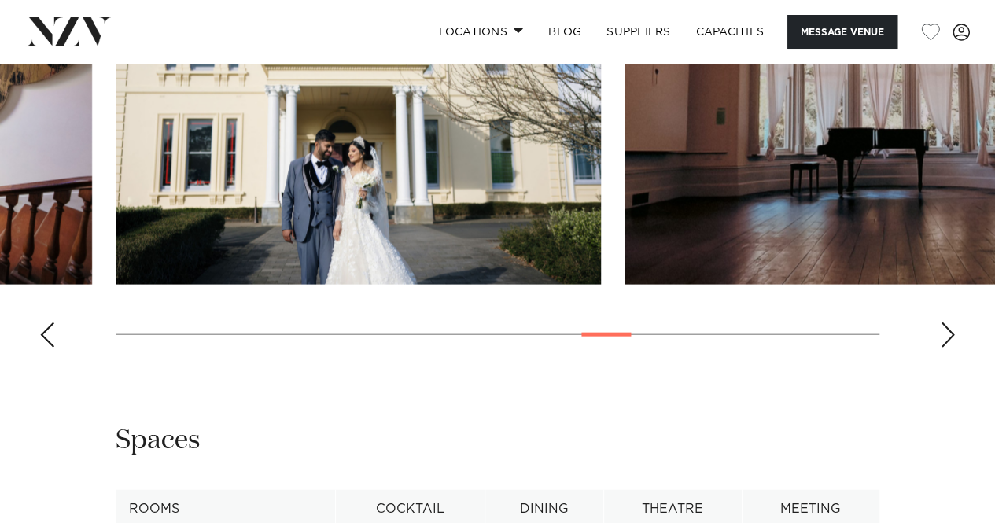
click at [947, 348] on div "Next slide" at bounding box center [948, 335] width 16 height 25
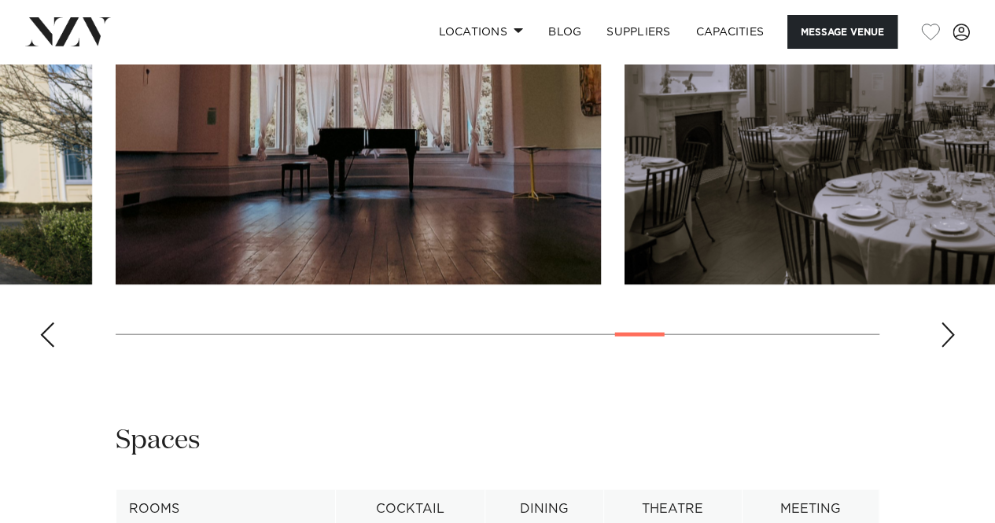
click at [947, 348] on div "Next slide" at bounding box center [948, 335] width 16 height 25
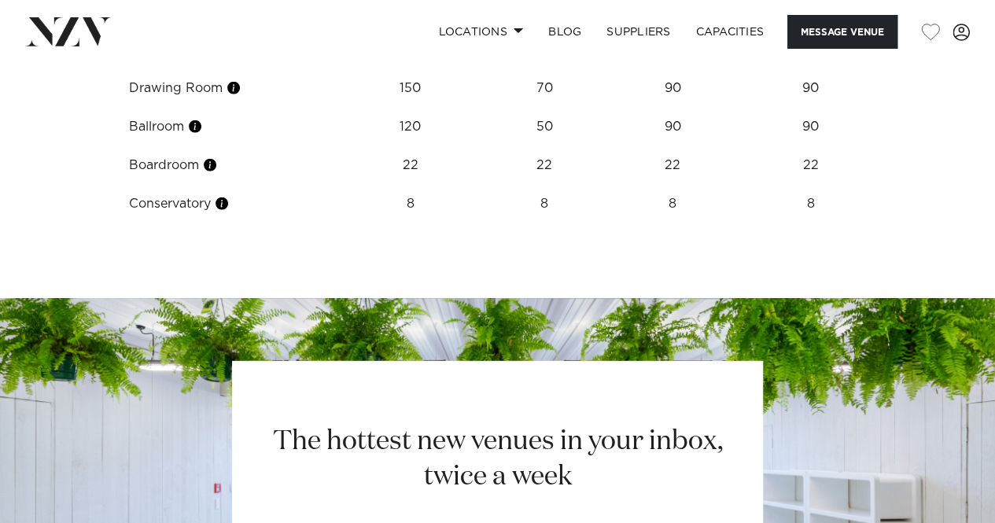
scroll to position [2124, 0]
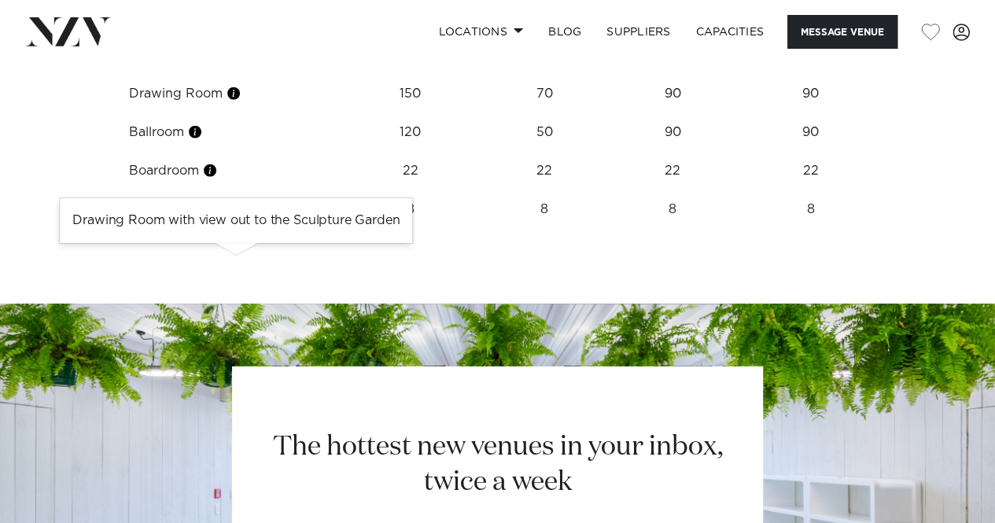
click at [234, 101] on button "button" at bounding box center [234, 94] width 16 height 16
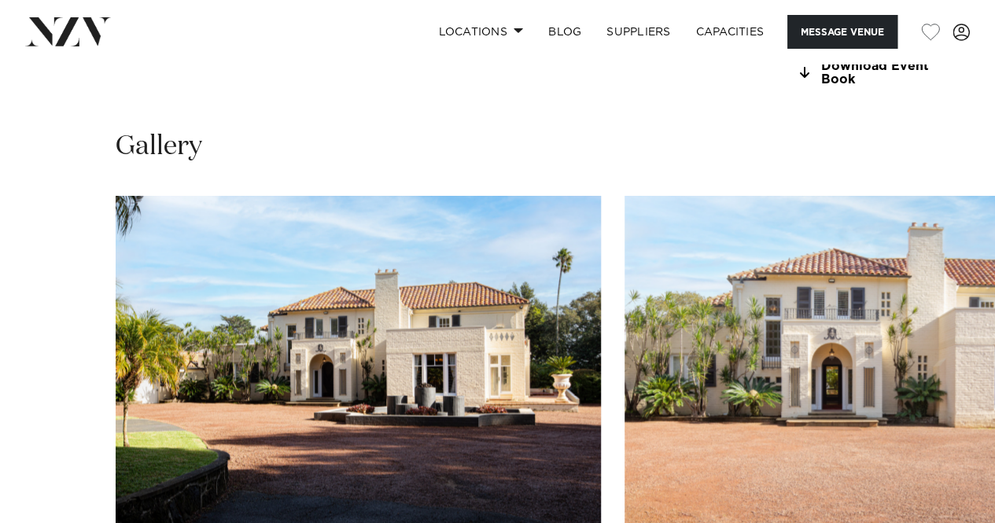
scroll to position [1495, 0]
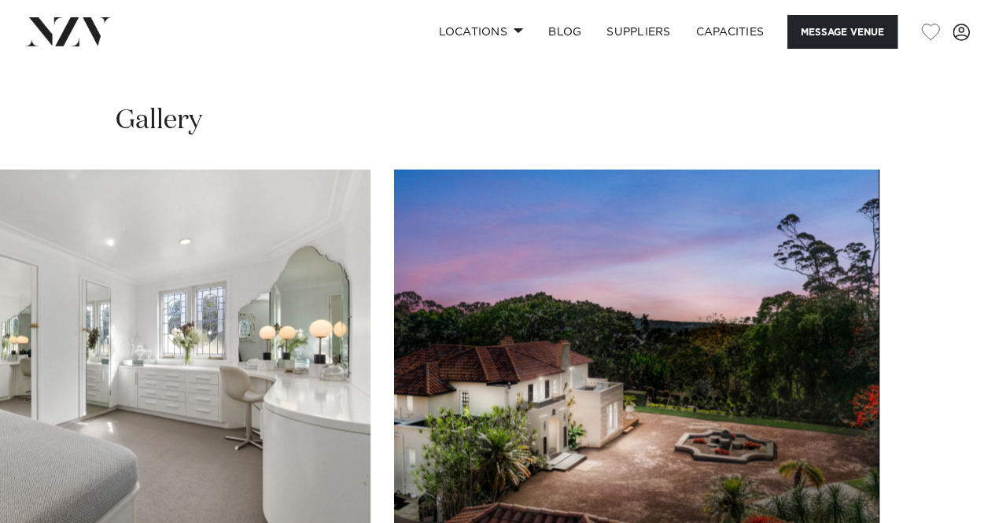
click at [944, 426] on swiper-container at bounding box center [497, 386] width 995 height 432
click at [35, 432] on swiper-container at bounding box center [497, 386] width 995 height 432
click at [36, 432] on swiper-container at bounding box center [497, 386] width 995 height 432
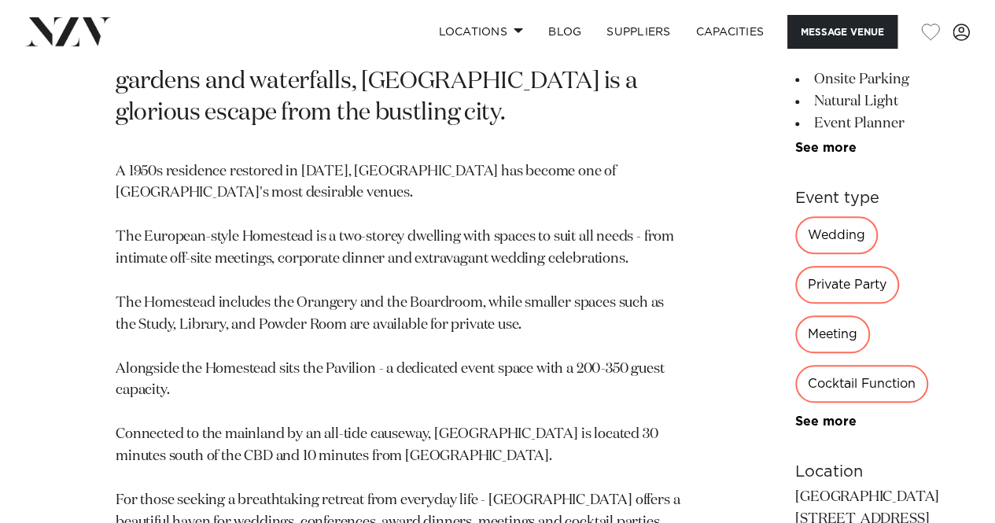
scroll to position [708, 0]
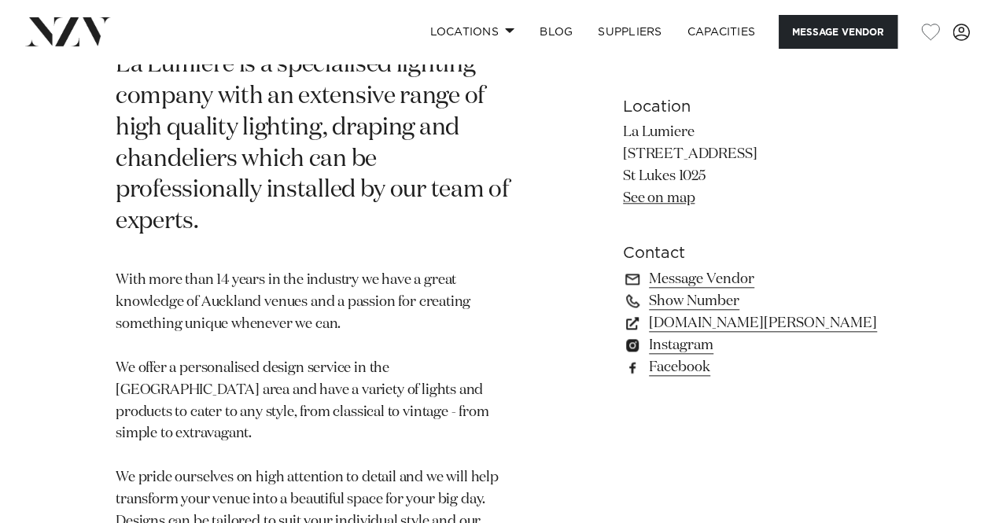
scroll to position [708, 0]
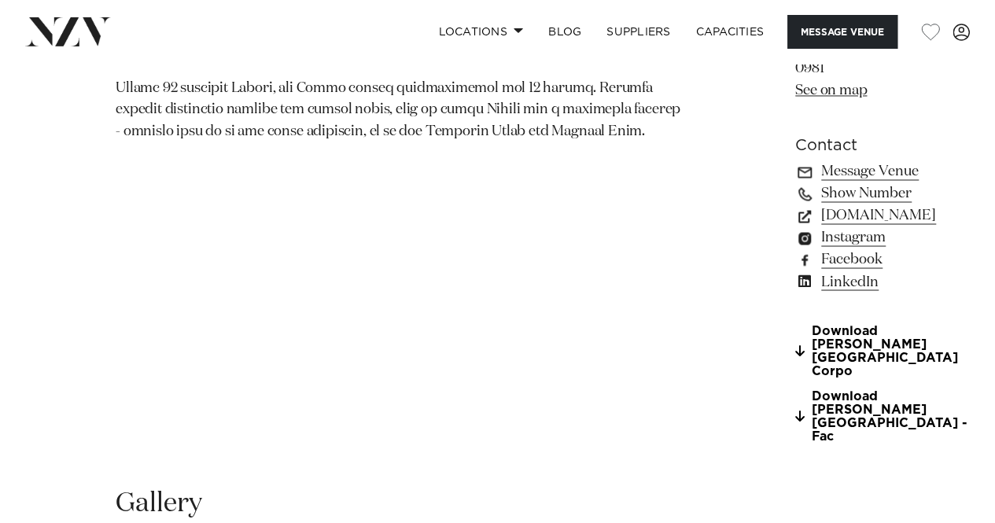
scroll to position [1574, 0]
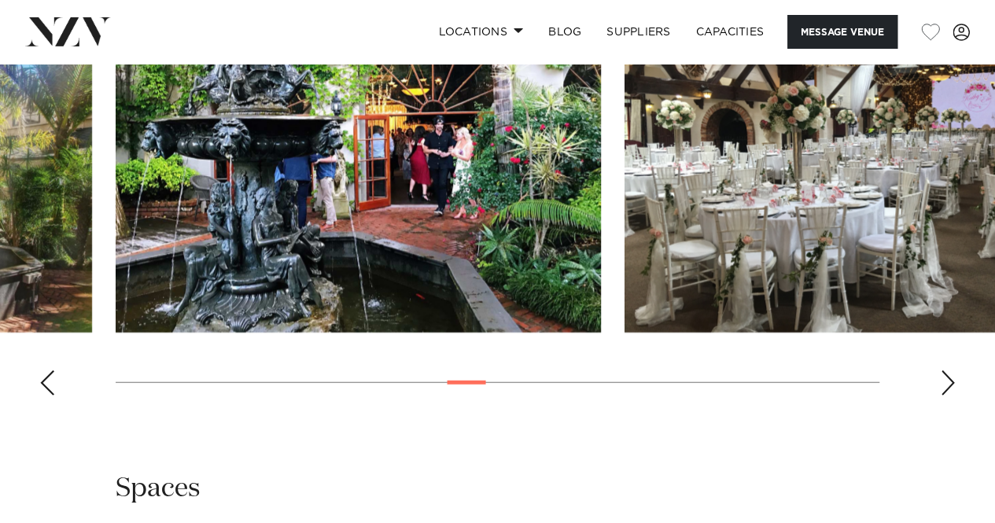
scroll to position [1495, 0]
